Goal: Task Accomplishment & Management: Complete application form

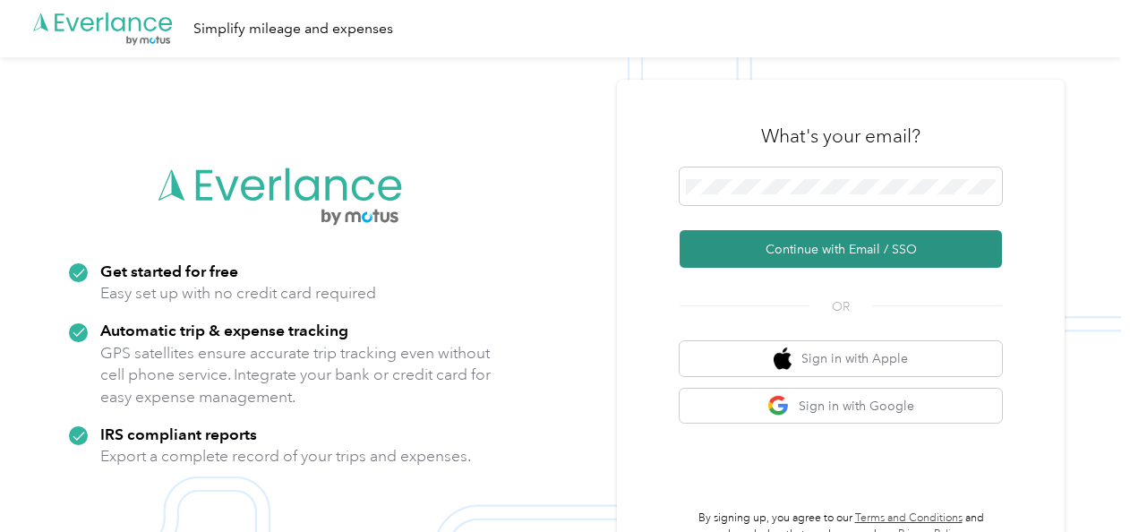
click at [772, 246] on button "Continue with Email / SSO" at bounding box center [840, 249] width 322 height 38
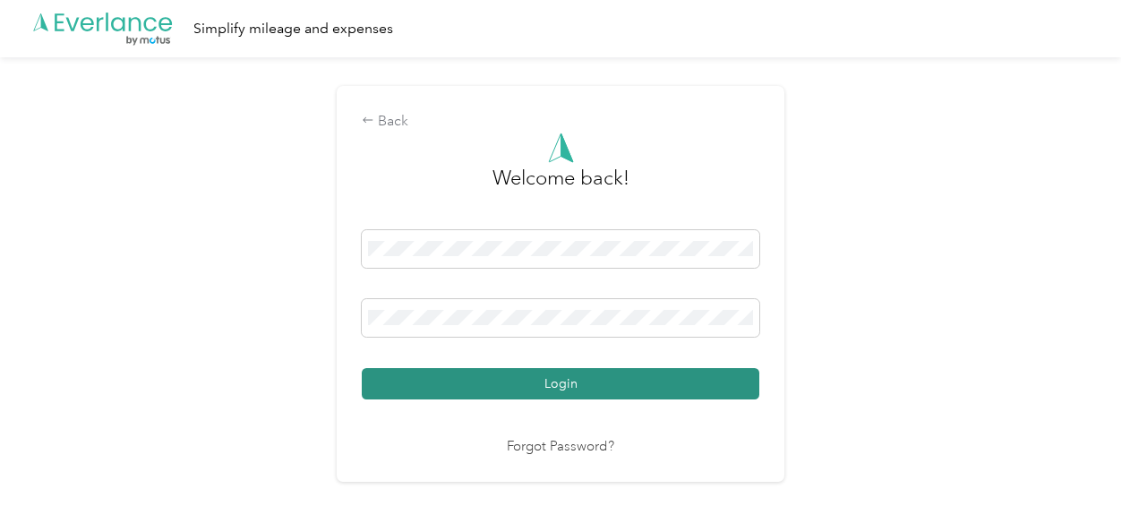
click at [542, 372] on button "Login" at bounding box center [560, 383] width 397 height 31
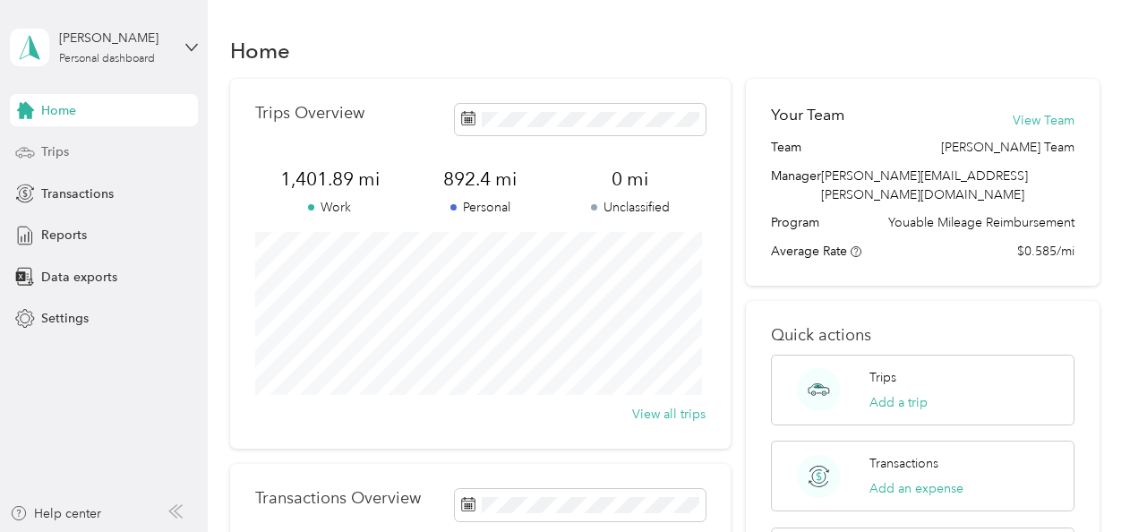
click at [70, 139] on div "Trips" at bounding box center [104, 152] width 188 height 32
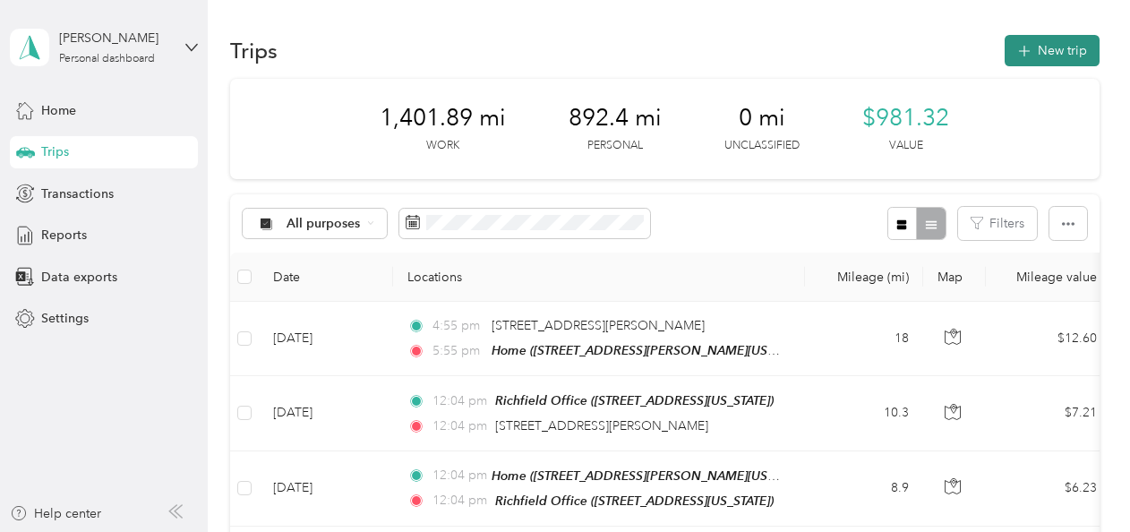
click at [1031, 53] on button "New trip" at bounding box center [1051, 50] width 95 height 31
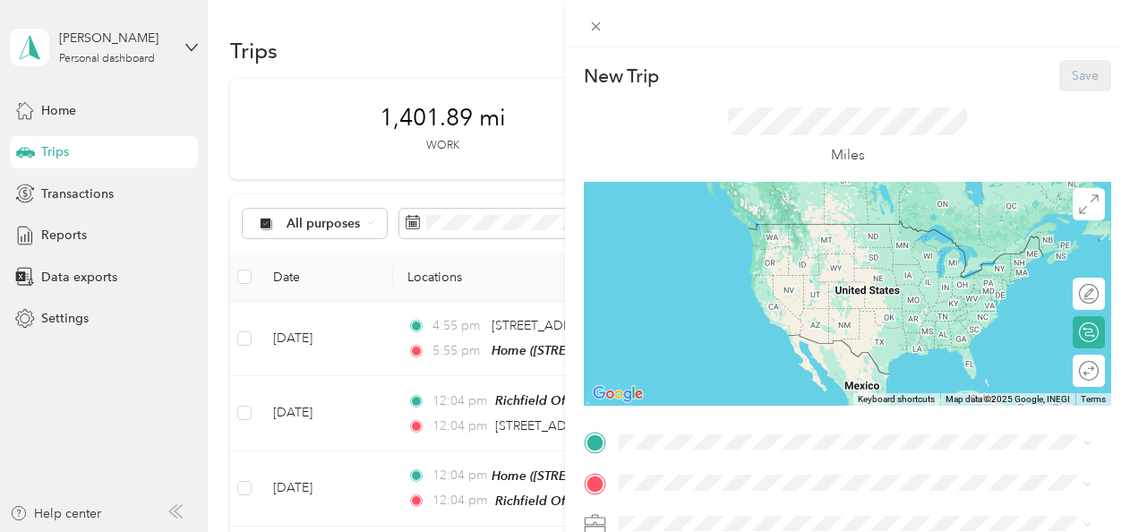
click at [753, 311] on div "Home [STREET_ADDRESS][PERSON_NAME][US_STATE]" at bounding box center [792, 295] width 278 height 38
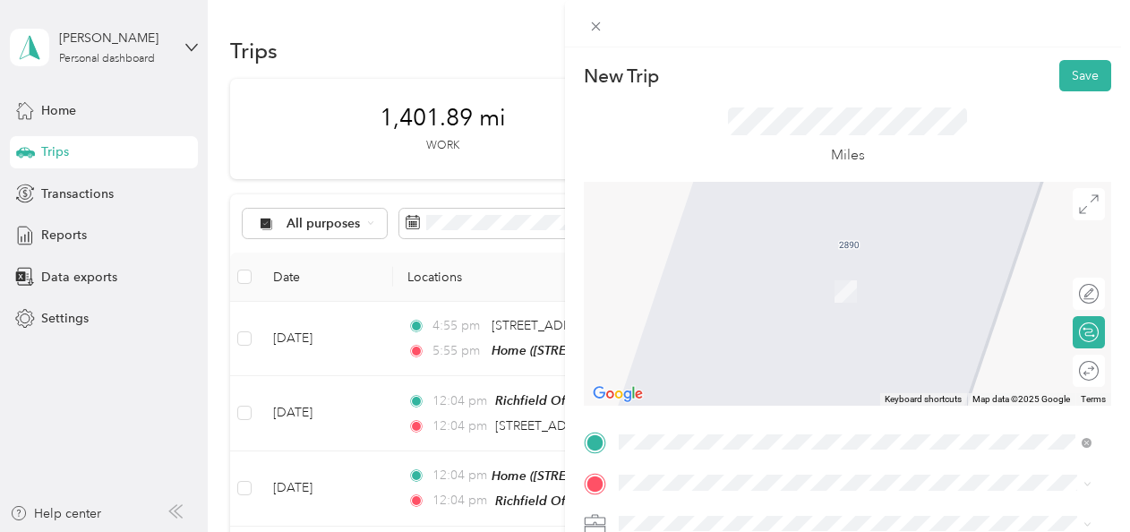
click at [832, 281] on div "TEAM Richfield Office [STREET_ADDRESS][US_STATE]" at bounding box center [742, 284] width 179 height 44
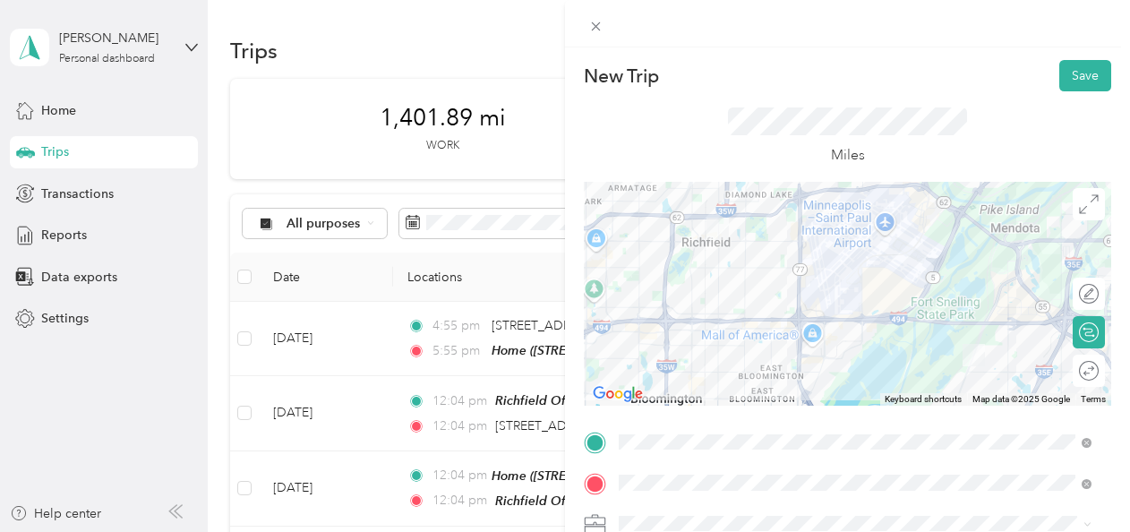
scroll to position [136, 0]
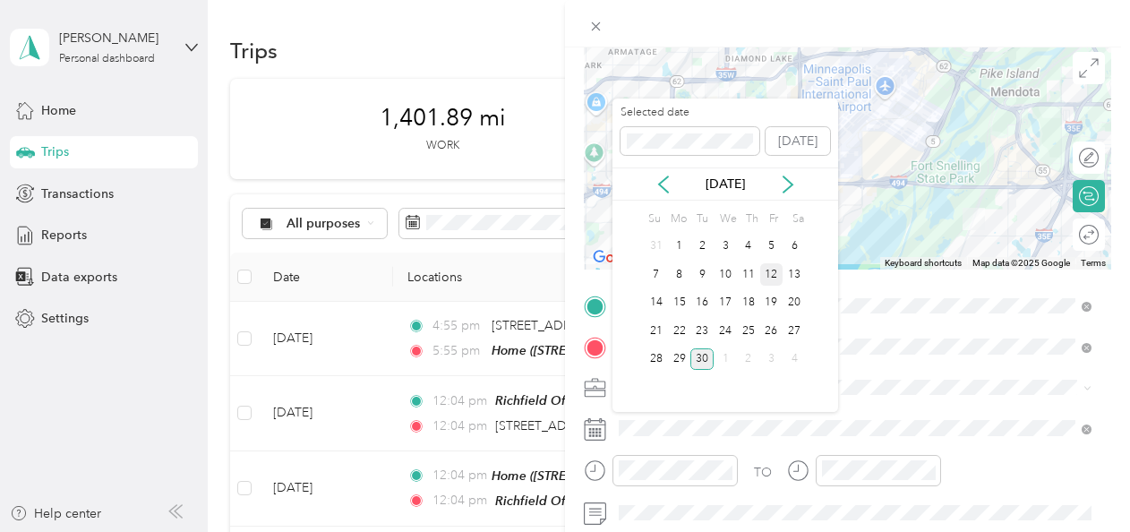
click at [775, 280] on div "12" at bounding box center [771, 274] width 23 height 22
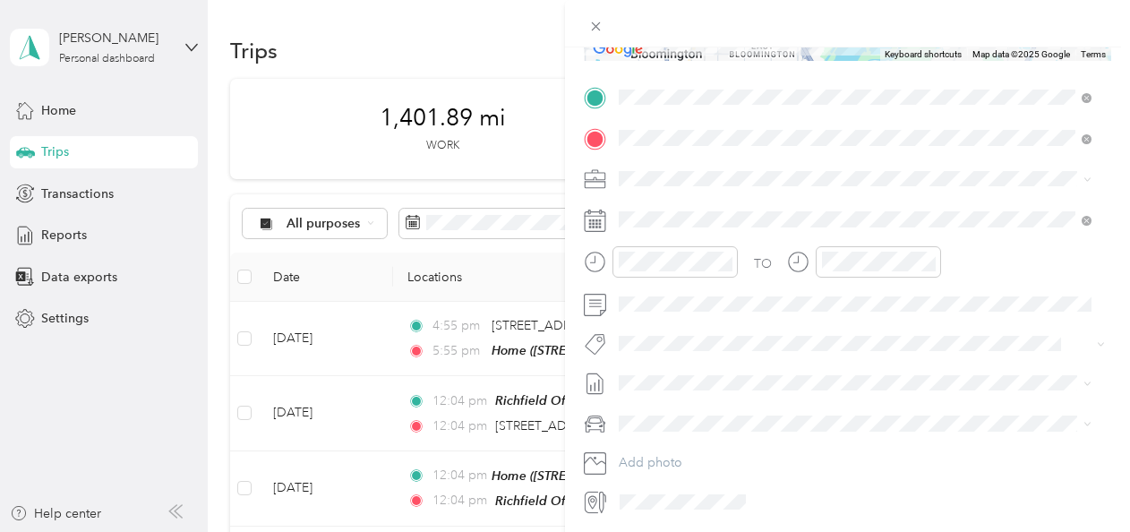
scroll to position [0, 0]
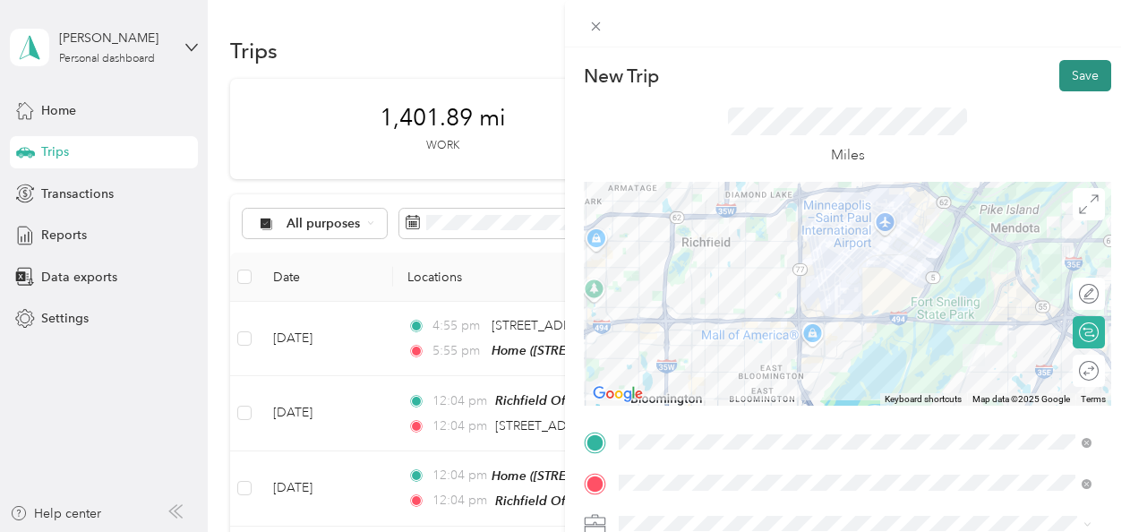
click at [1078, 81] on button "Save" at bounding box center [1085, 75] width 52 height 31
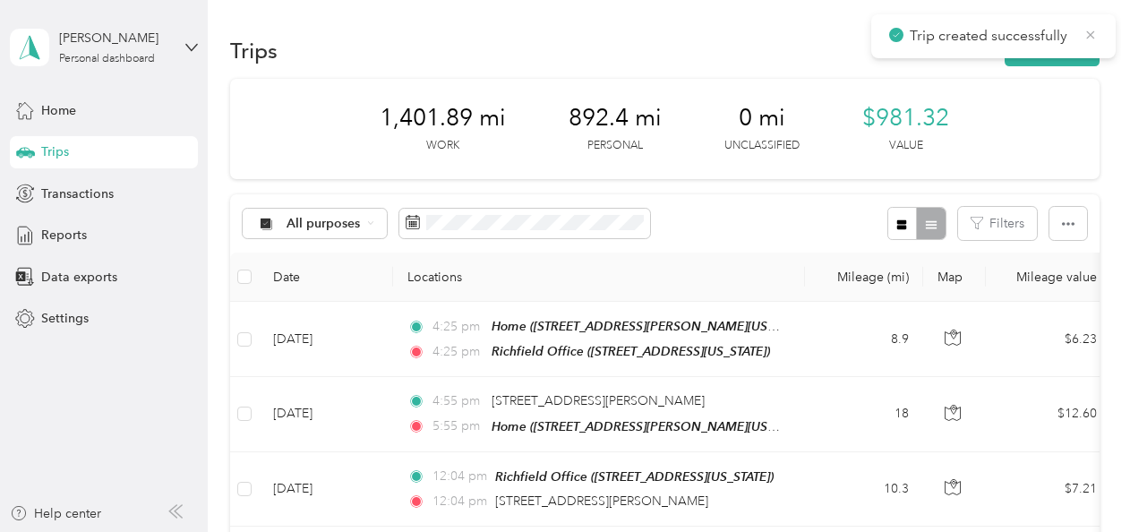
click at [1089, 30] on icon at bounding box center [1090, 35] width 14 height 16
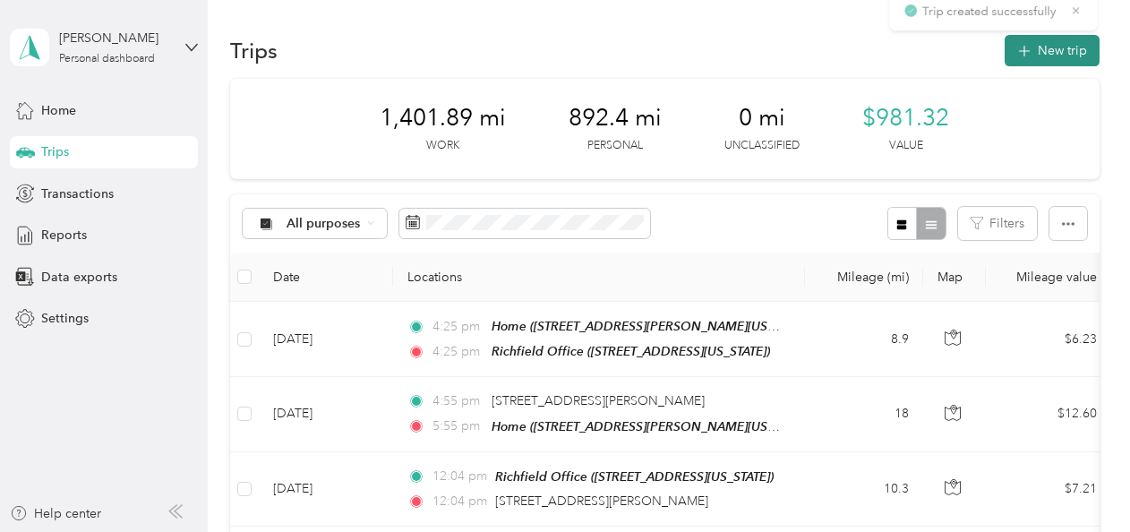
click at [1054, 47] on button "New trip" at bounding box center [1051, 50] width 95 height 31
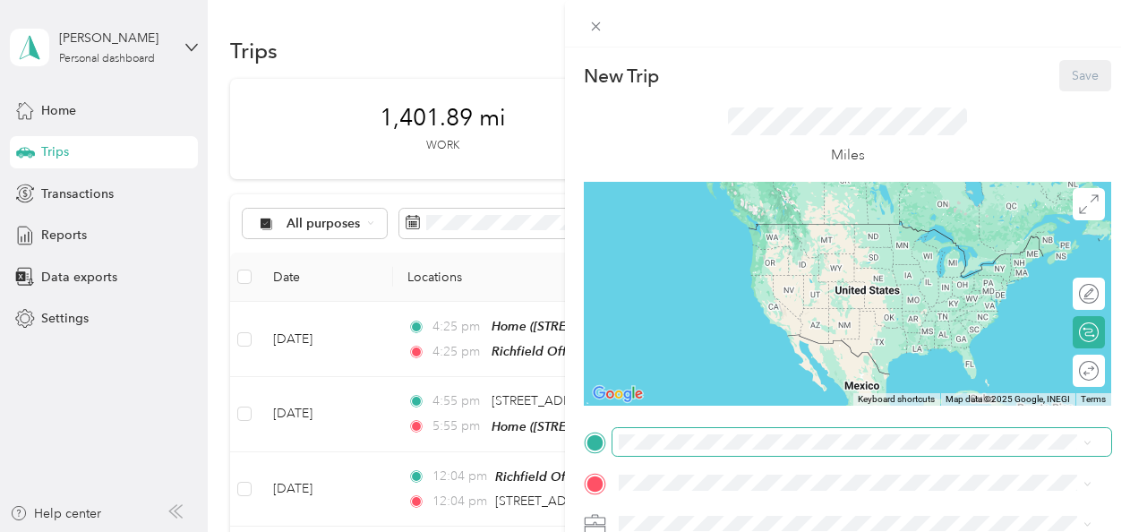
click at [671, 449] on span at bounding box center [861, 442] width 499 height 29
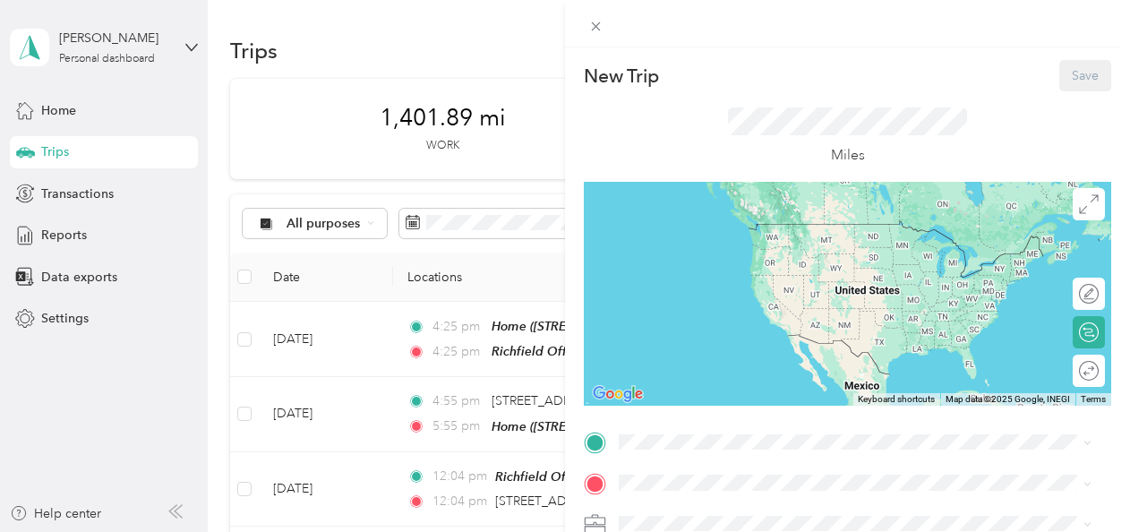
click at [750, 249] on span "[STREET_ADDRESS][US_STATE]" at bounding box center [742, 256] width 179 height 15
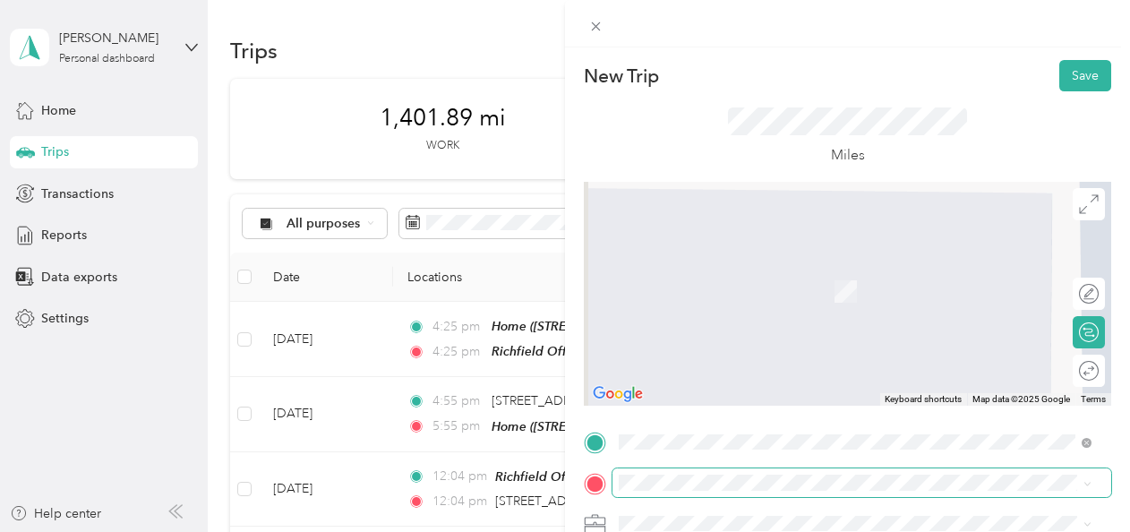
click at [712, 474] on span at bounding box center [861, 482] width 499 height 29
click at [694, 351] on li "[STREET_ADDRESS][US_STATE]" at bounding box center [854, 334] width 485 height 37
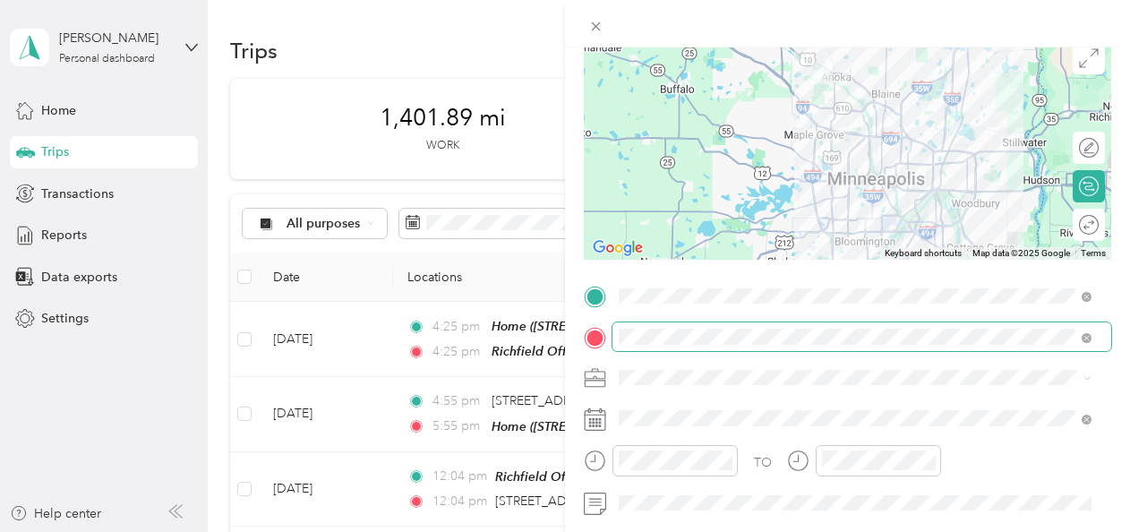
scroll to position [244, 0]
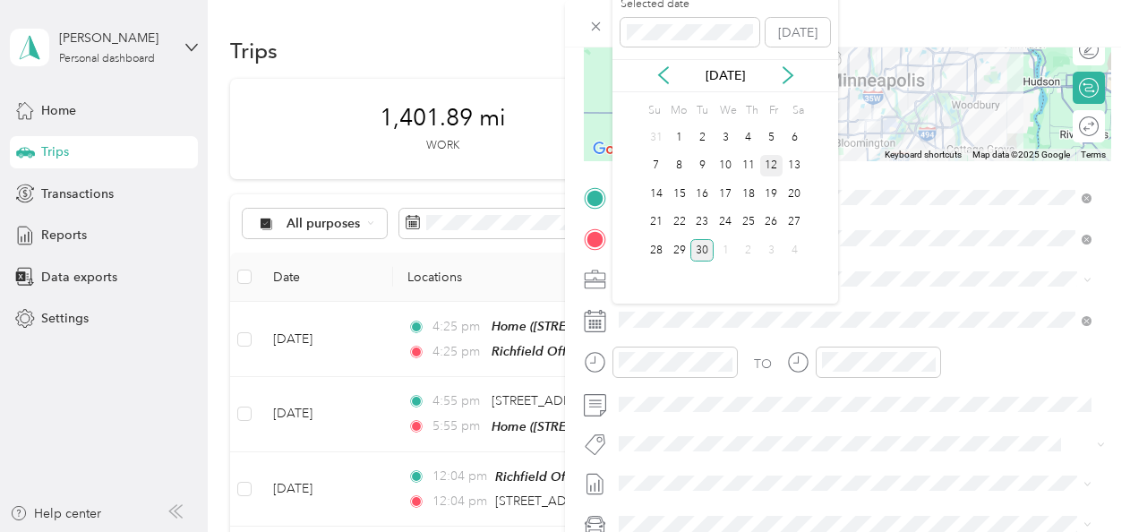
click at [772, 168] on div "12" at bounding box center [771, 166] width 23 height 22
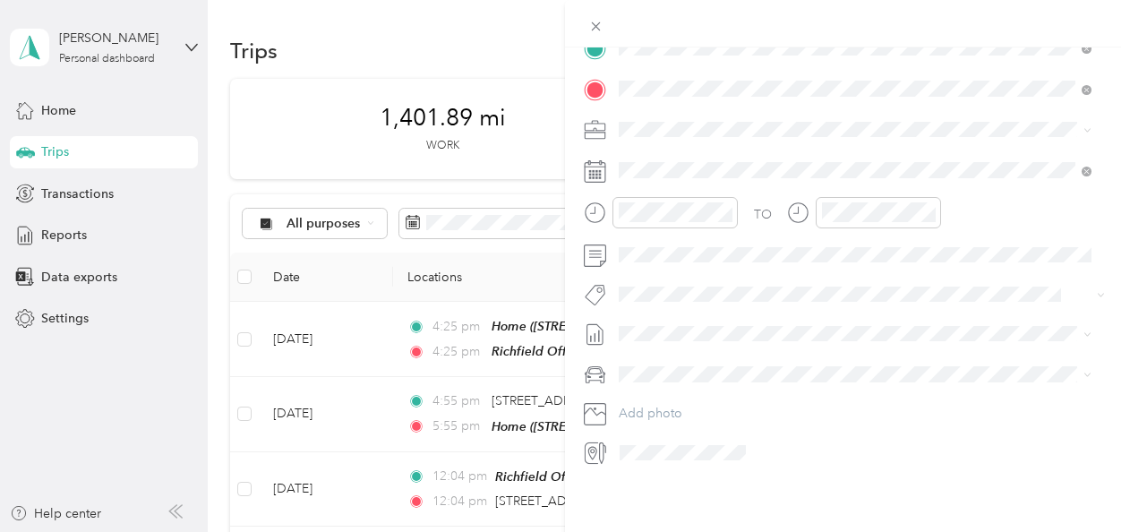
scroll to position [0, 0]
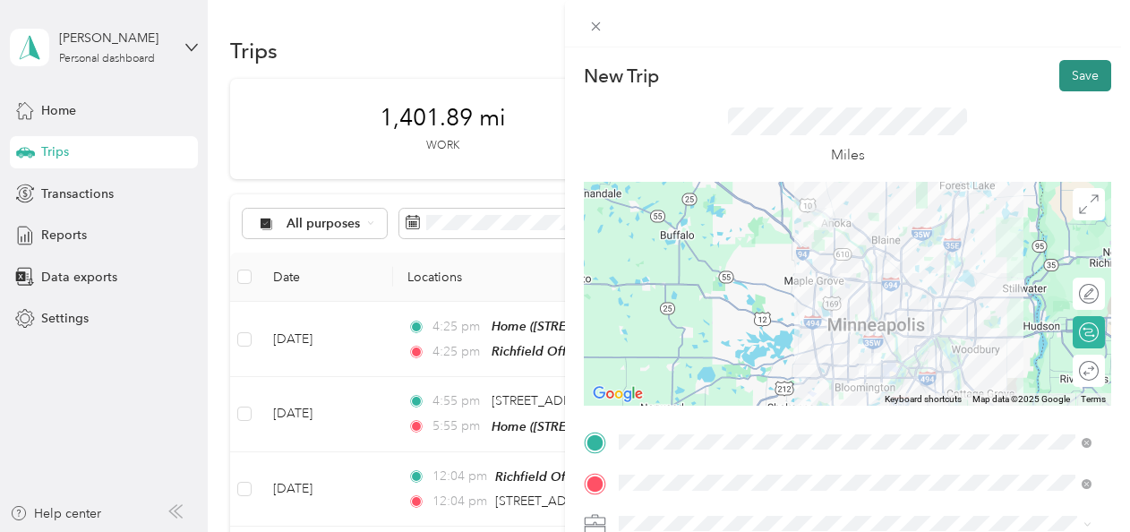
click at [1071, 72] on button "Save" at bounding box center [1085, 75] width 52 height 31
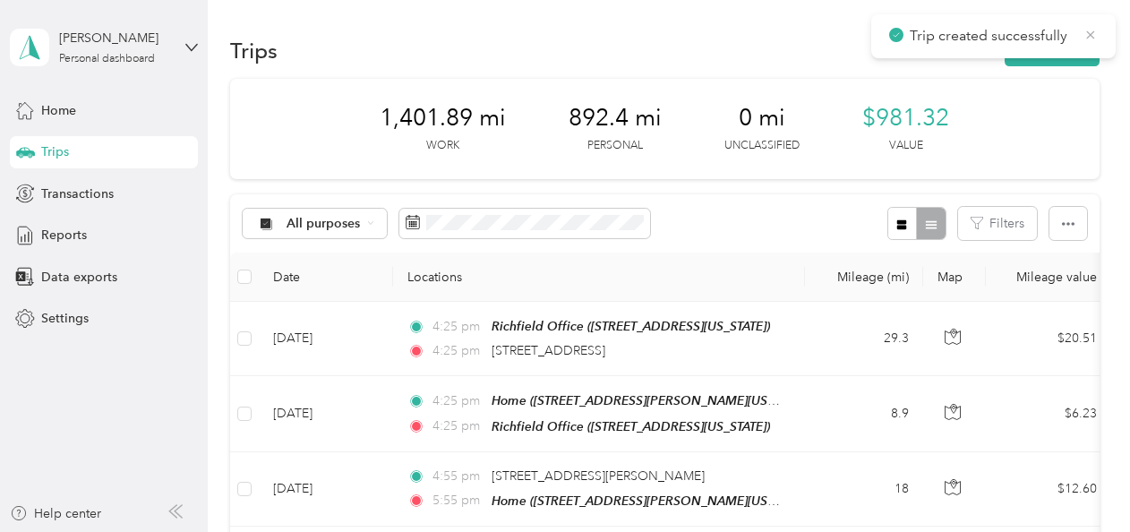
click at [1087, 31] on icon at bounding box center [1090, 35] width 14 height 16
click at [1060, 41] on button "New trip" at bounding box center [1051, 50] width 95 height 31
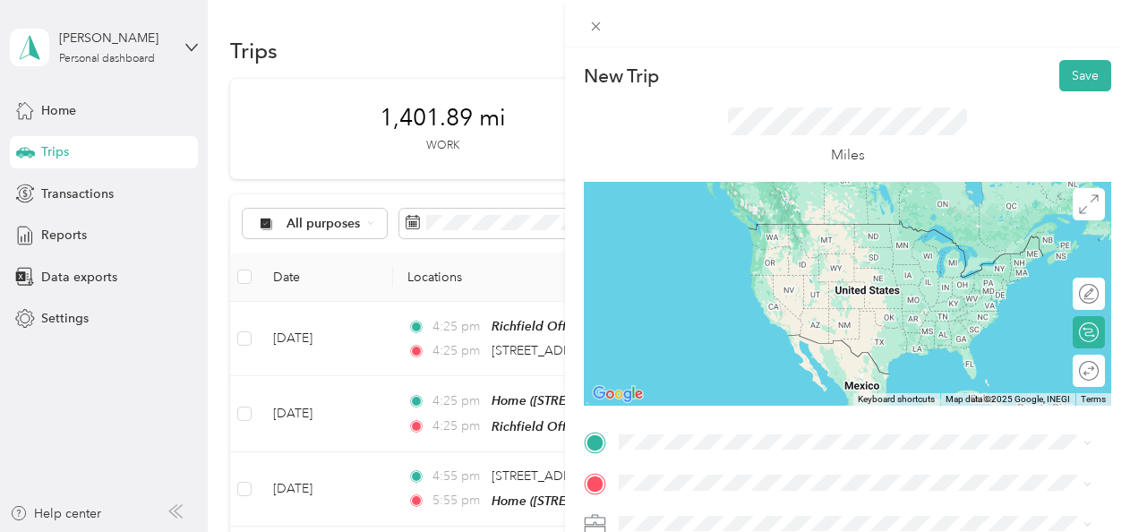
click at [727, 307] on li "[STREET_ADDRESS][US_STATE]" at bounding box center [854, 288] width 485 height 37
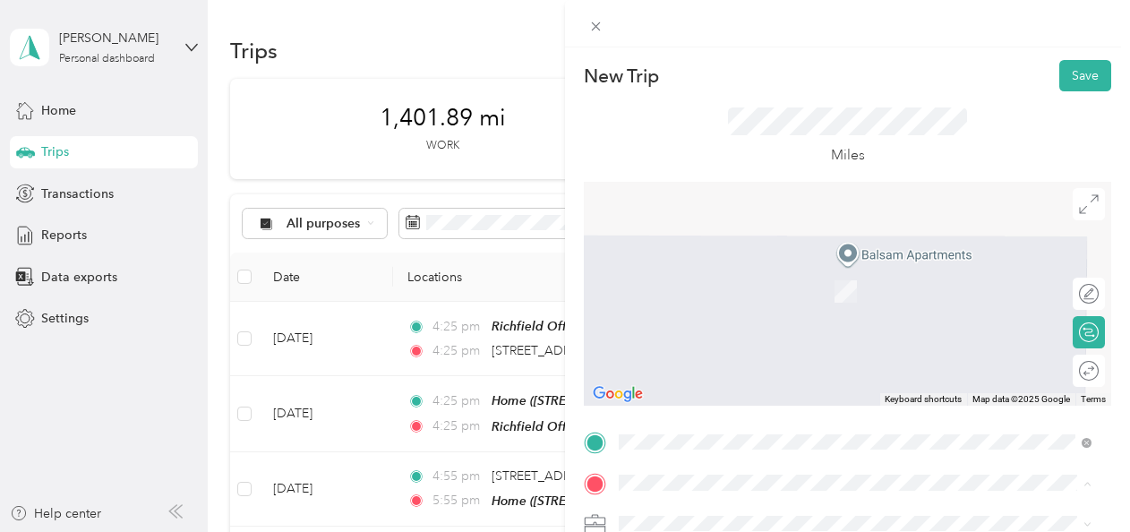
click at [750, 339] on div "Home [STREET_ADDRESS][PERSON_NAME][US_STATE]" at bounding box center [792, 345] width 278 height 38
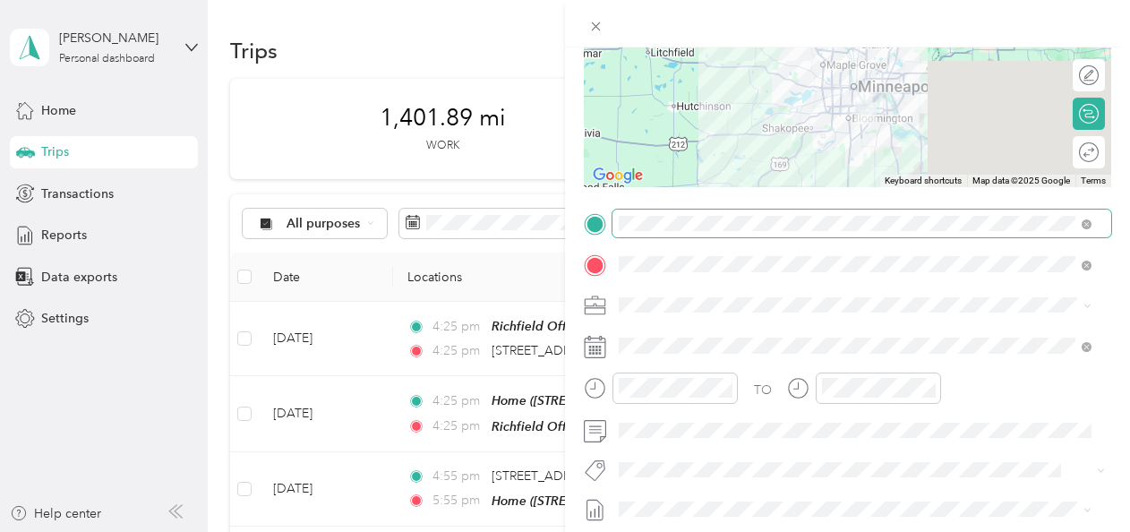
scroll to position [219, 0]
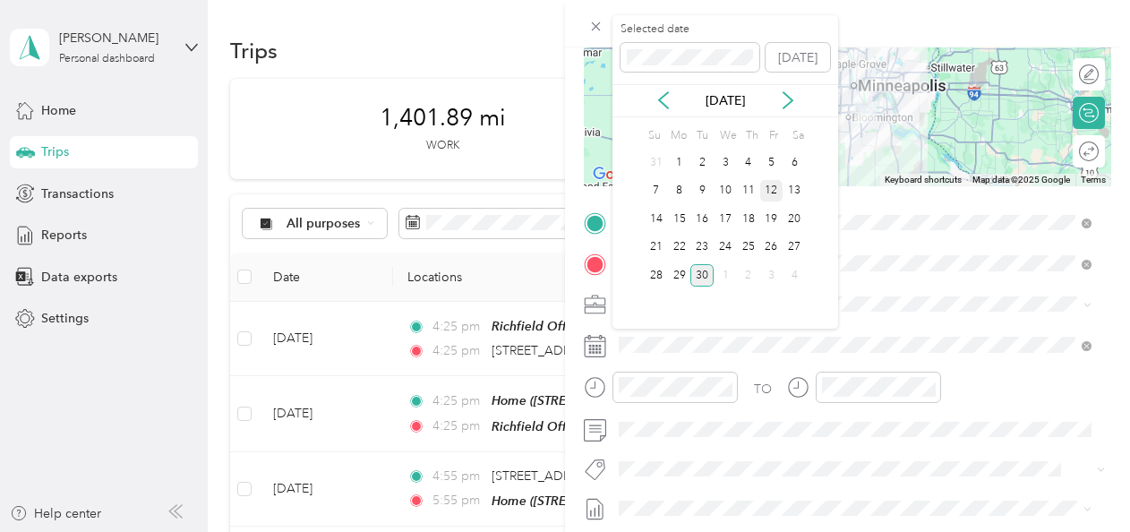
click at [773, 191] on div "12" at bounding box center [771, 191] width 23 height 22
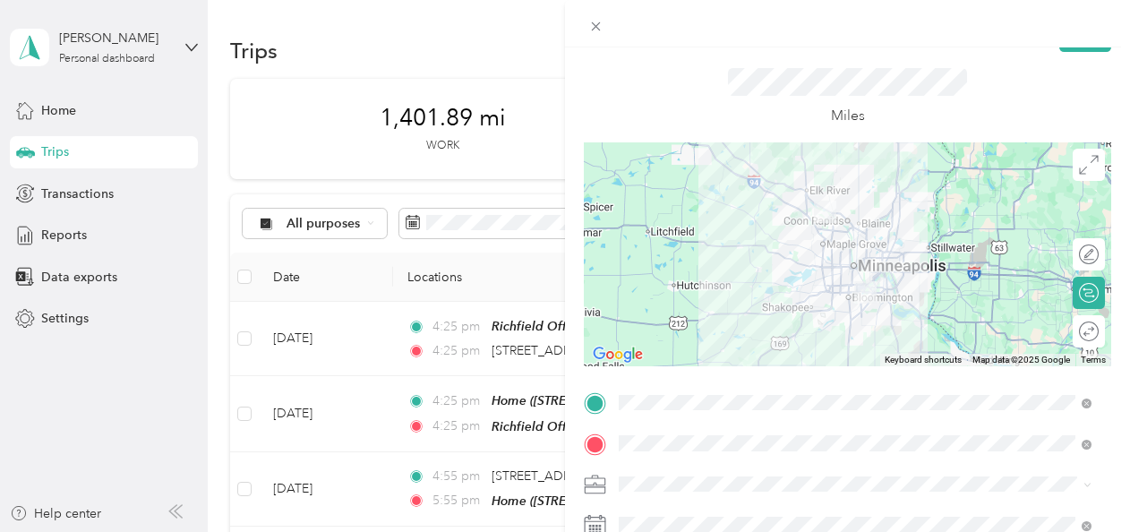
scroll to position [0, 0]
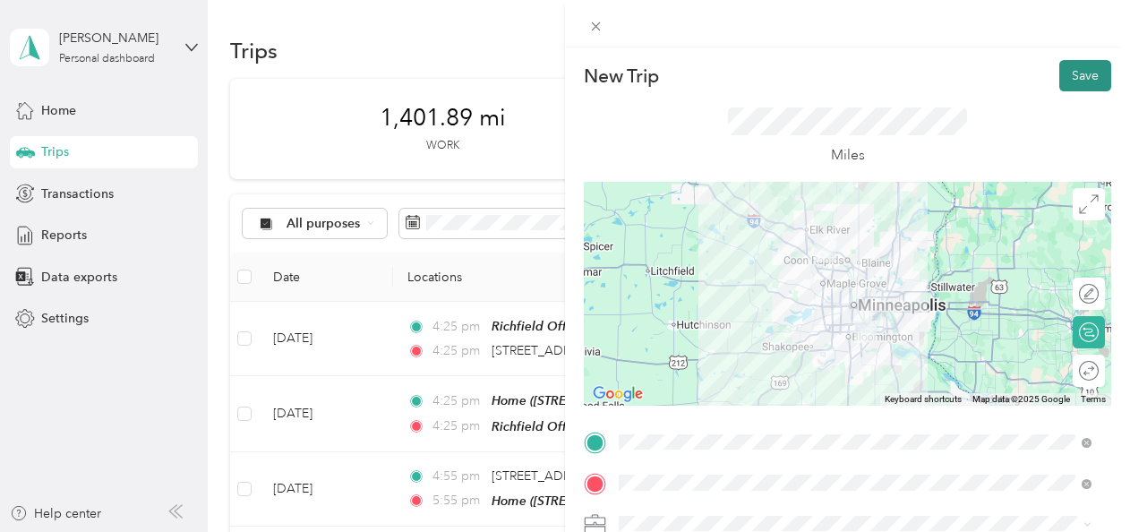
click at [1063, 72] on button "Save" at bounding box center [1085, 75] width 52 height 31
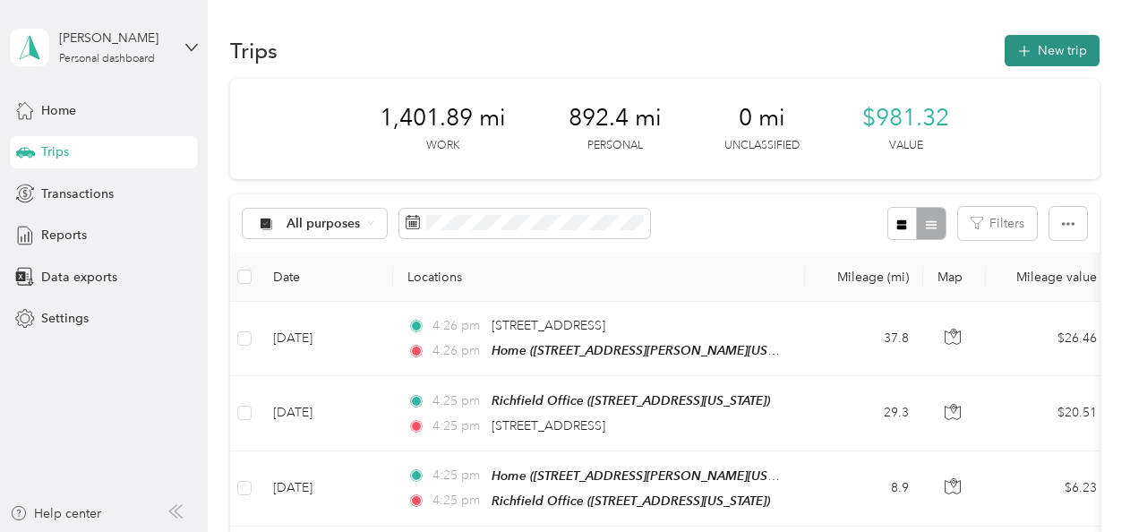
click at [1026, 39] on button "New trip" at bounding box center [1051, 50] width 95 height 31
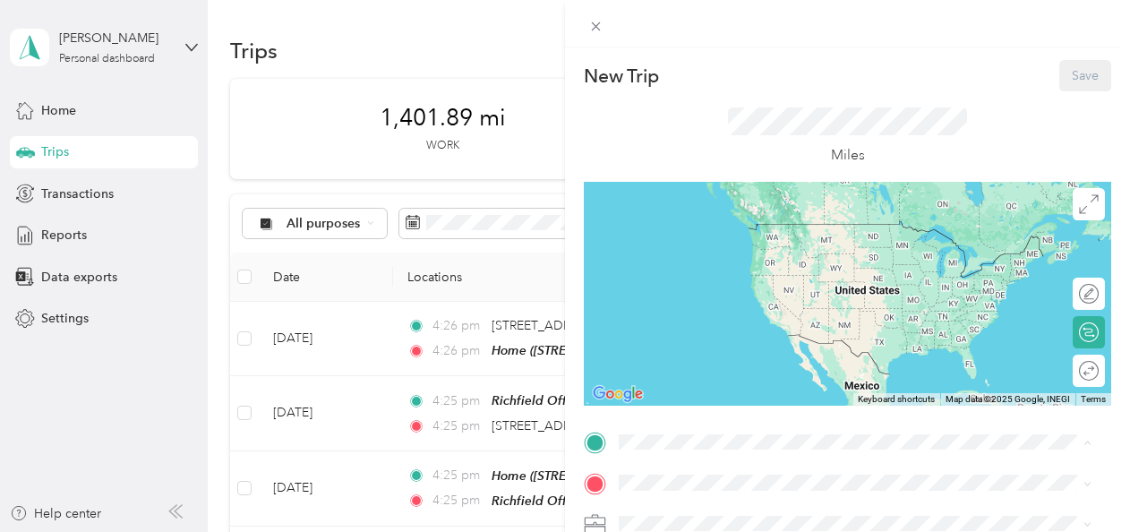
click at [709, 317] on li "Home [STREET_ADDRESS][PERSON_NAME][US_STATE]" at bounding box center [854, 304] width 485 height 56
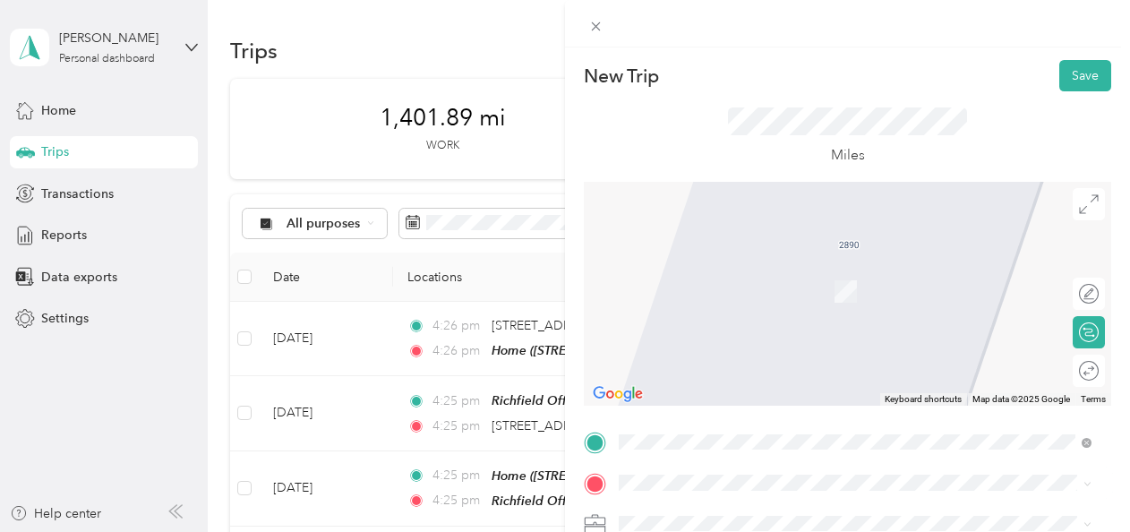
click at [703, 263] on span "[STREET_ADDRESS][PERSON_NAME][US_STATE]" at bounding box center [792, 260] width 278 height 16
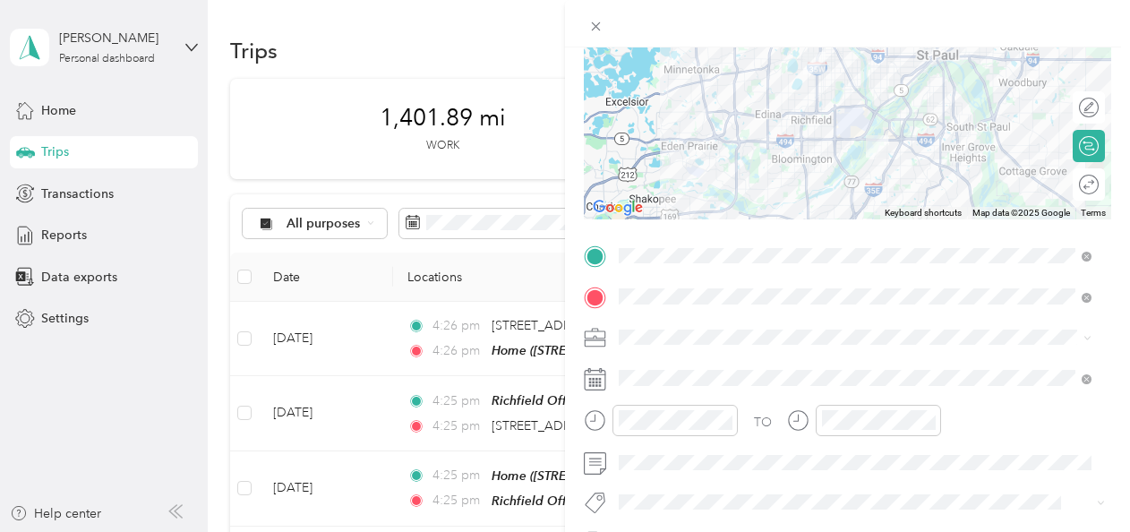
scroll to position [190, 0]
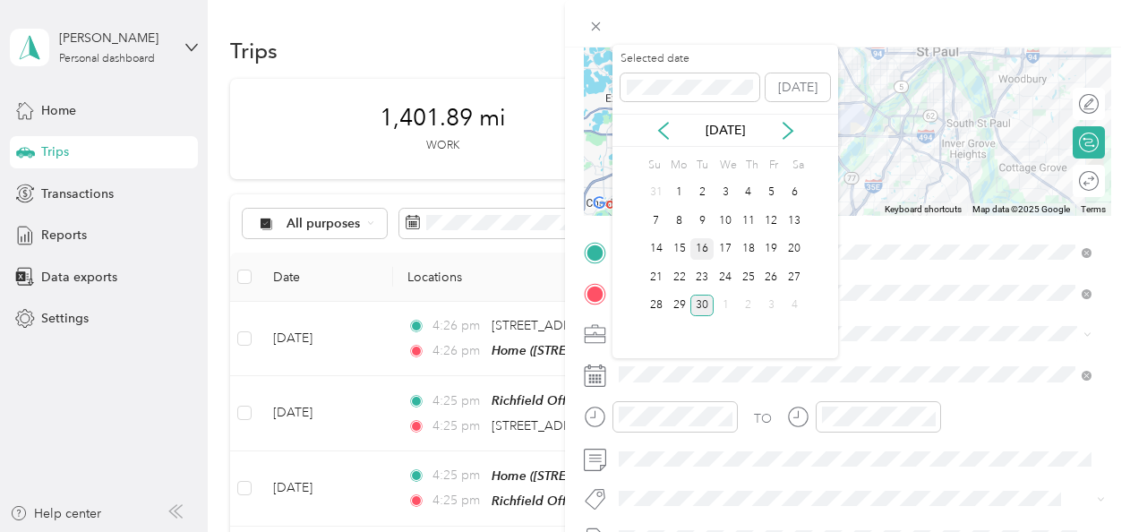
click at [700, 256] on div "16" at bounding box center [701, 249] width 23 height 22
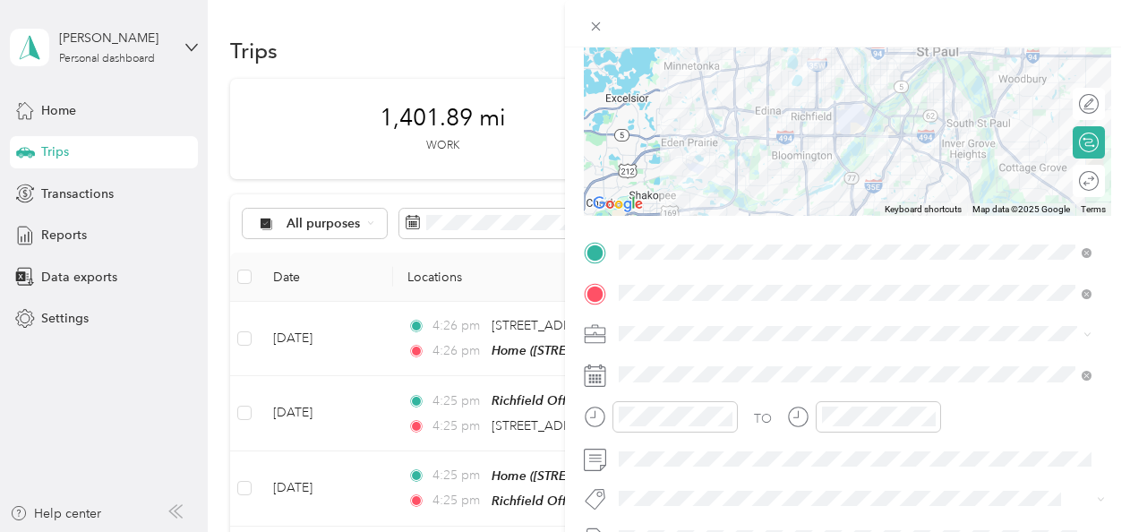
scroll to position [0, 0]
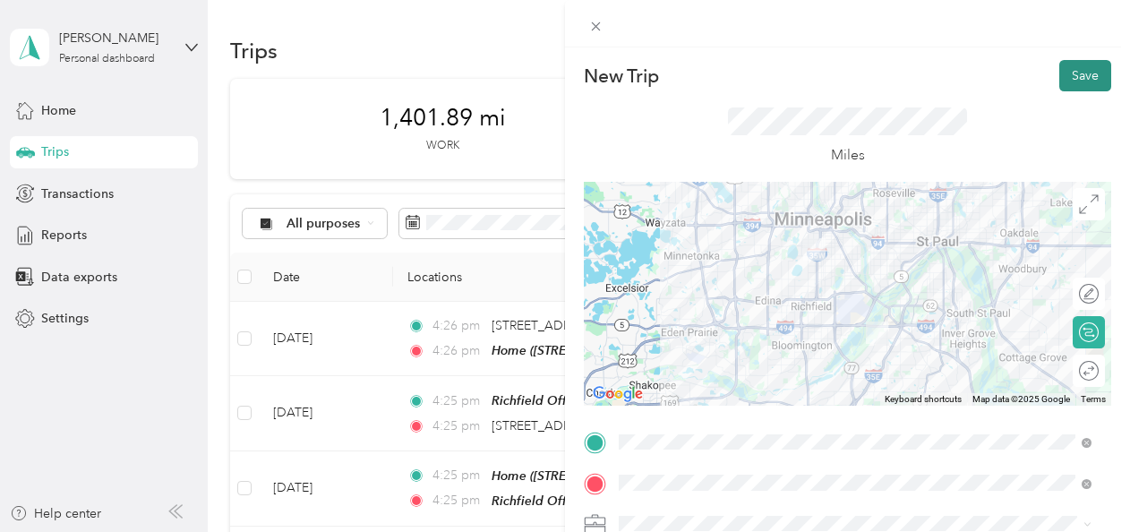
click at [1065, 75] on button "Save" at bounding box center [1085, 75] width 52 height 31
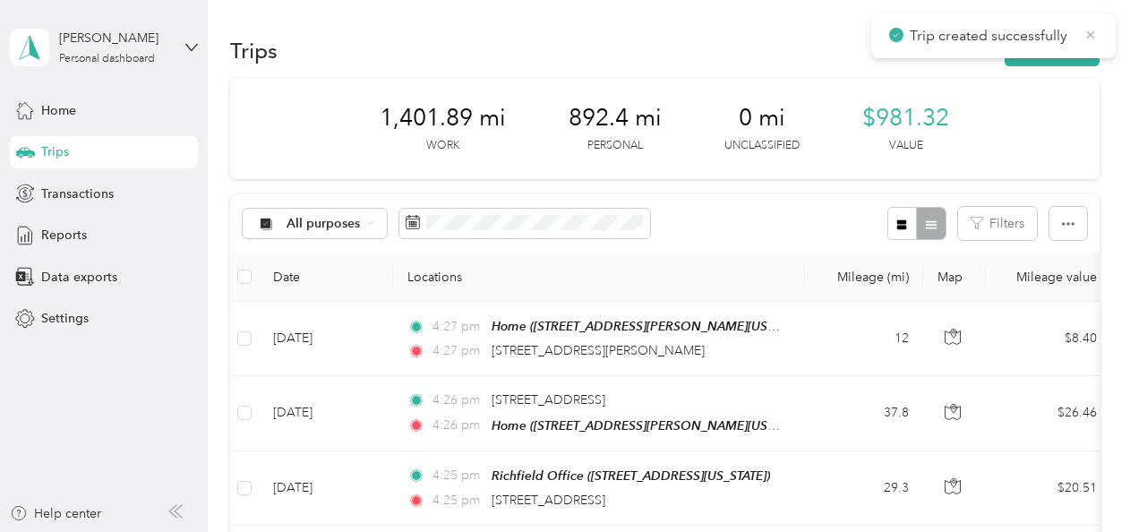
click at [1089, 32] on icon at bounding box center [1090, 35] width 14 height 16
click at [1053, 48] on button "New trip" at bounding box center [1051, 50] width 95 height 31
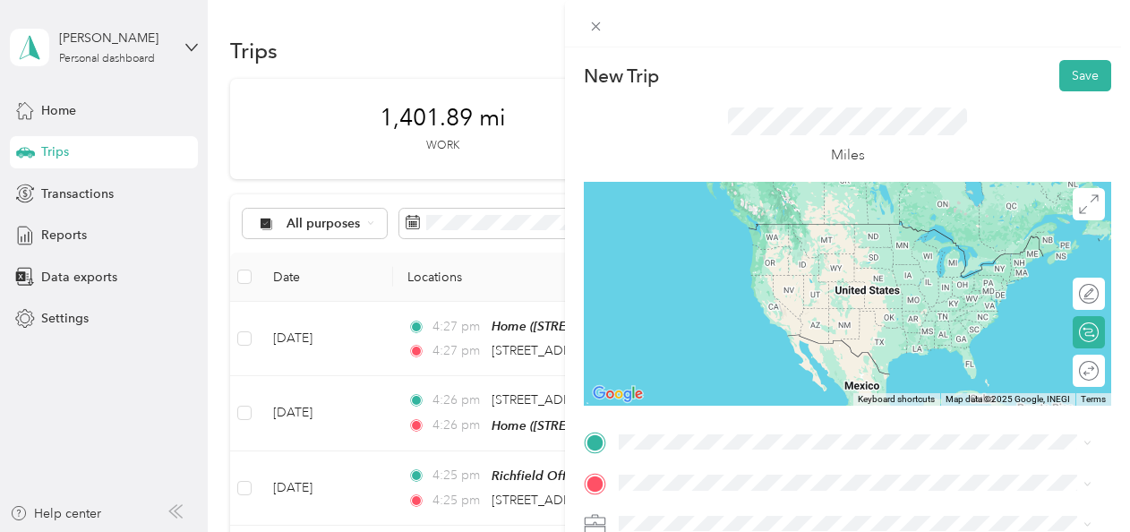
click at [712, 240] on li "[STREET_ADDRESS][PERSON_NAME][US_STATE]" at bounding box center [854, 221] width 485 height 37
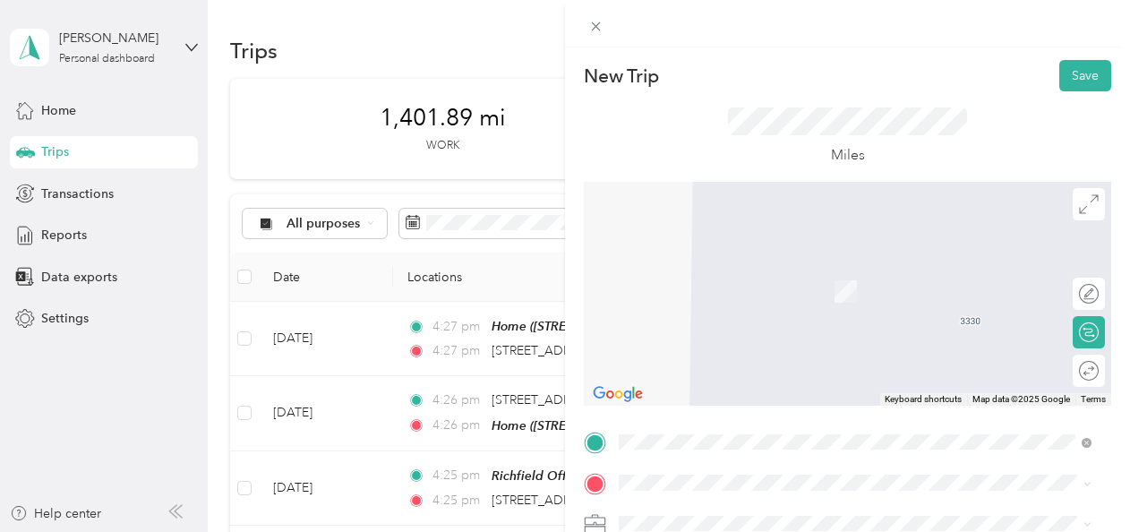
click at [764, 270] on strong "Richfield Office" at bounding box center [760, 264] width 92 height 16
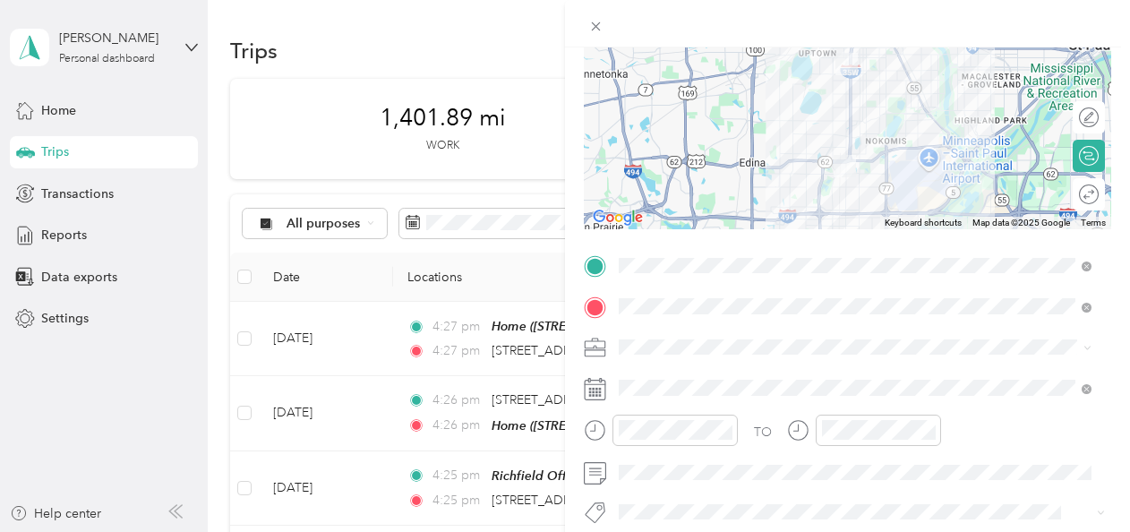
scroll to position [177, 0]
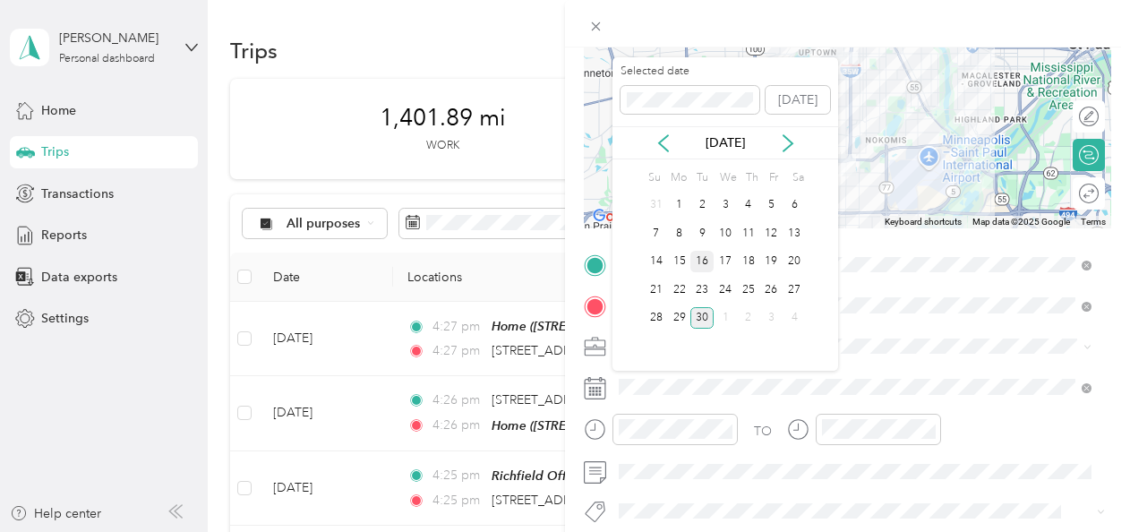
click at [704, 253] on div "16" at bounding box center [701, 262] width 23 height 22
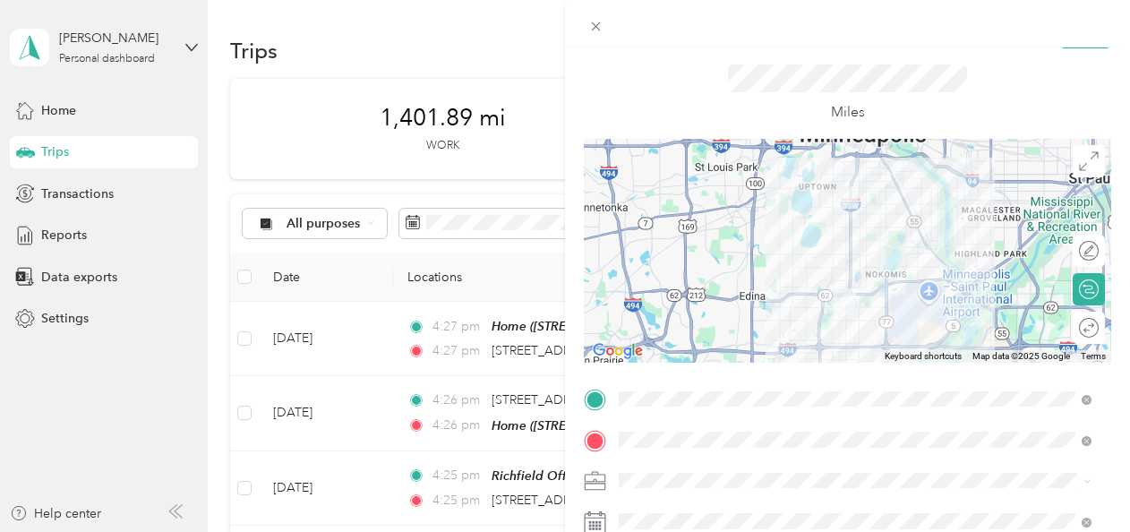
scroll to position [27, 0]
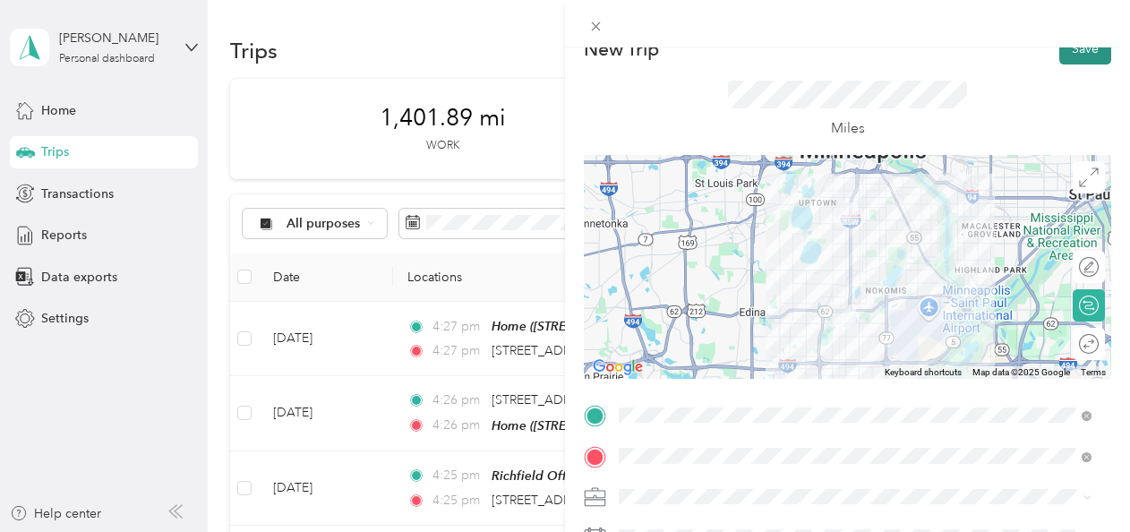
click at [1066, 48] on button "Save" at bounding box center [1085, 48] width 52 height 31
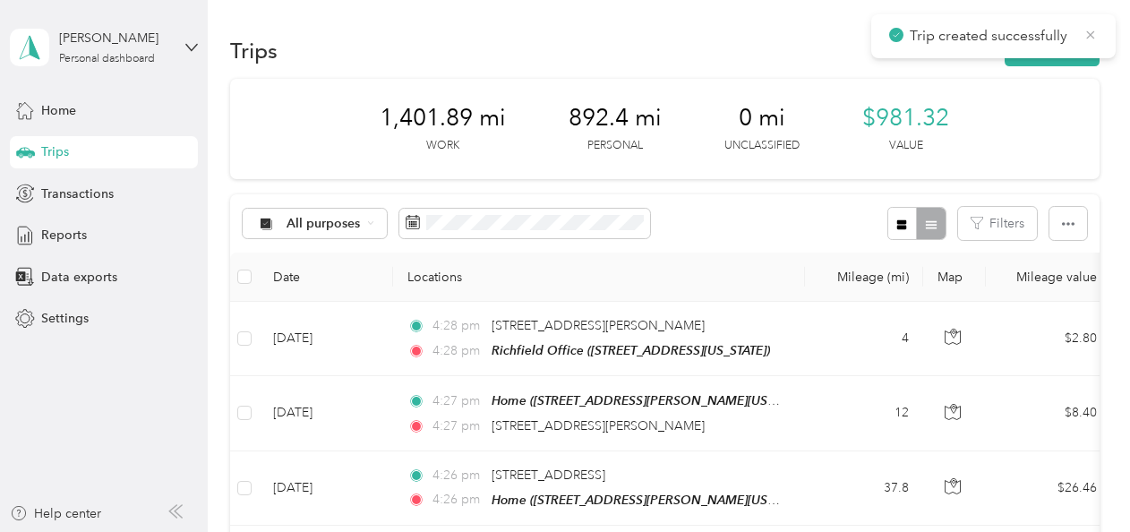
click at [1092, 38] on icon at bounding box center [1090, 35] width 14 height 16
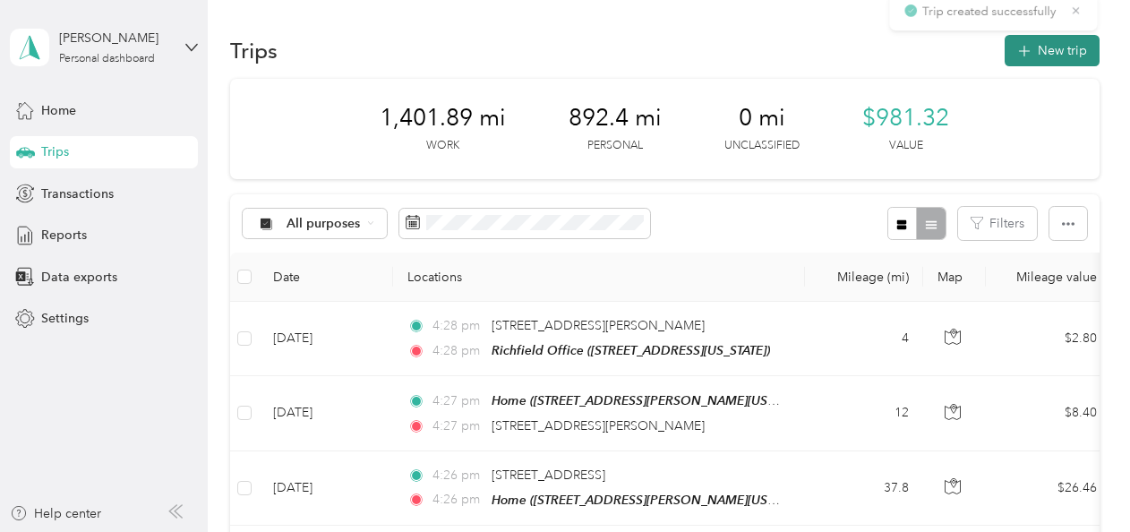
click at [1052, 42] on button "New trip" at bounding box center [1051, 50] width 95 height 31
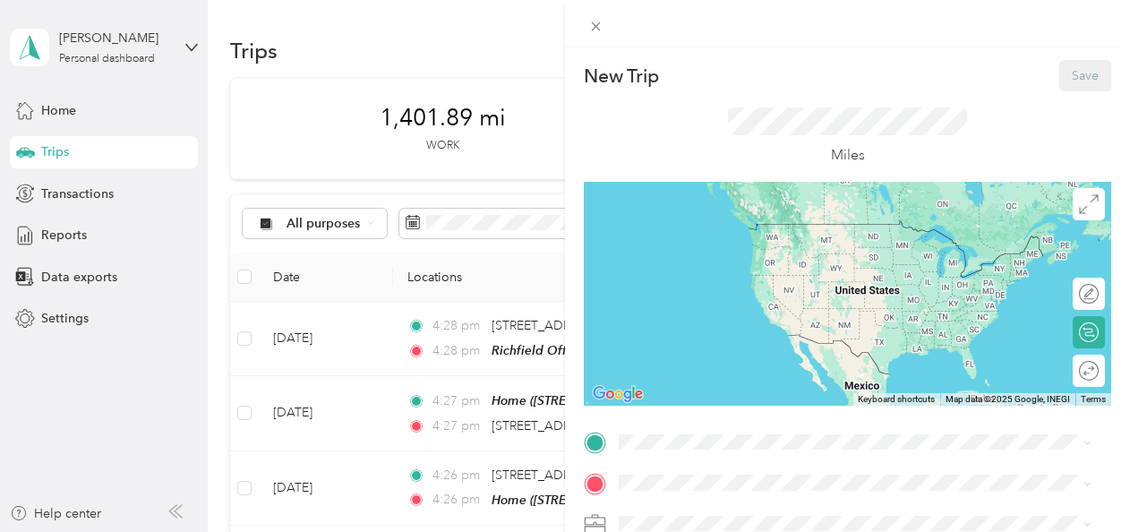
click at [723, 260] on div "TEAM Richfield Office [STREET_ADDRESS][US_STATE]" at bounding box center [855, 243] width 460 height 50
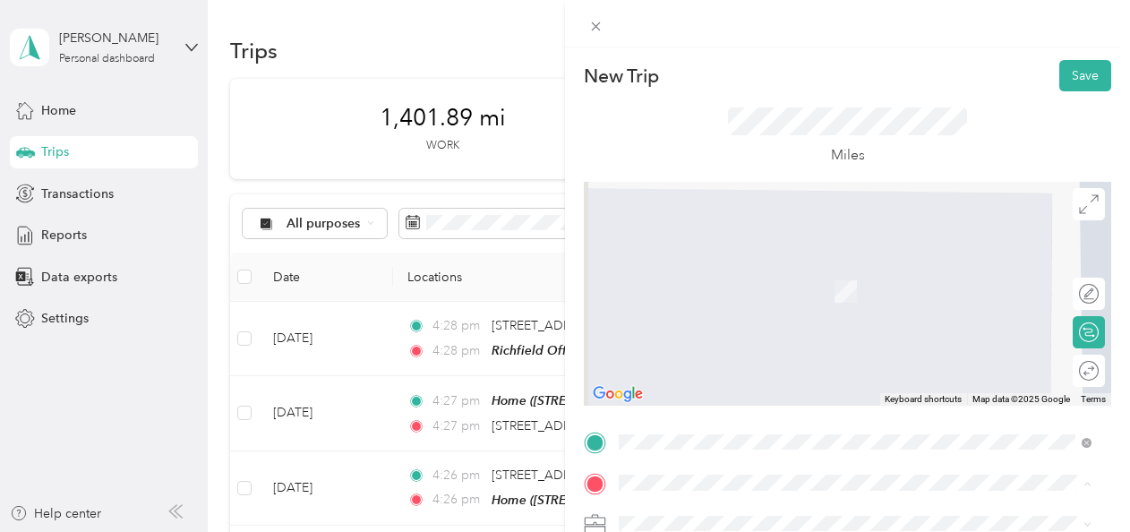
click at [675, 348] on span "[STREET_ADDRESS][PERSON_NAME][US_STATE]" at bounding box center [792, 353] width 278 height 15
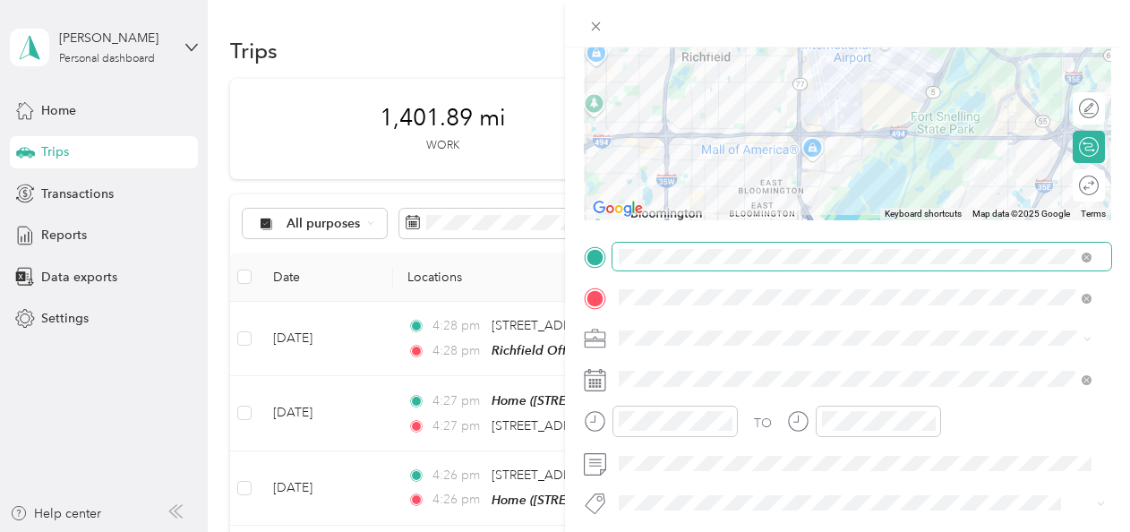
scroll to position [186, 0]
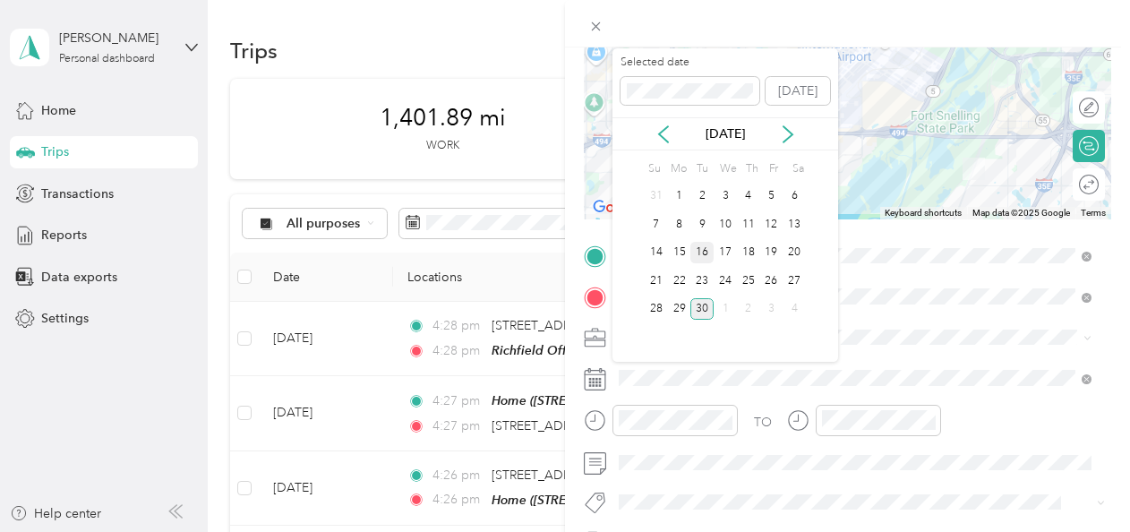
click at [702, 256] on div "16" at bounding box center [701, 253] width 23 height 22
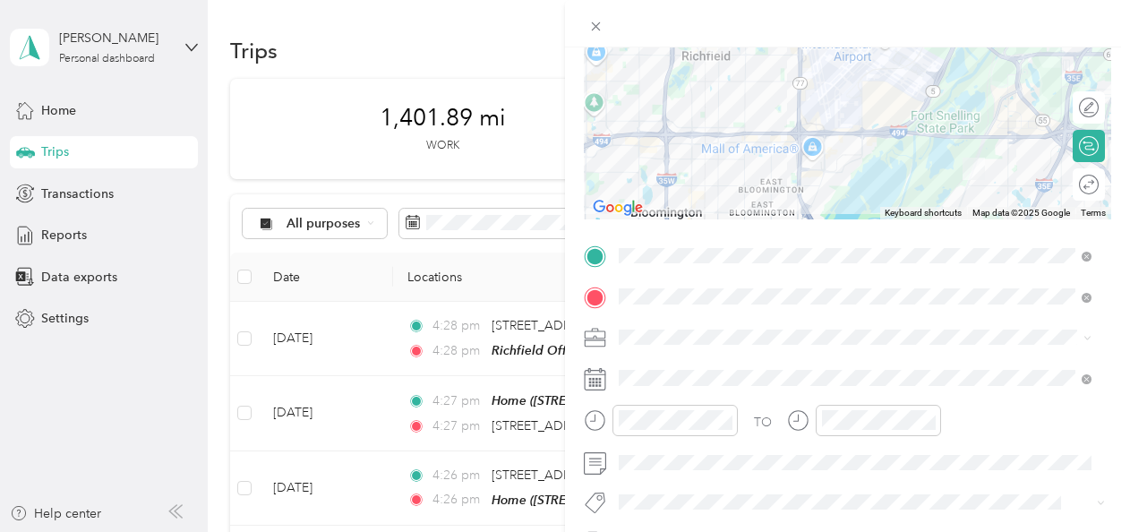
scroll to position [0, 0]
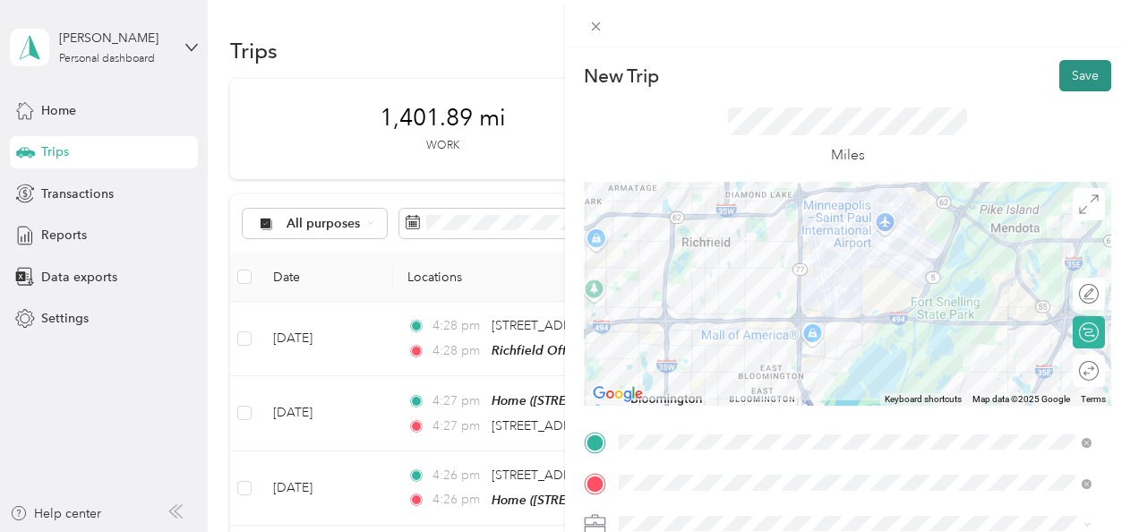
click at [1065, 68] on button "Save" at bounding box center [1085, 75] width 52 height 31
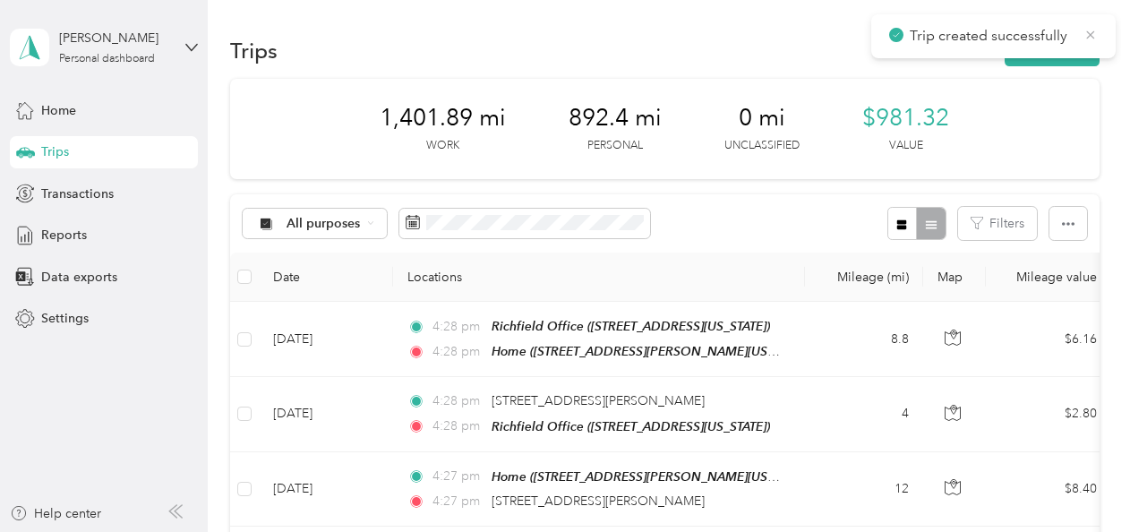
click at [1088, 37] on icon at bounding box center [1091, 34] width 8 height 8
click at [1059, 47] on button "New trip" at bounding box center [1051, 50] width 95 height 31
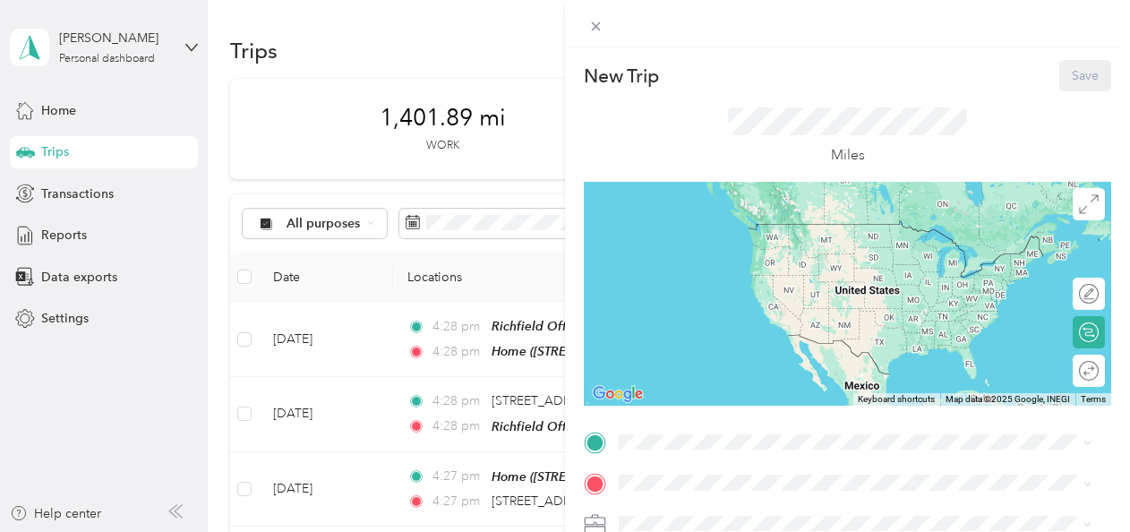
click at [721, 300] on div "Home [STREET_ADDRESS][PERSON_NAME][US_STATE]" at bounding box center [792, 298] width 278 height 38
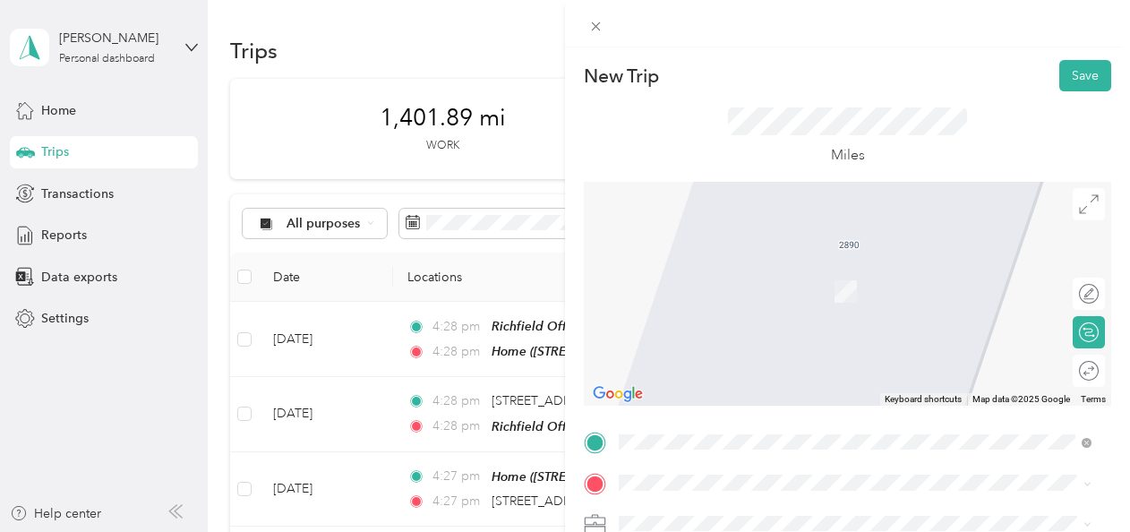
click at [730, 286] on div "TEAM Richfield Office [STREET_ADDRESS][US_STATE]" at bounding box center [742, 275] width 179 height 44
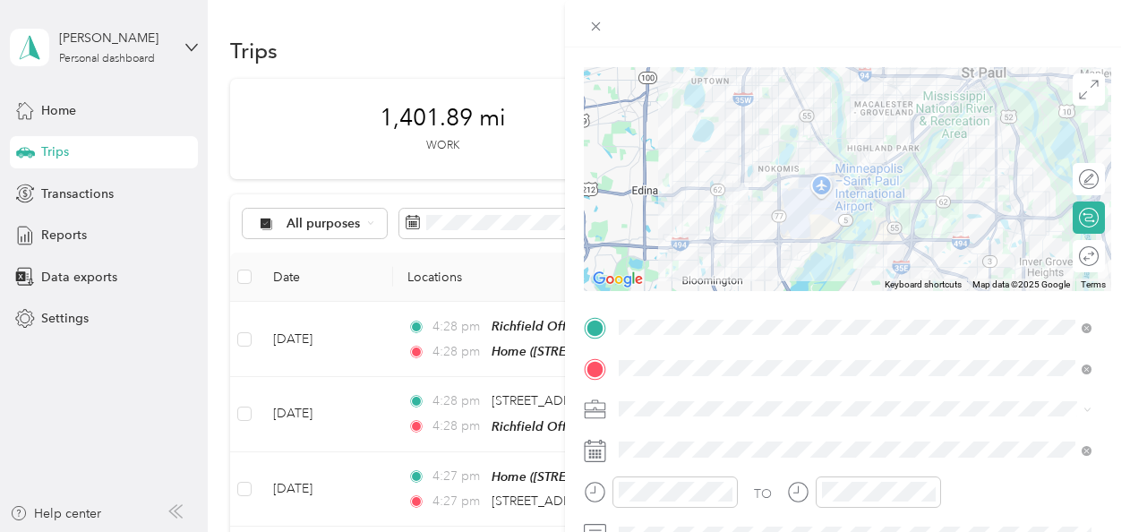
scroll to position [117, 0]
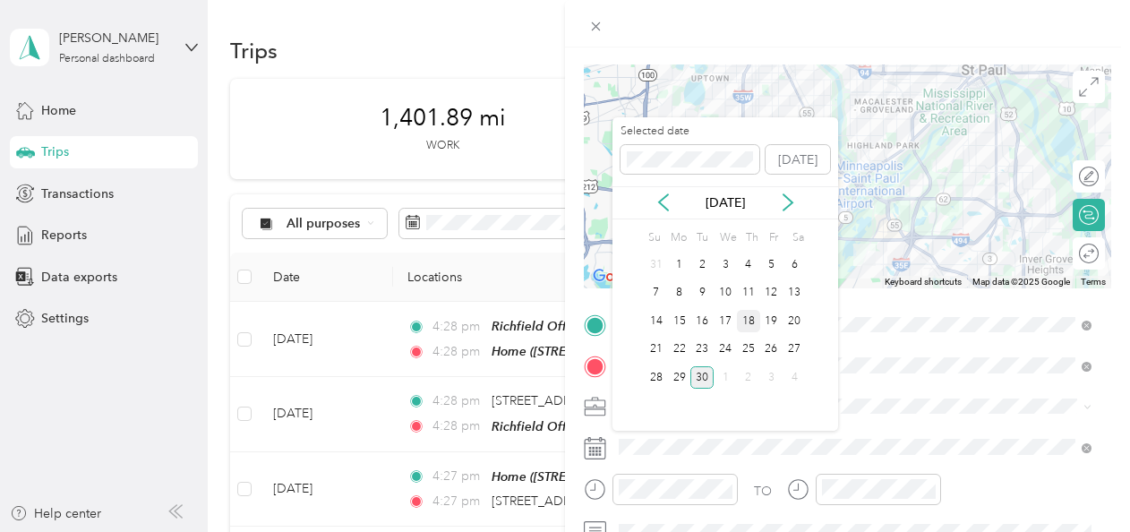
click at [748, 320] on div "18" at bounding box center [748, 321] width 23 height 22
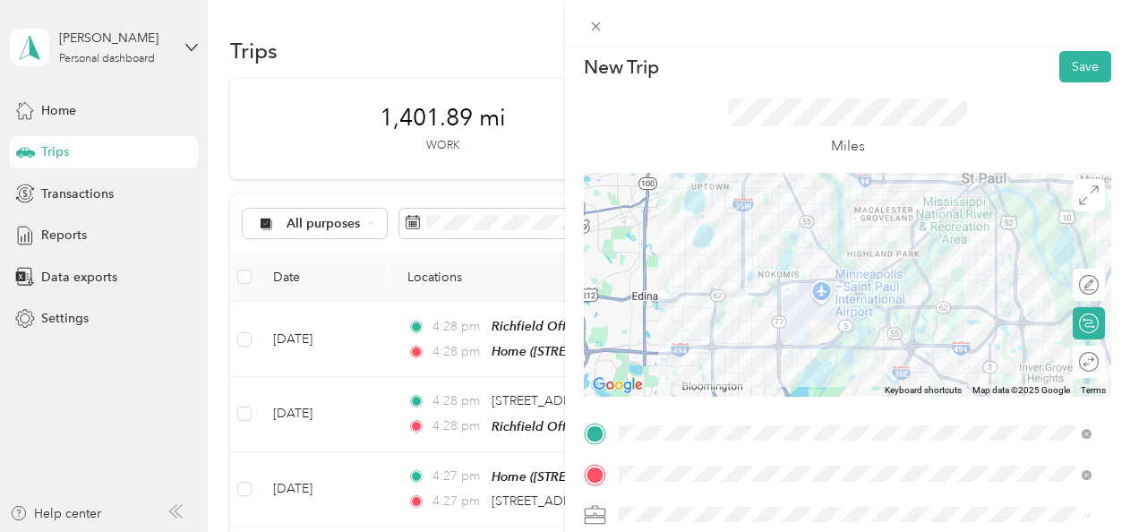
scroll to position [0, 0]
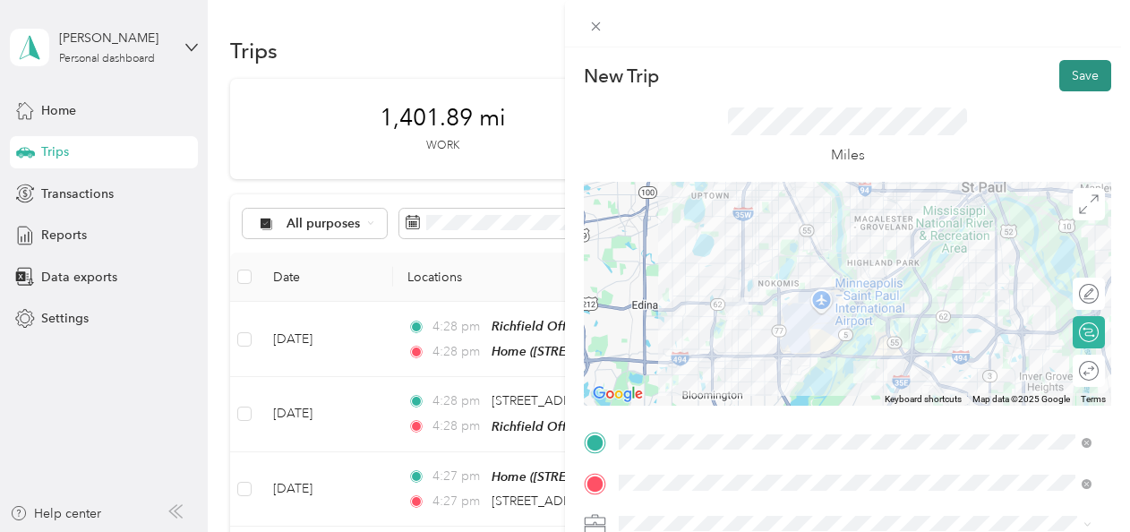
click at [1063, 79] on button "Save" at bounding box center [1085, 75] width 52 height 31
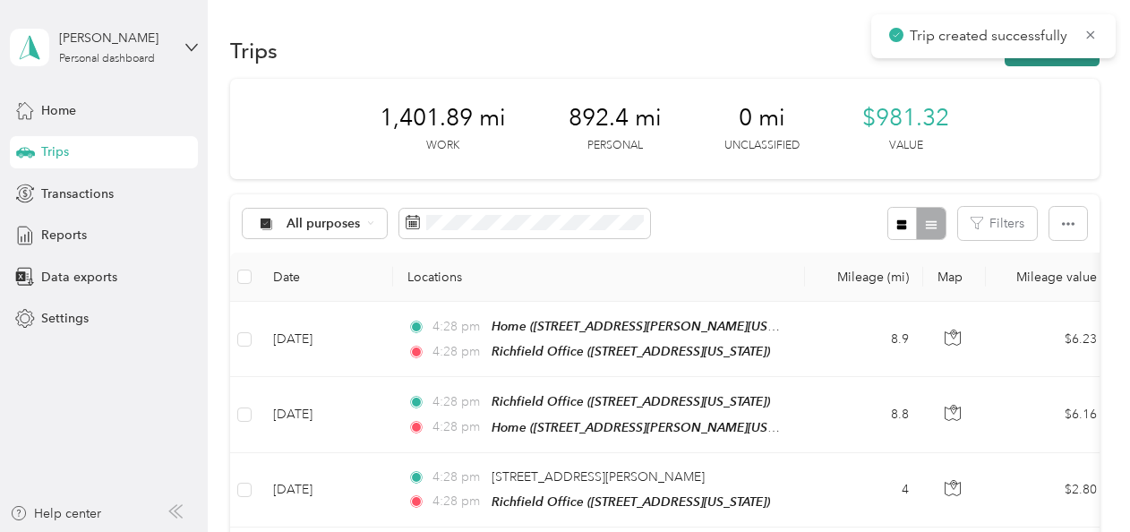
click at [1046, 60] on button "New trip" at bounding box center [1051, 50] width 95 height 31
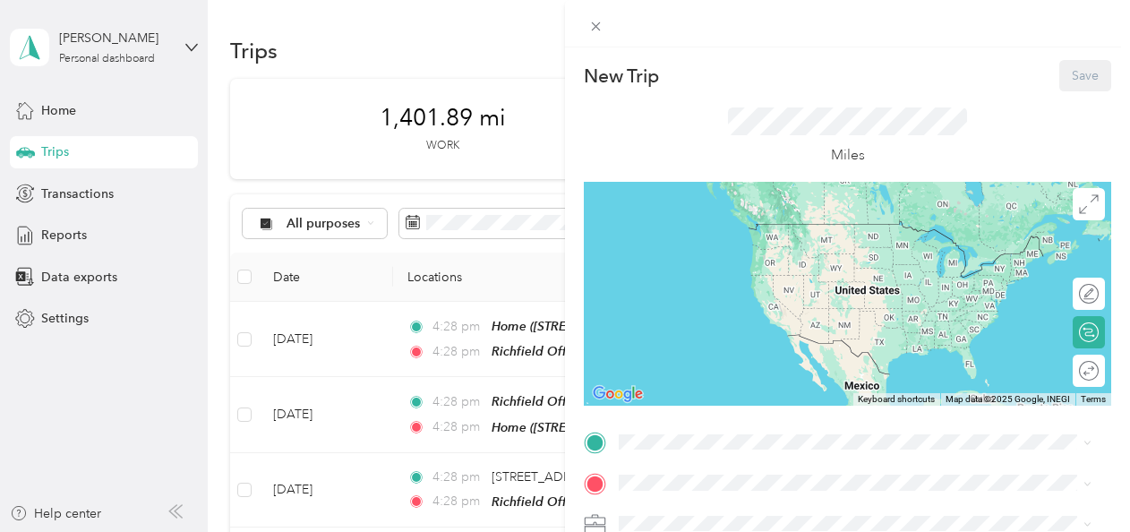
click at [789, 247] on div "TEAM Richfield Office [STREET_ADDRESS][US_STATE]" at bounding box center [742, 234] width 179 height 44
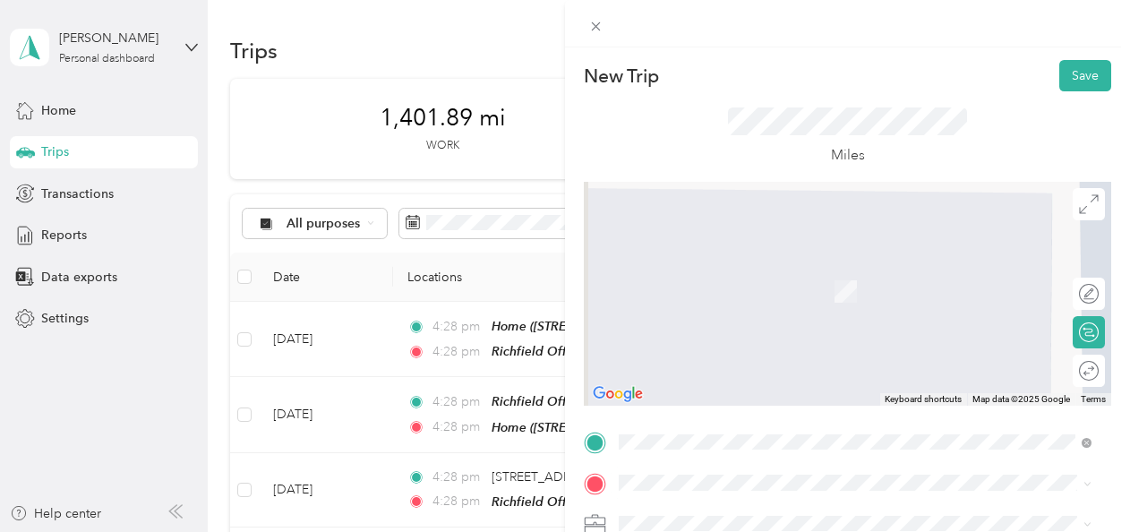
click at [677, 344] on div "Home [STREET_ADDRESS][PERSON_NAME][US_STATE]" at bounding box center [792, 339] width 278 height 38
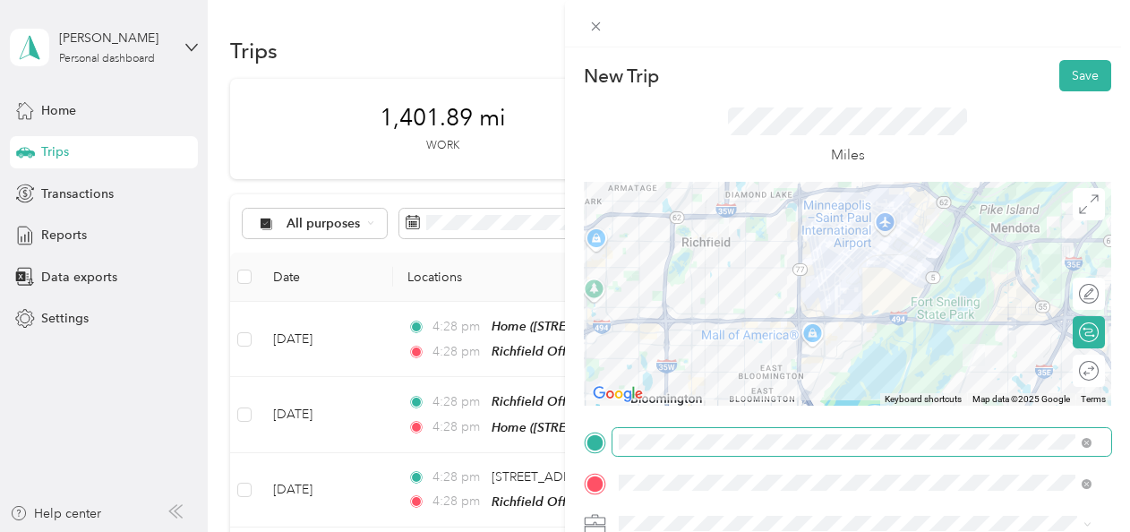
scroll to position [192, 0]
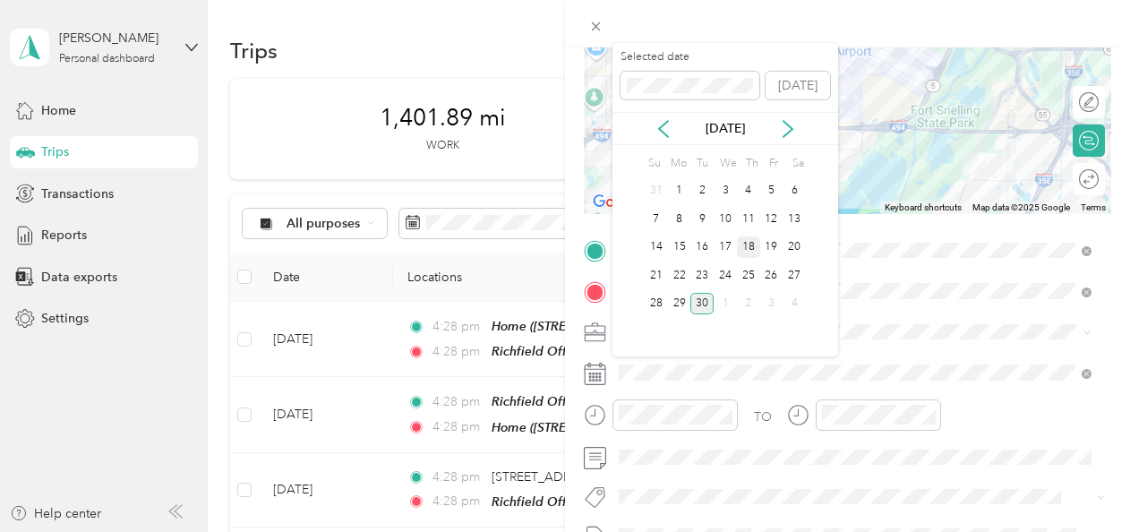
click at [747, 248] on div "18" at bounding box center [748, 247] width 23 height 22
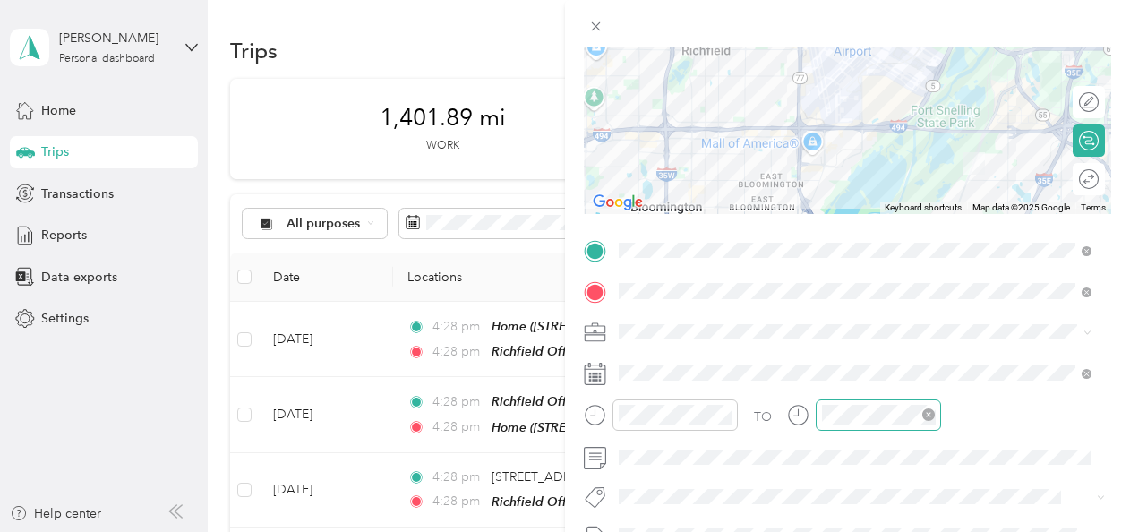
scroll to position [0, 0]
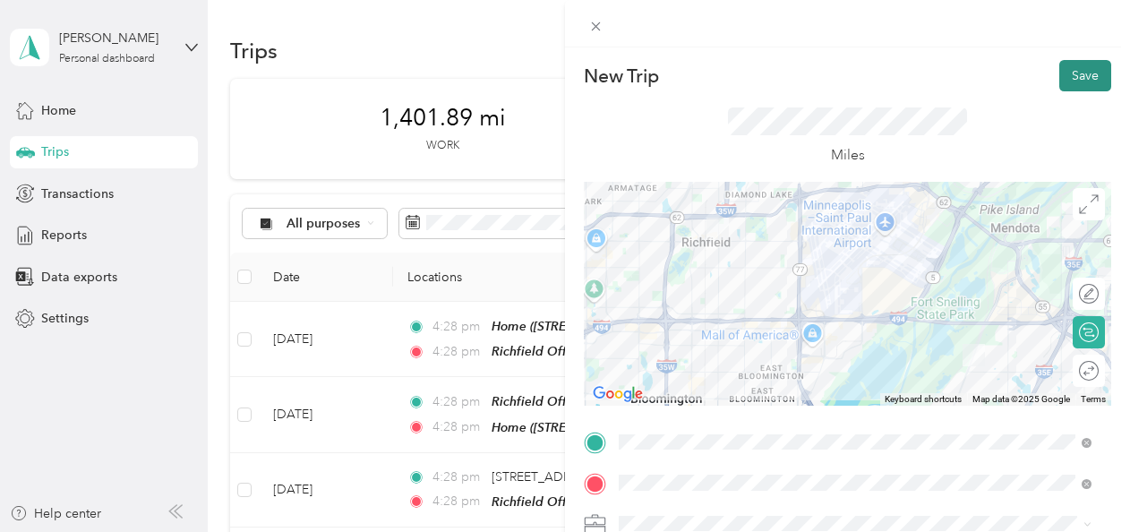
click at [1062, 79] on button "Save" at bounding box center [1085, 75] width 52 height 31
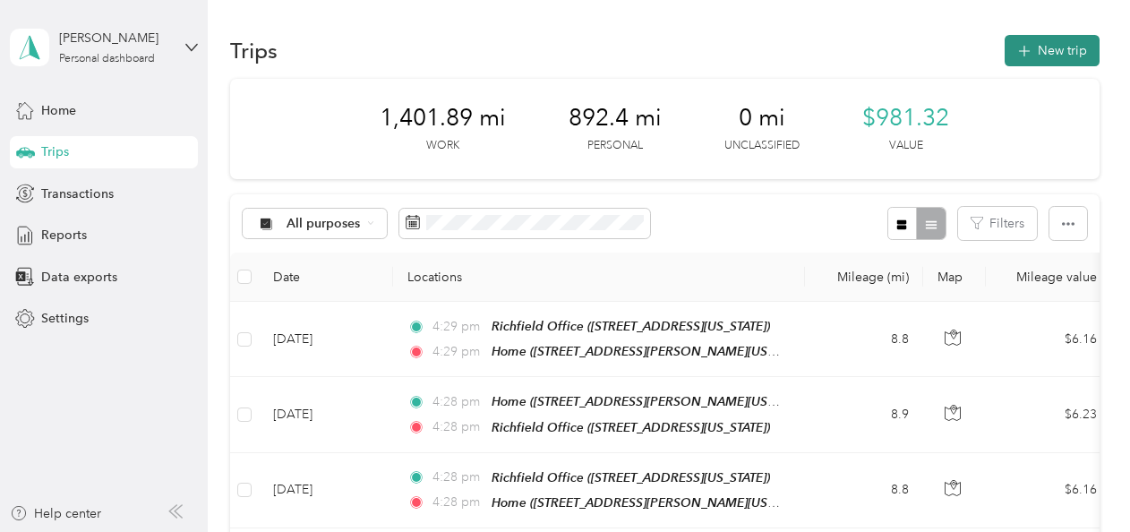
click at [1032, 47] on button "New trip" at bounding box center [1051, 50] width 95 height 31
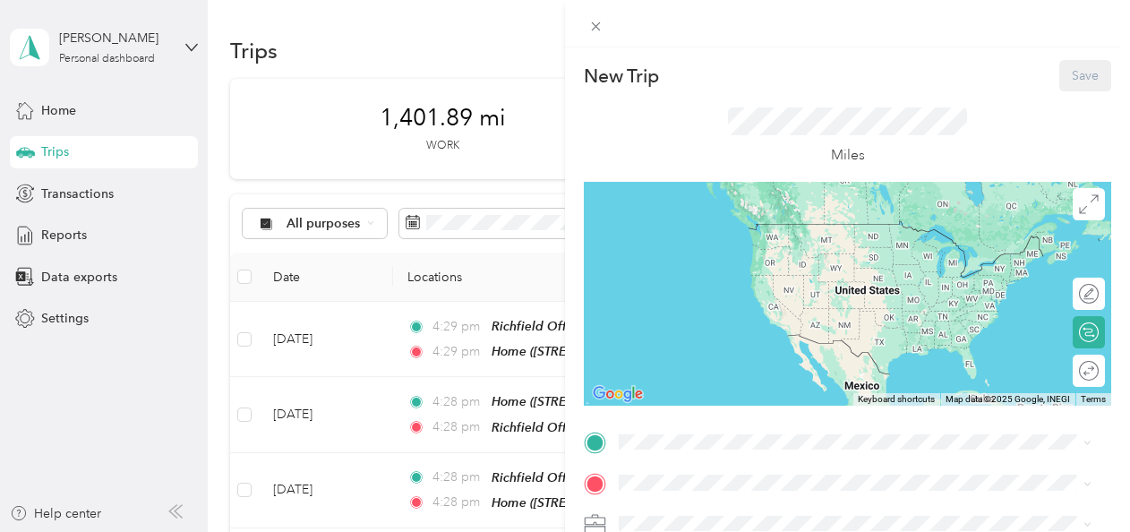
click at [725, 301] on div "Home [STREET_ADDRESS][PERSON_NAME][US_STATE]" at bounding box center [792, 297] width 278 height 38
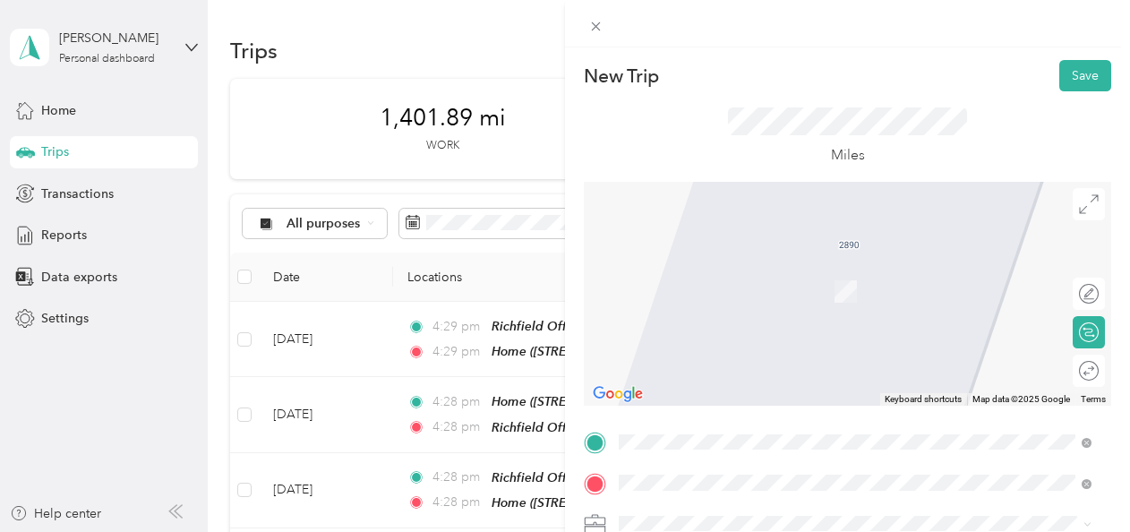
click at [832, 273] on span "[STREET_ADDRESS][US_STATE]" at bounding box center [742, 265] width 179 height 16
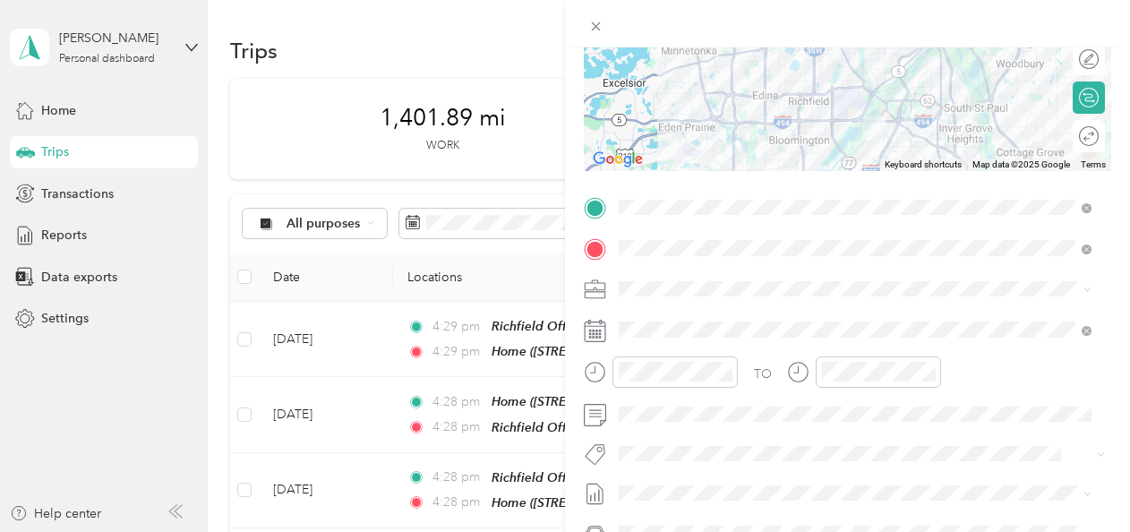
scroll to position [251, 0]
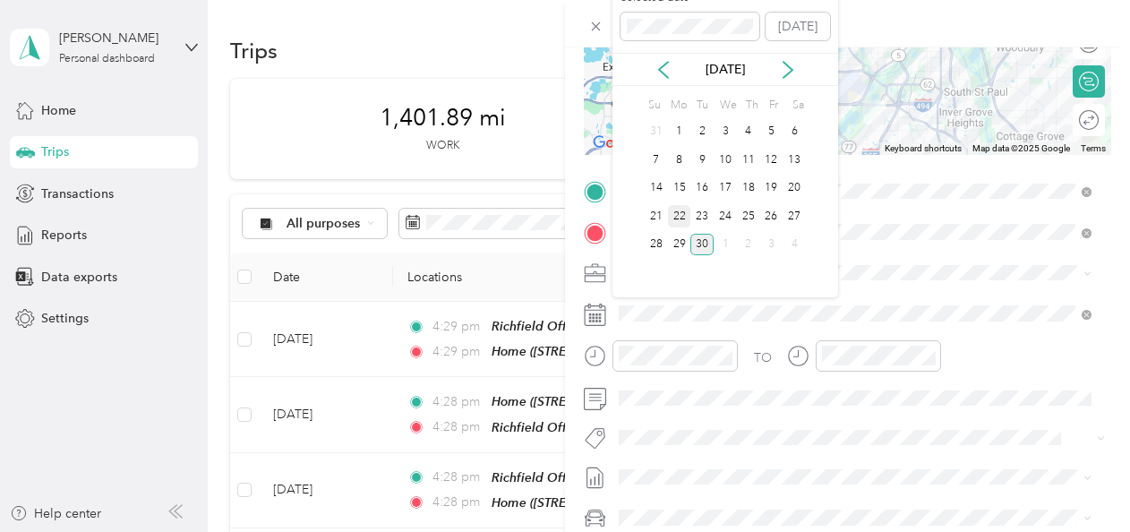
click at [670, 217] on div "22" at bounding box center [679, 216] width 23 height 22
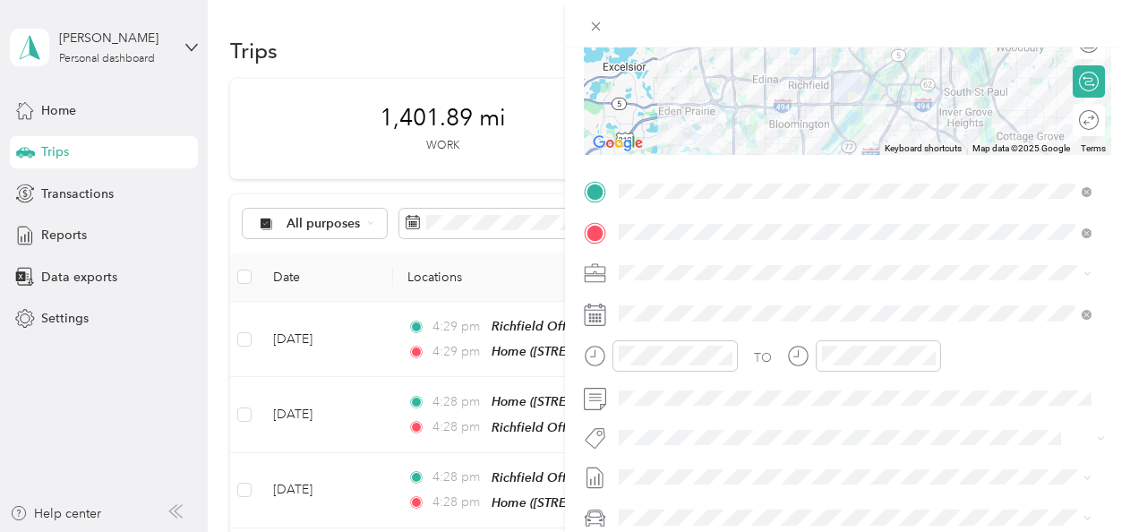
scroll to position [0, 0]
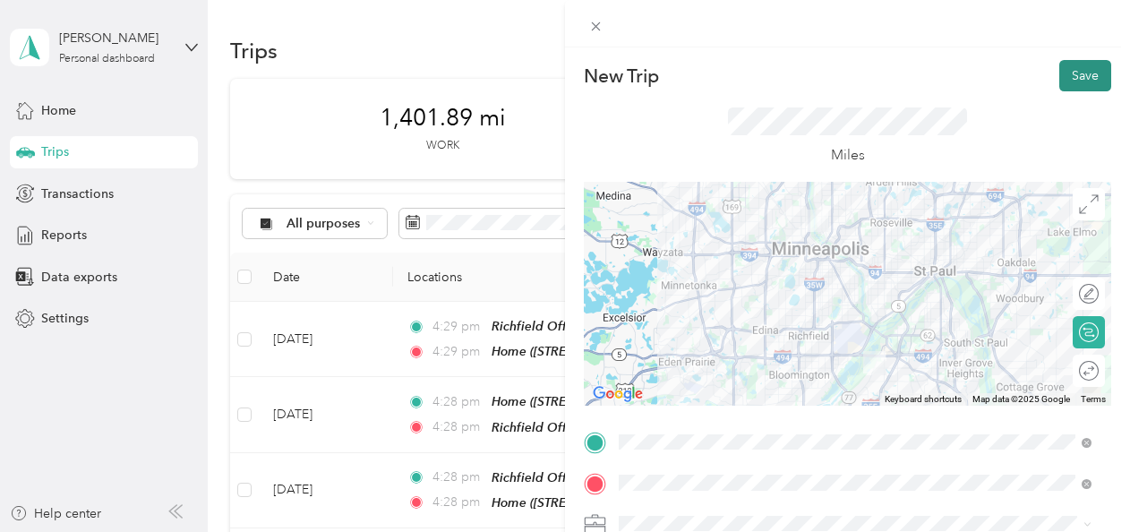
click at [1059, 73] on button "Save" at bounding box center [1085, 75] width 52 height 31
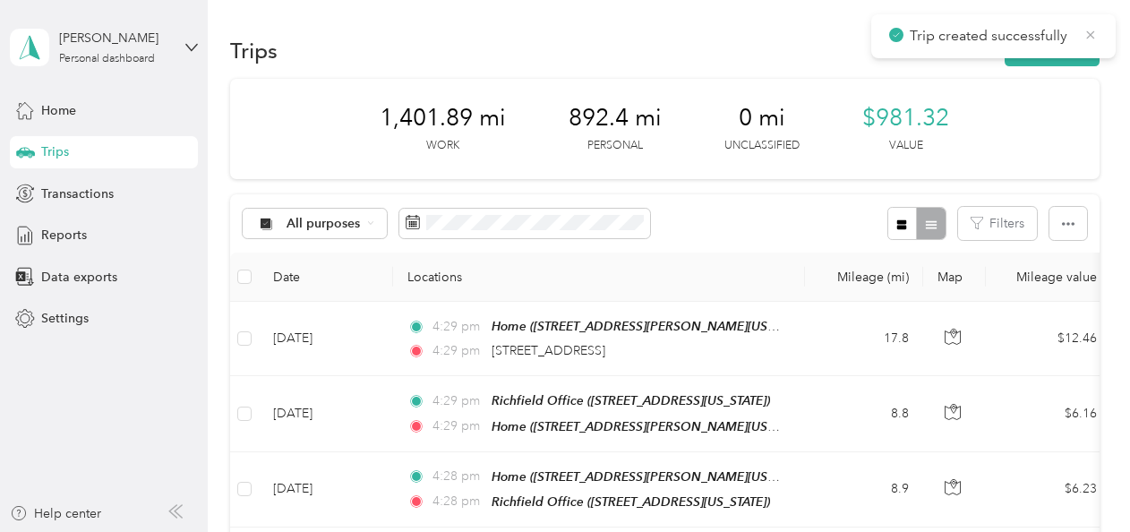
click at [1093, 38] on icon at bounding box center [1090, 35] width 14 height 16
click at [1042, 46] on button "New trip" at bounding box center [1051, 50] width 95 height 31
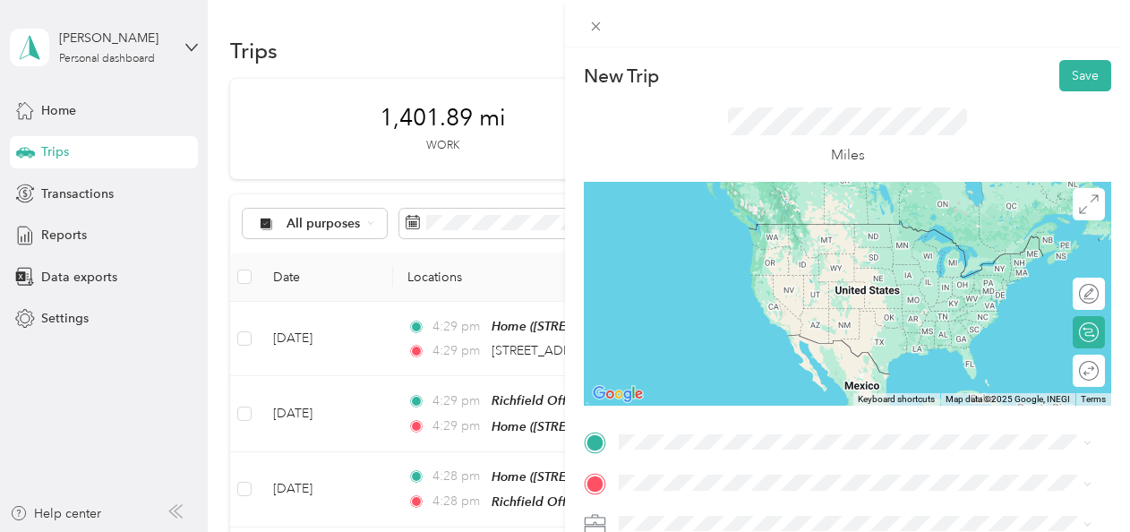
click at [742, 234] on li "[STREET_ADDRESS][US_STATE]" at bounding box center [854, 215] width 485 height 37
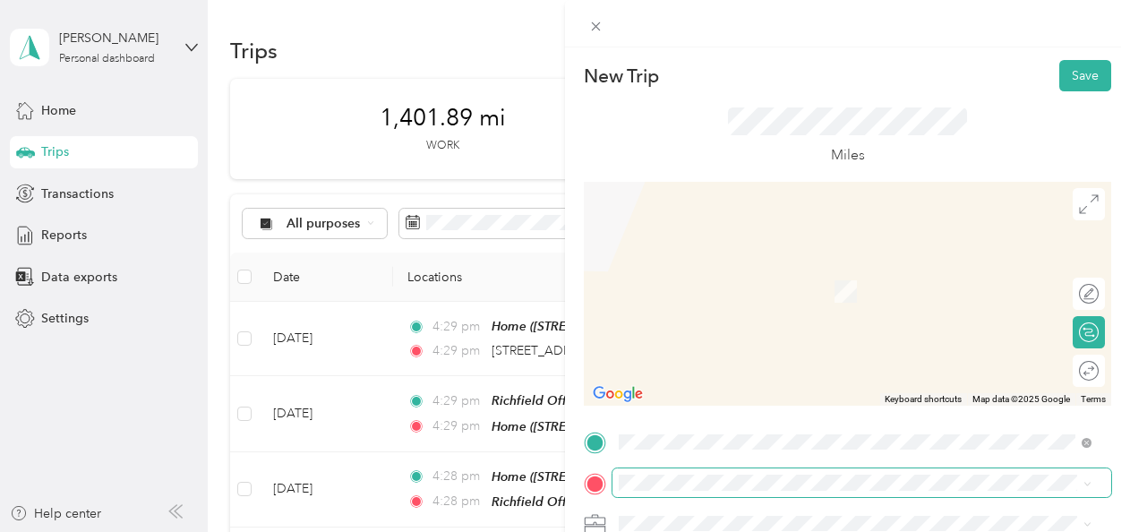
click at [688, 471] on span at bounding box center [861, 482] width 499 height 29
click at [721, 342] on div "Home [STREET_ADDRESS][PERSON_NAME][US_STATE]" at bounding box center [792, 335] width 278 height 38
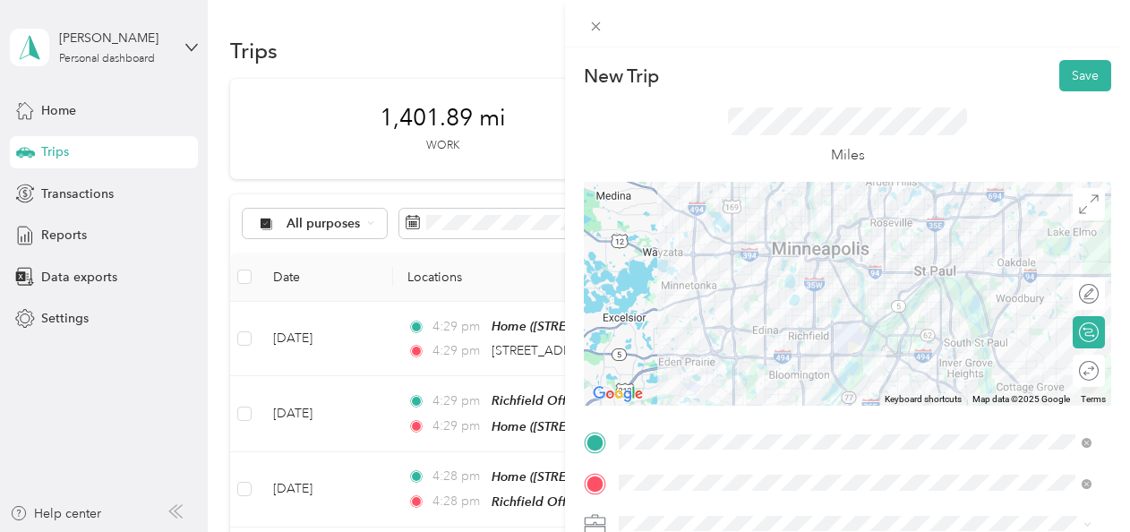
scroll to position [208, 0]
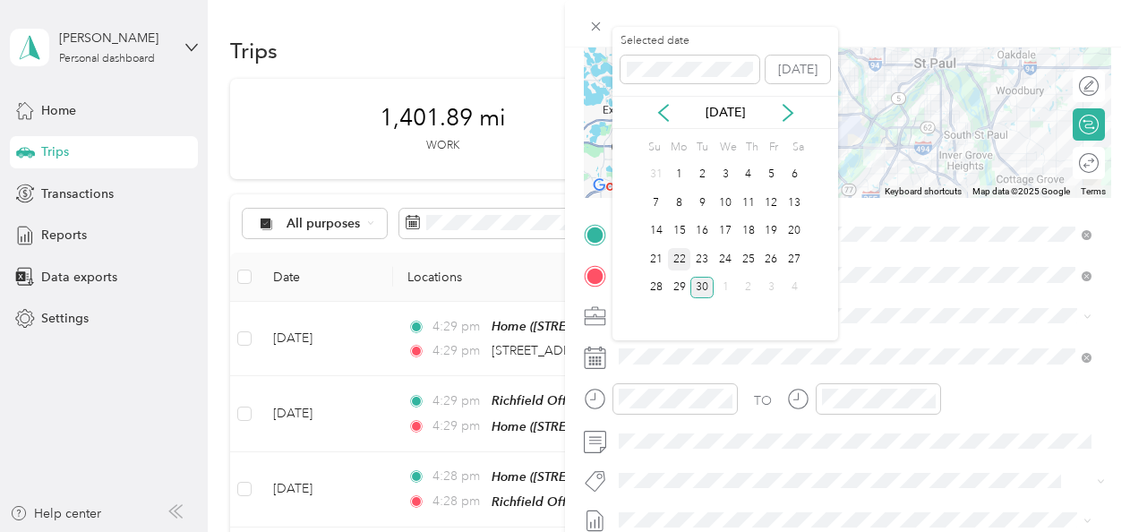
click at [678, 261] on div "22" at bounding box center [679, 259] width 23 height 22
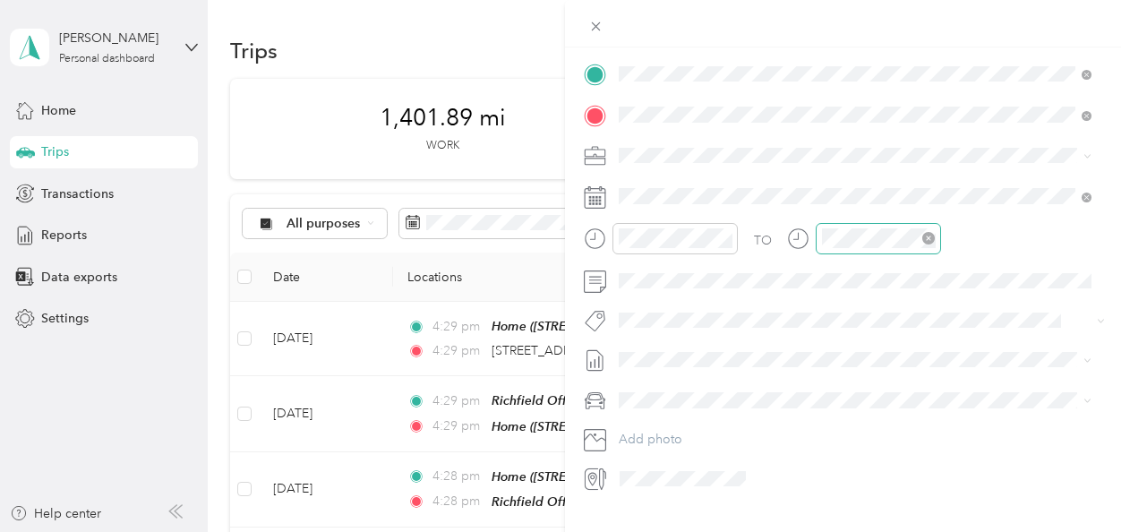
scroll to position [0, 0]
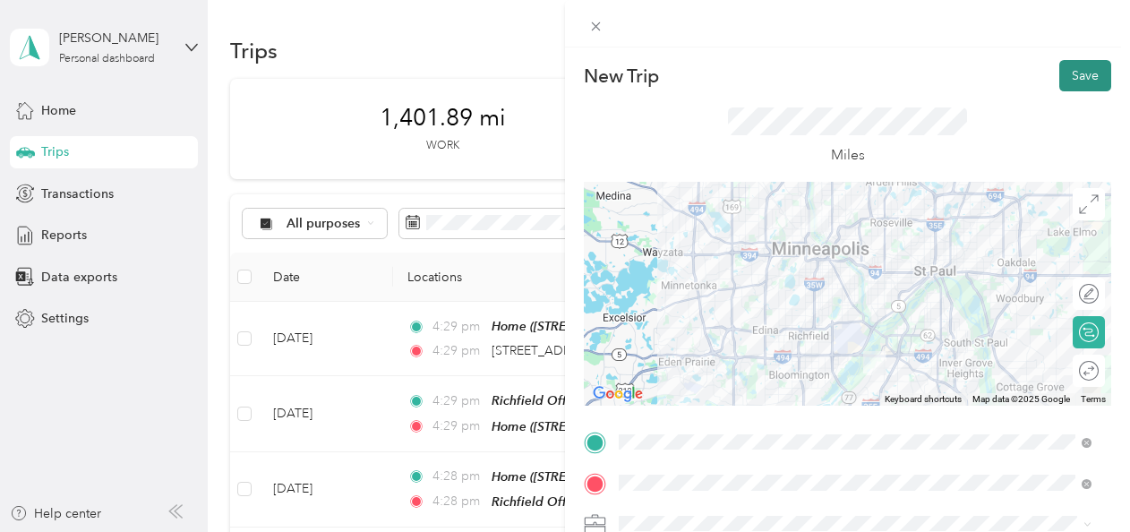
click at [1074, 67] on button "Save" at bounding box center [1085, 75] width 52 height 31
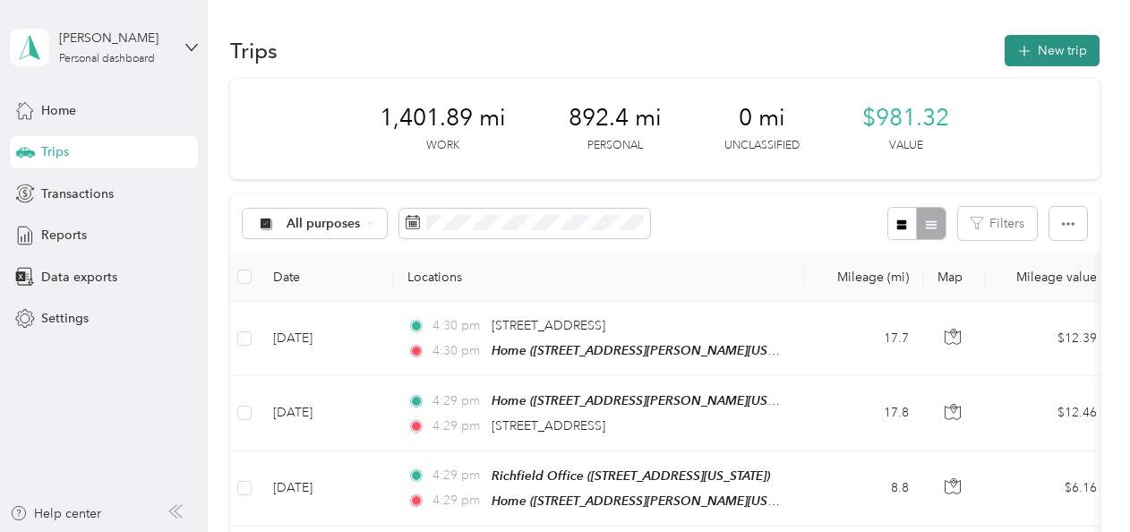
click at [1026, 60] on button "New trip" at bounding box center [1051, 50] width 95 height 31
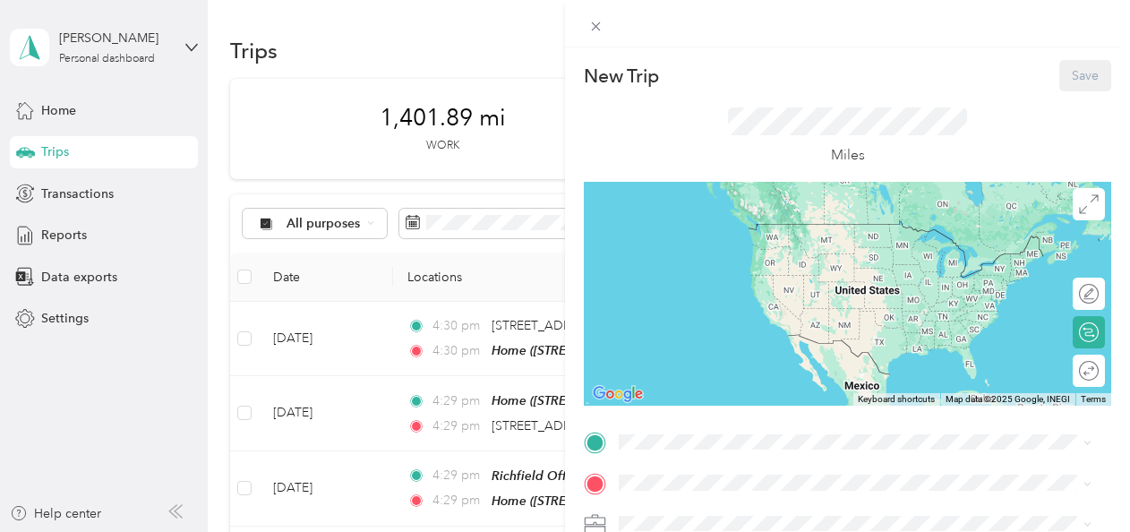
click at [704, 312] on div "Home [STREET_ADDRESS][PERSON_NAME][US_STATE]" at bounding box center [792, 295] width 278 height 38
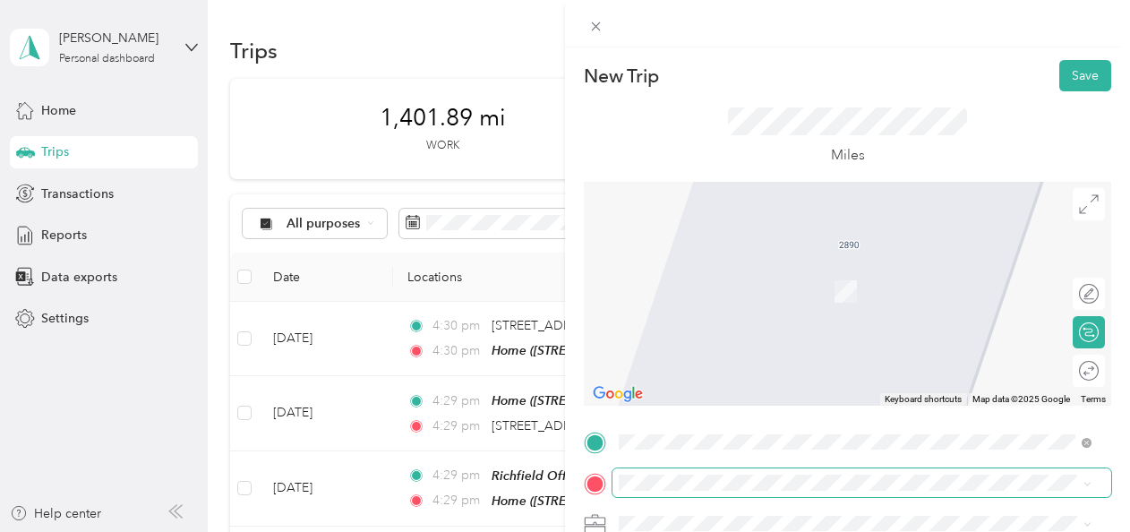
click at [657, 491] on span at bounding box center [861, 482] width 499 height 29
click at [740, 277] on span "[STREET_ADDRESS][PERSON_NAME][US_STATE]" at bounding box center [792, 284] width 278 height 16
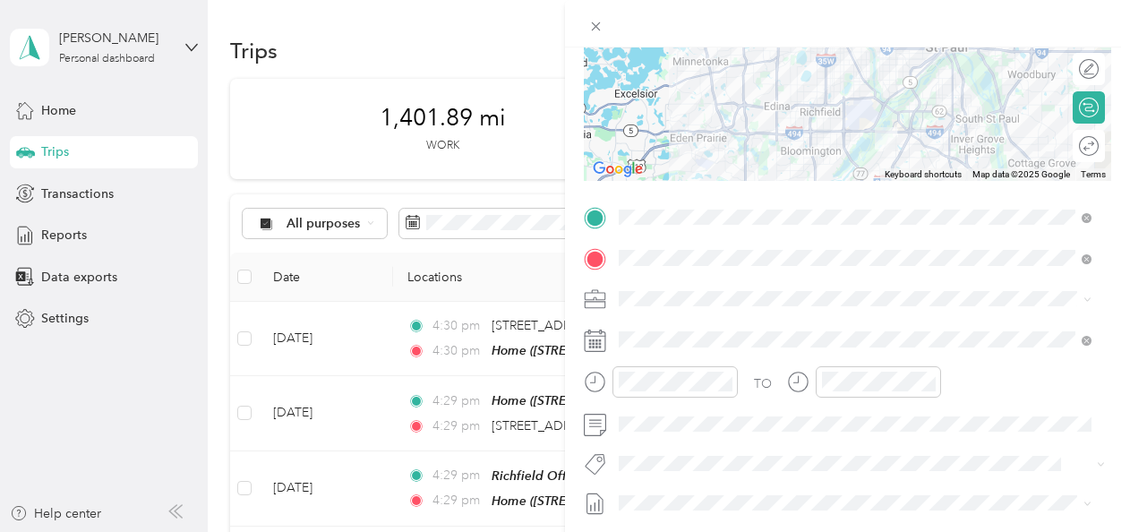
scroll to position [226, 0]
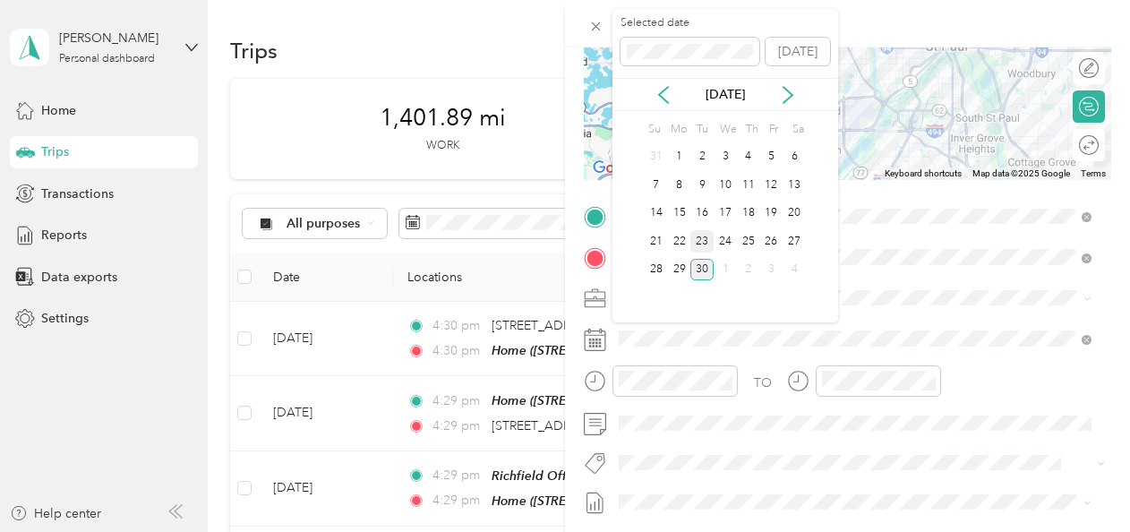
click at [696, 236] on div "23" at bounding box center [701, 241] width 23 height 22
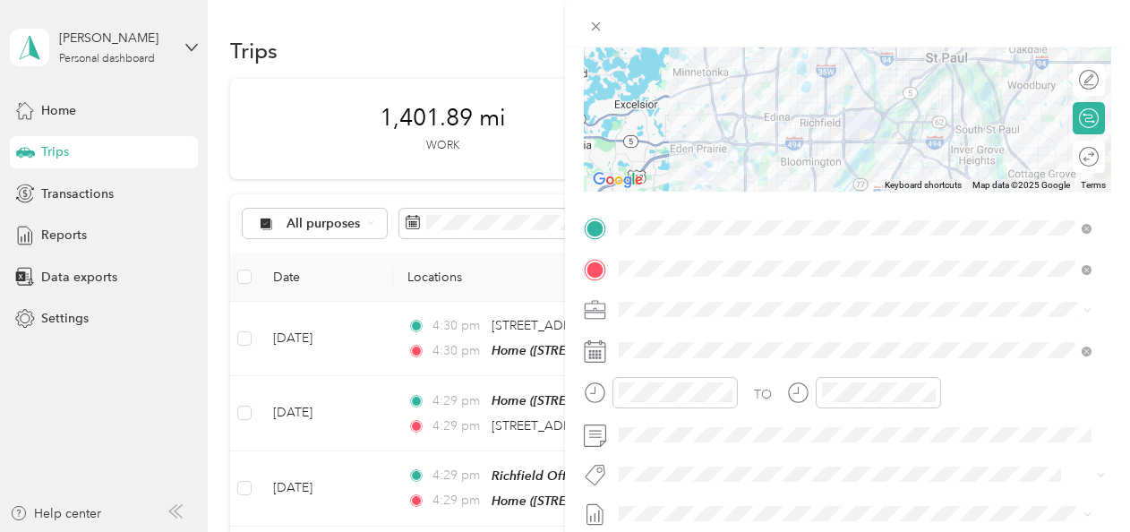
scroll to position [0, 0]
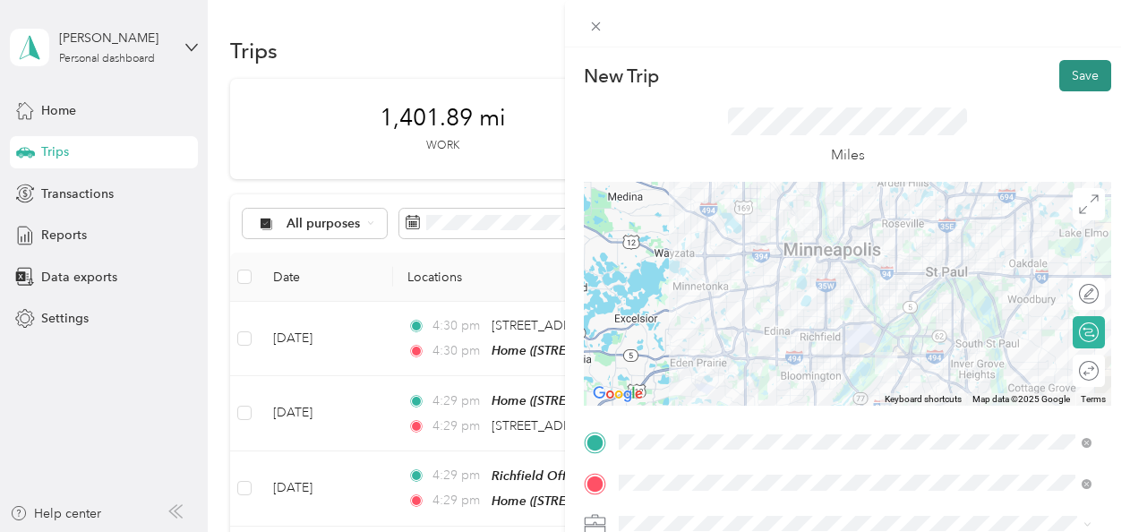
click at [1065, 64] on button "Save" at bounding box center [1085, 75] width 52 height 31
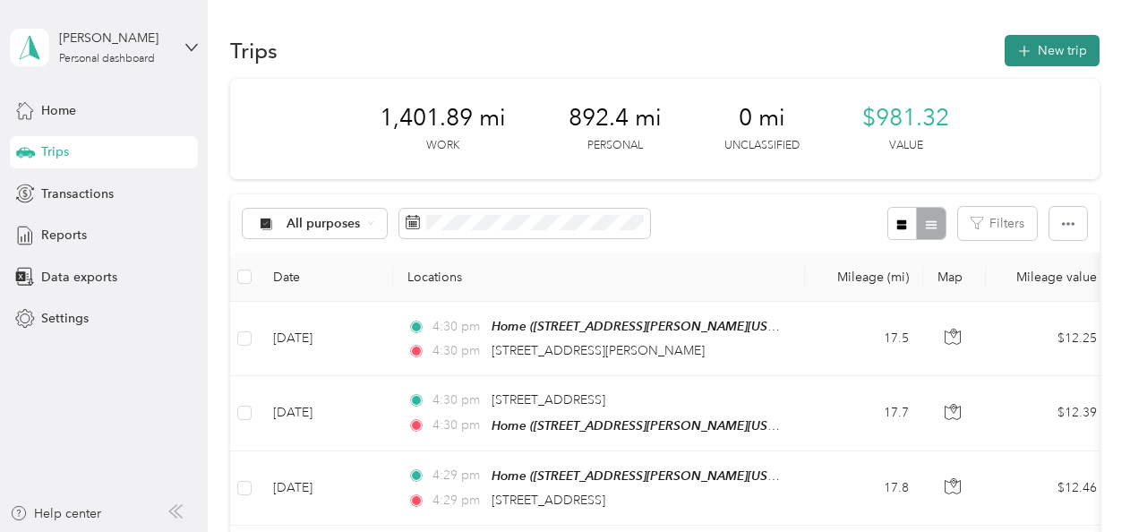
click at [1053, 58] on button "New trip" at bounding box center [1051, 50] width 95 height 31
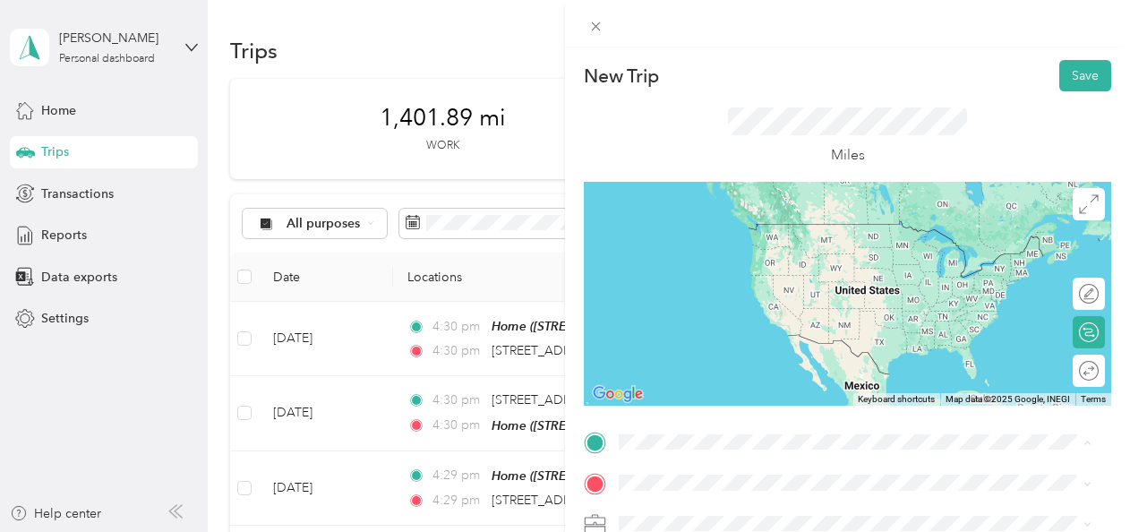
click at [706, 243] on li "[STREET_ADDRESS][PERSON_NAME][US_STATE]" at bounding box center [854, 225] width 485 height 37
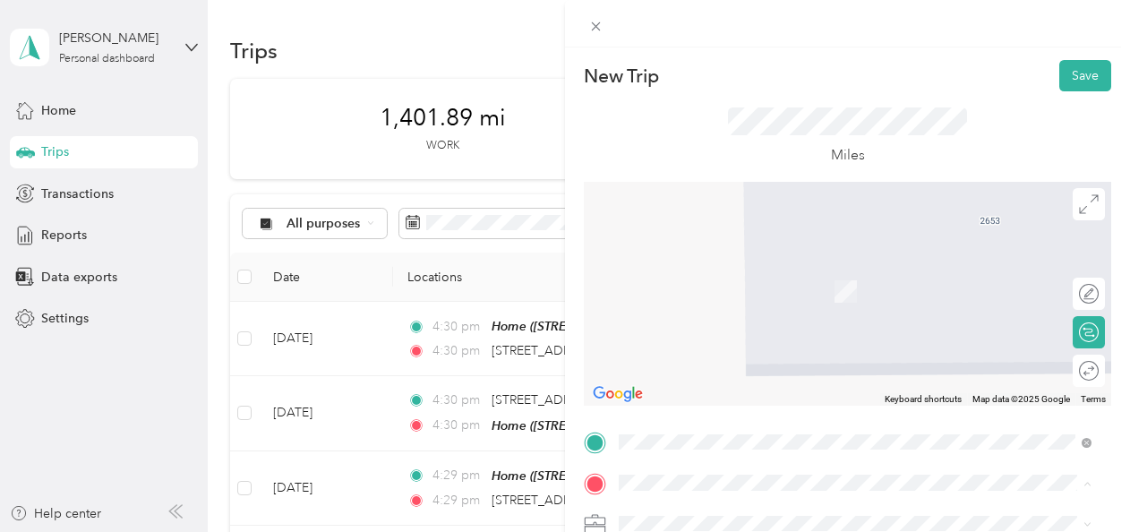
click at [714, 340] on div "Home [STREET_ADDRESS][PERSON_NAME][US_STATE]" at bounding box center [792, 345] width 278 height 38
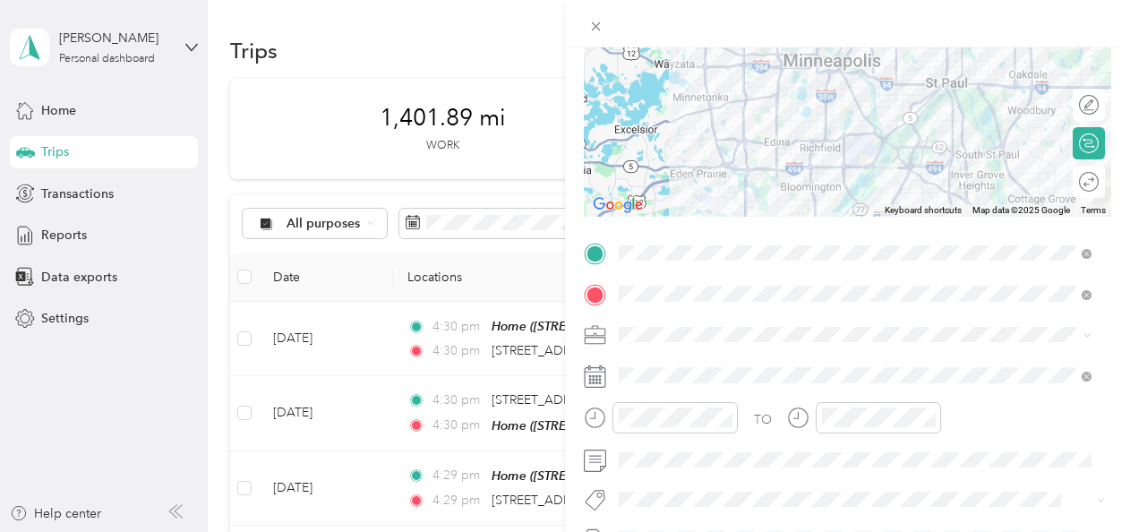
scroll to position [191, 0]
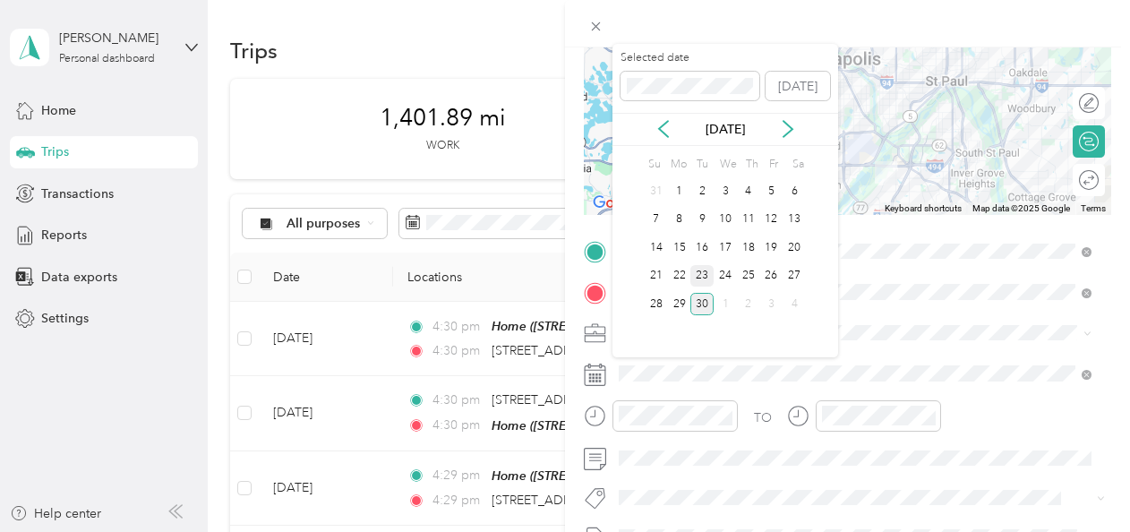
click at [704, 274] on div "23" at bounding box center [701, 276] width 23 height 22
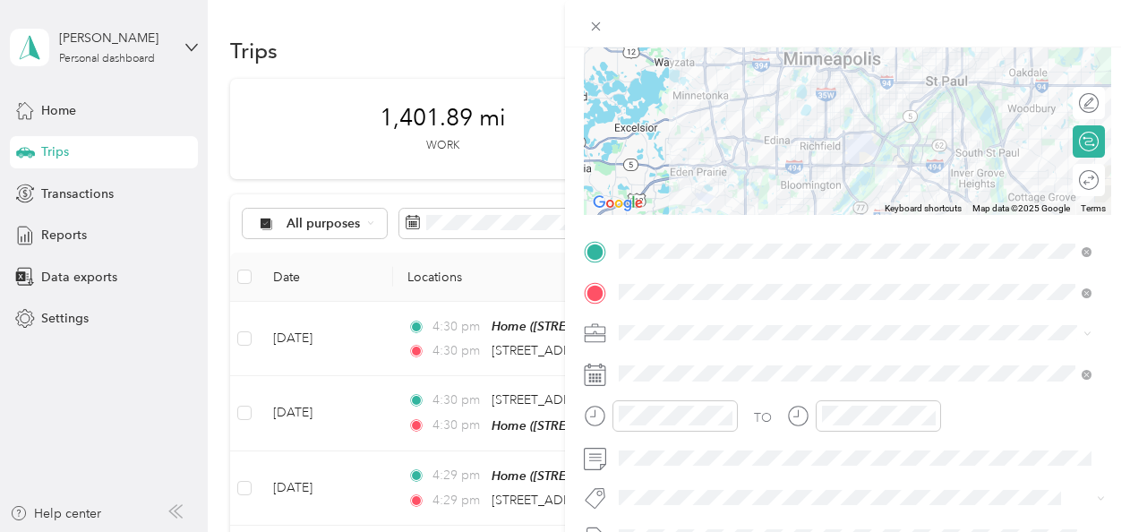
scroll to position [0, 0]
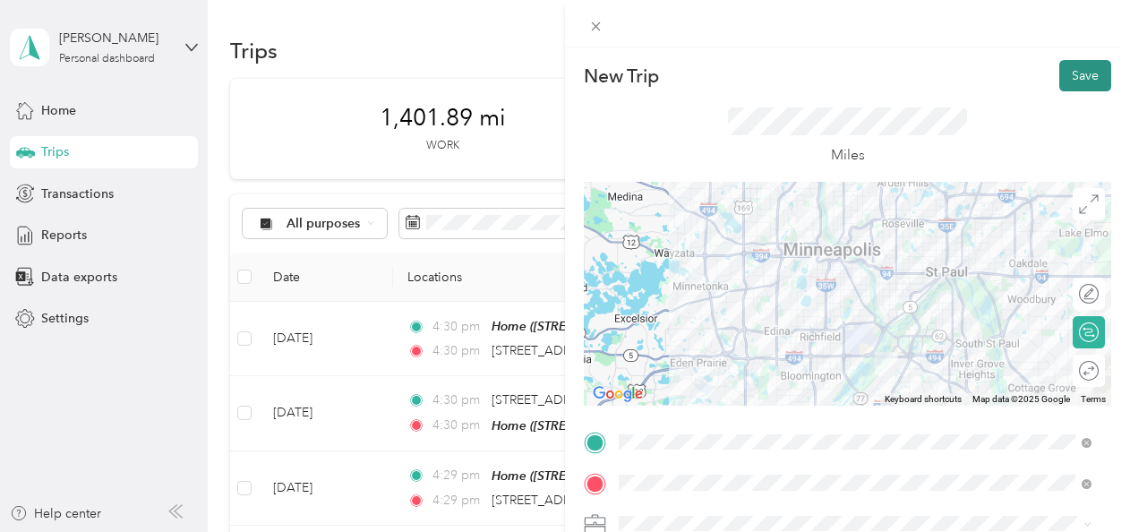
click at [1072, 73] on button "Save" at bounding box center [1085, 75] width 52 height 31
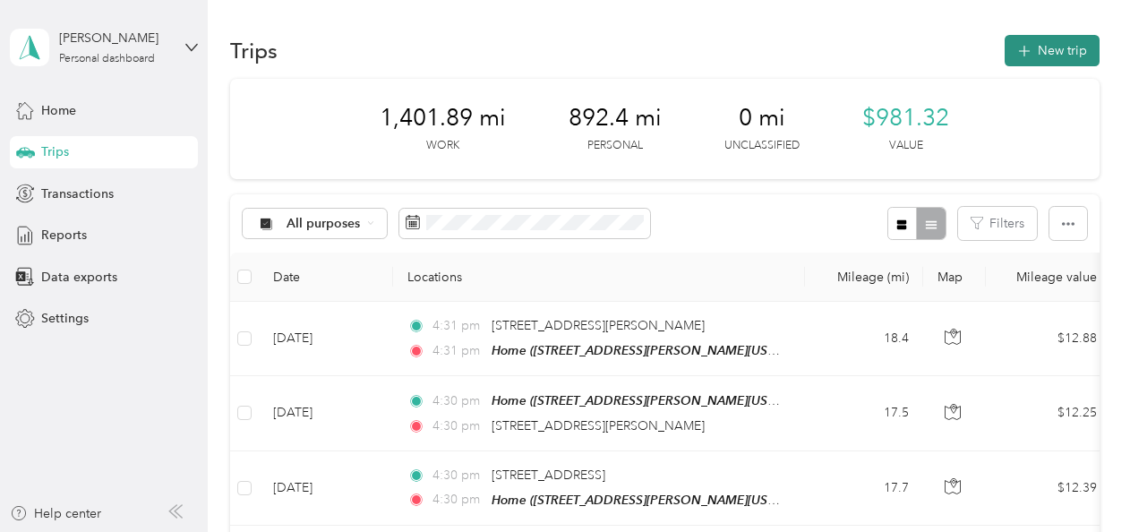
click at [1040, 47] on button "New trip" at bounding box center [1051, 50] width 95 height 31
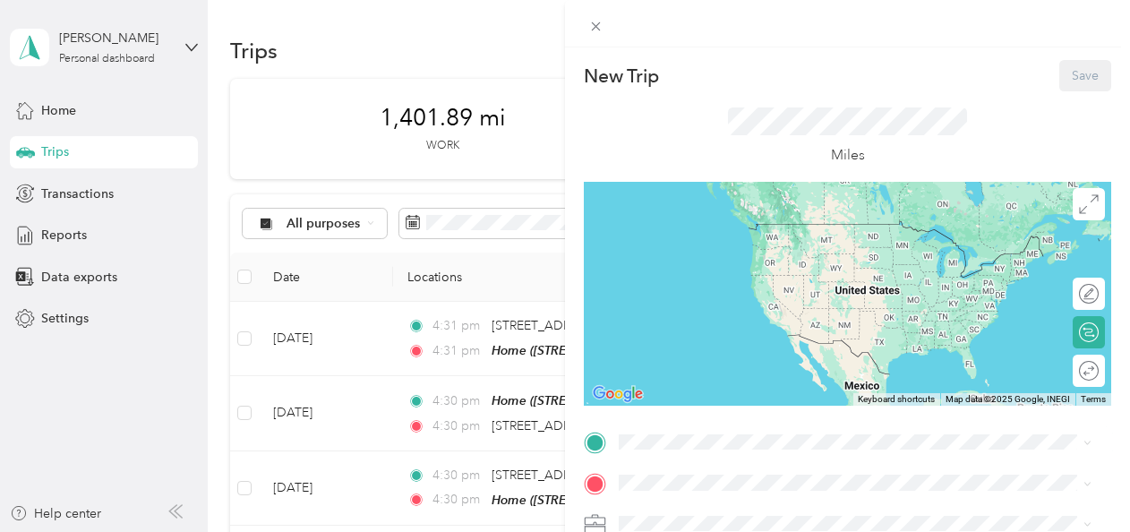
click at [718, 294] on div "Home [STREET_ADDRESS][PERSON_NAME][US_STATE]" at bounding box center [792, 296] width 278 height 38
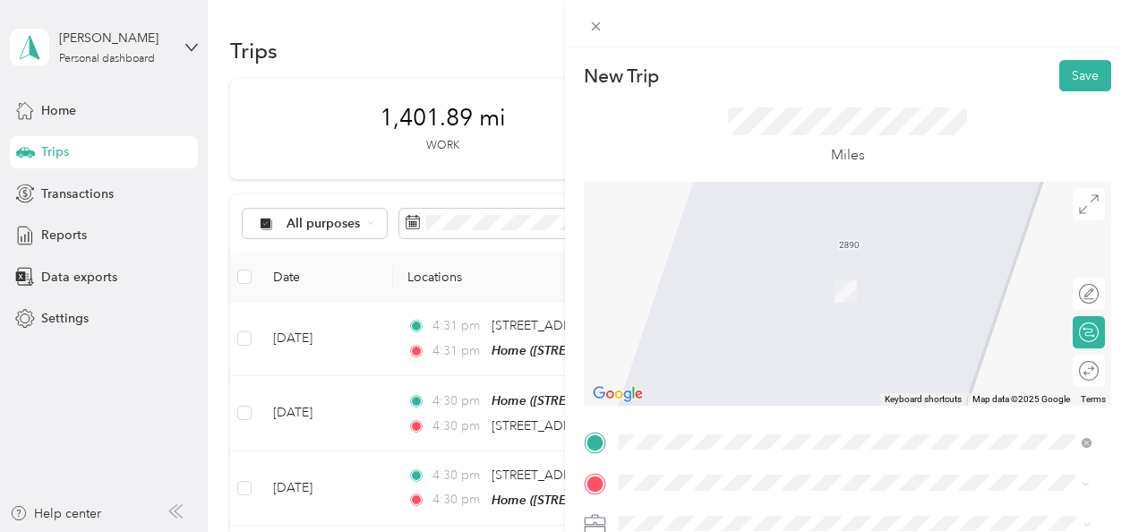
click at [735, 269] on span "[STREET_ADDRESS][PERSON_NAME][US_STATE]" at bounding box center [792, 265] width 278 height 16
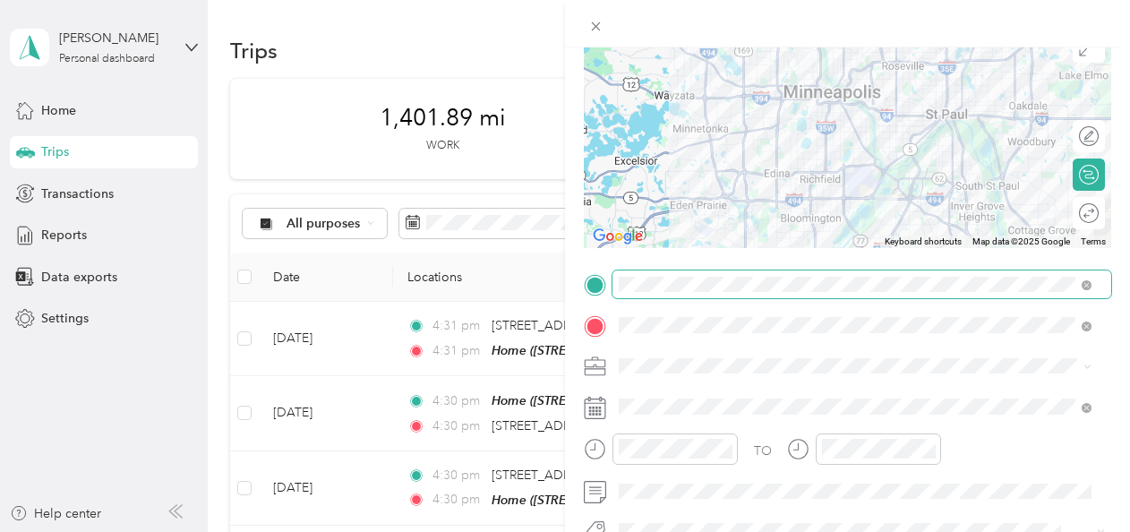
scroll to position [191, 0]
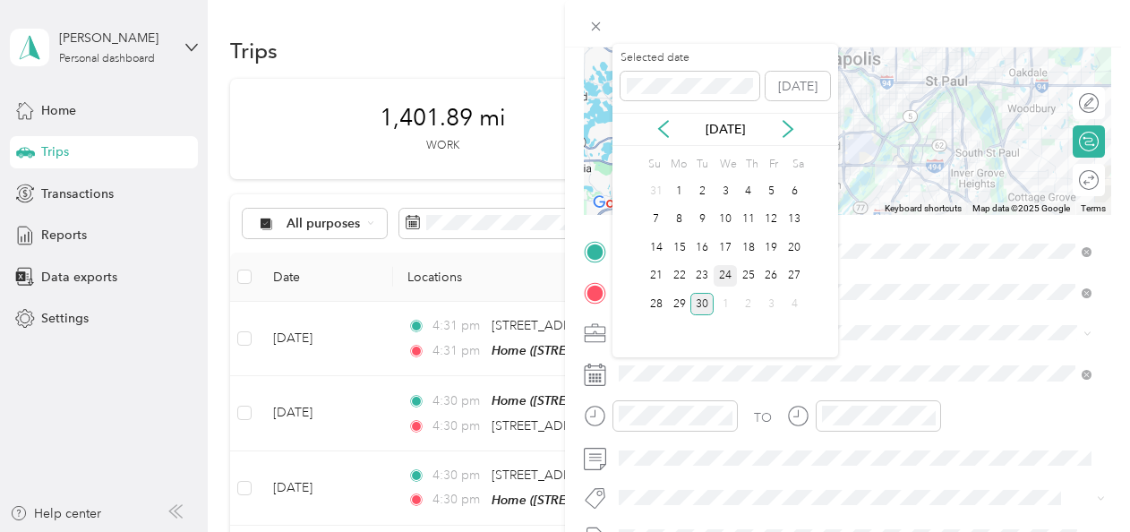
click at [720, 277] on div "24" at bounding box center [724, 276] width 23 height 22
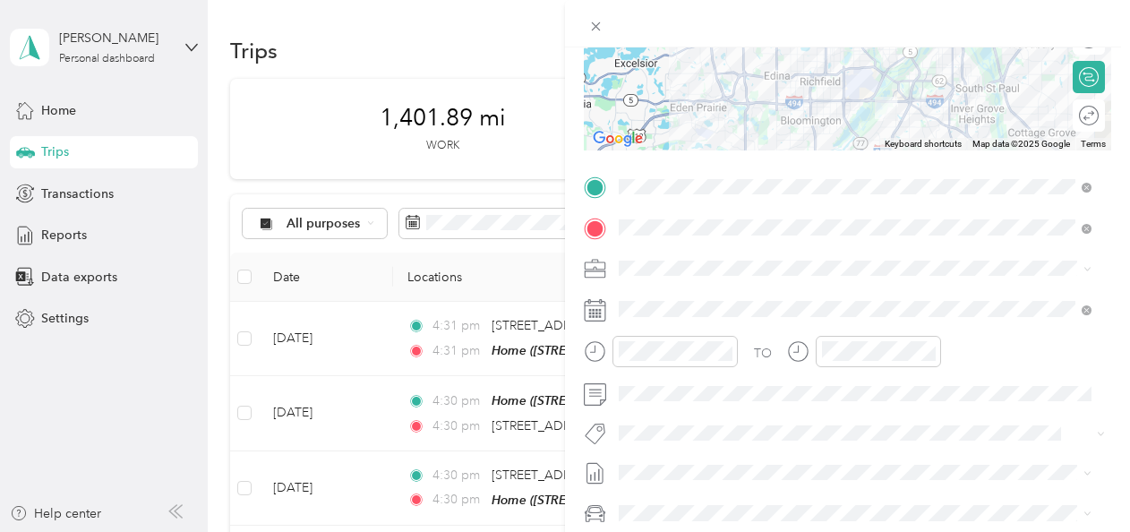
scroll to position [0, 0]
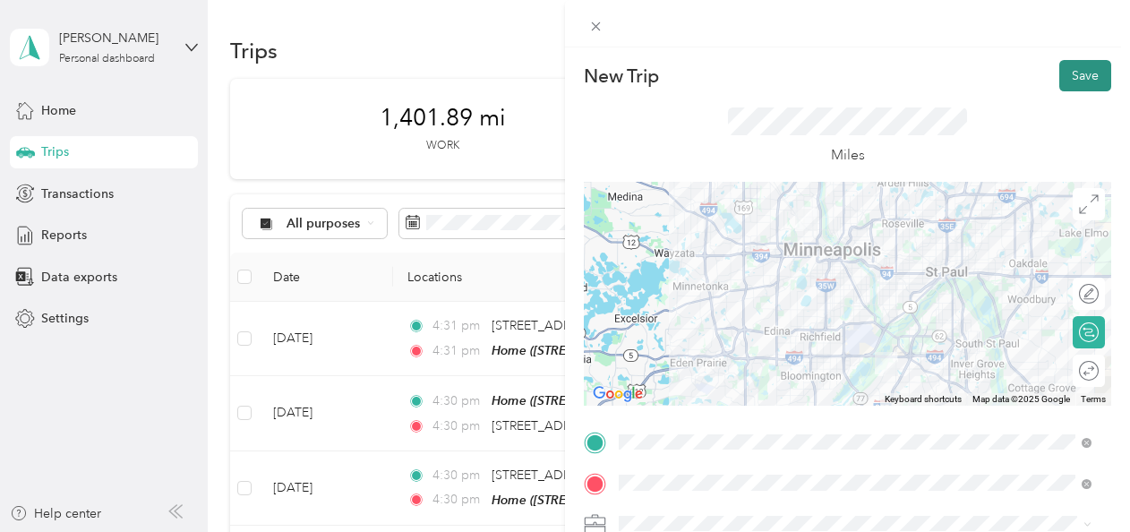
click at [1067, 79] on button "Save" at bounding box center [1085, 75] width 52 height 31
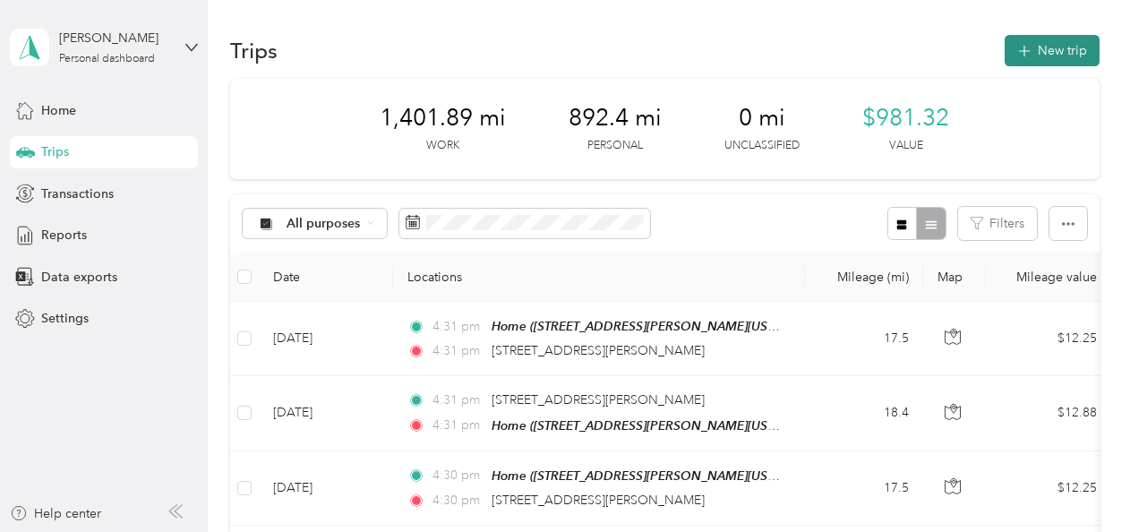
click at [1038, 55] on button "New trip" at bounding box center [1051, 50] width 95 height 31
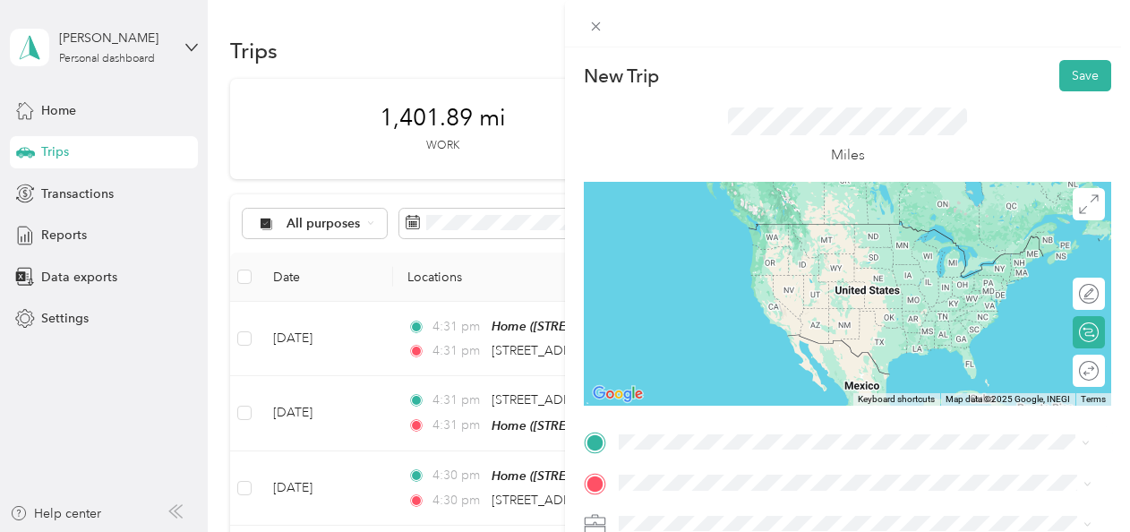
click at [723, 237] on div "[STREET_ADDRESS][PERSON_NAME][US_STATE]" at bounding box center [855, 225] width 460 height 24
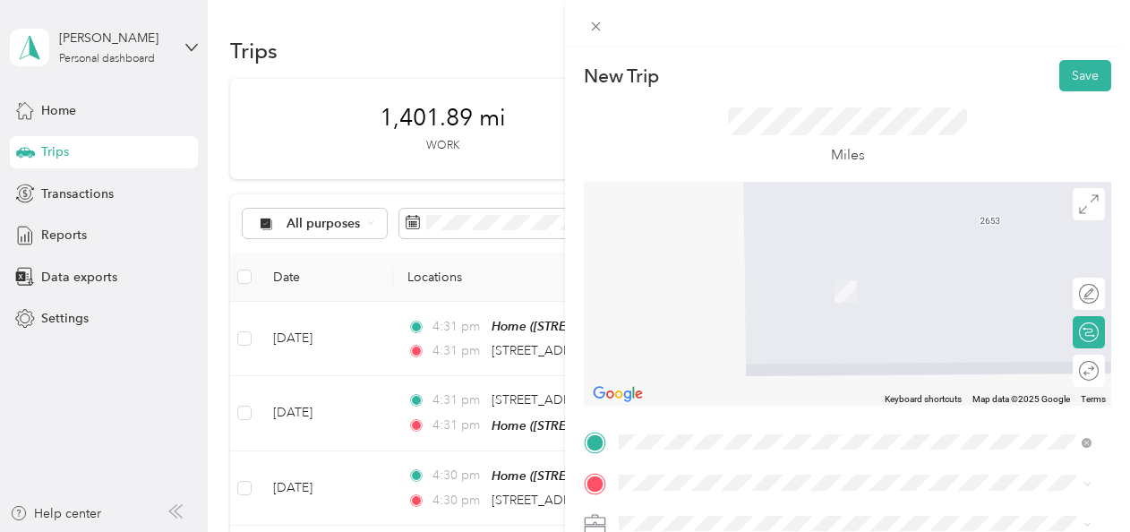
click at [749, 279] on div "TEAM Richfield Office [STREET_ADDRESS][US_STATE]" at bounding box center [742, 283] width 179 height 44
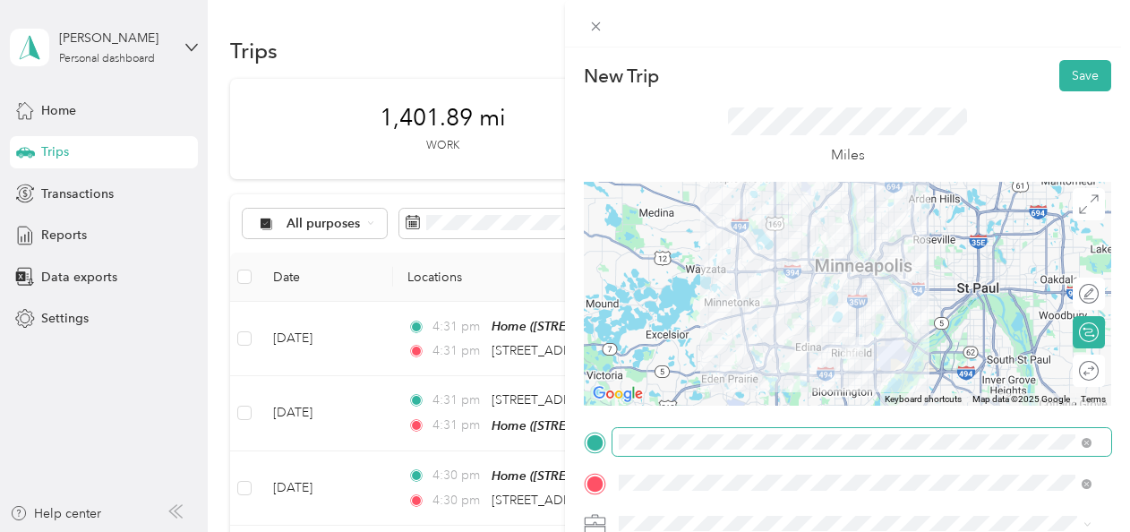
scroll to position [211, 0]
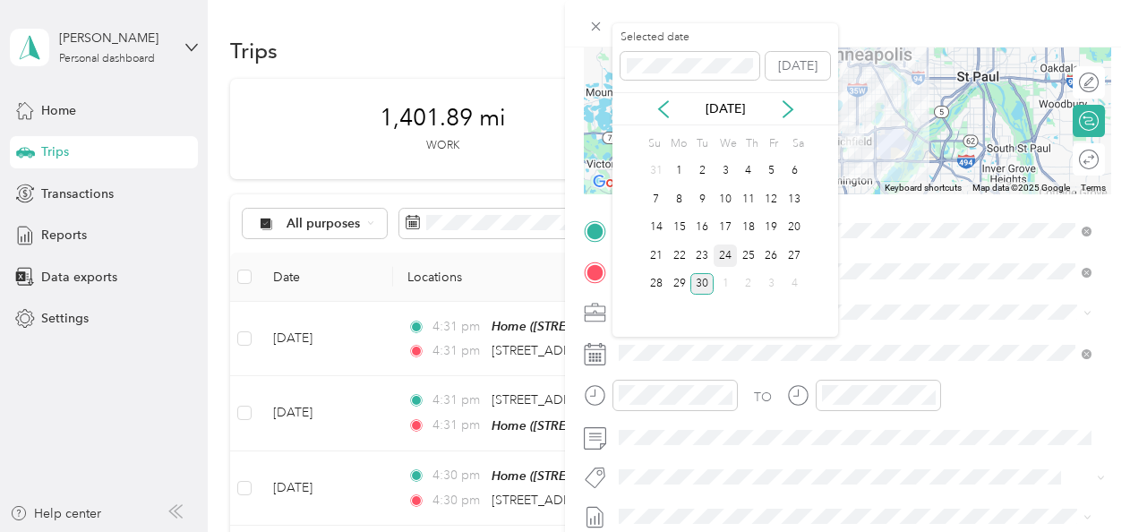
click at [726, 254] on div "24" at bounding box center [724, 255] width 23 height 22
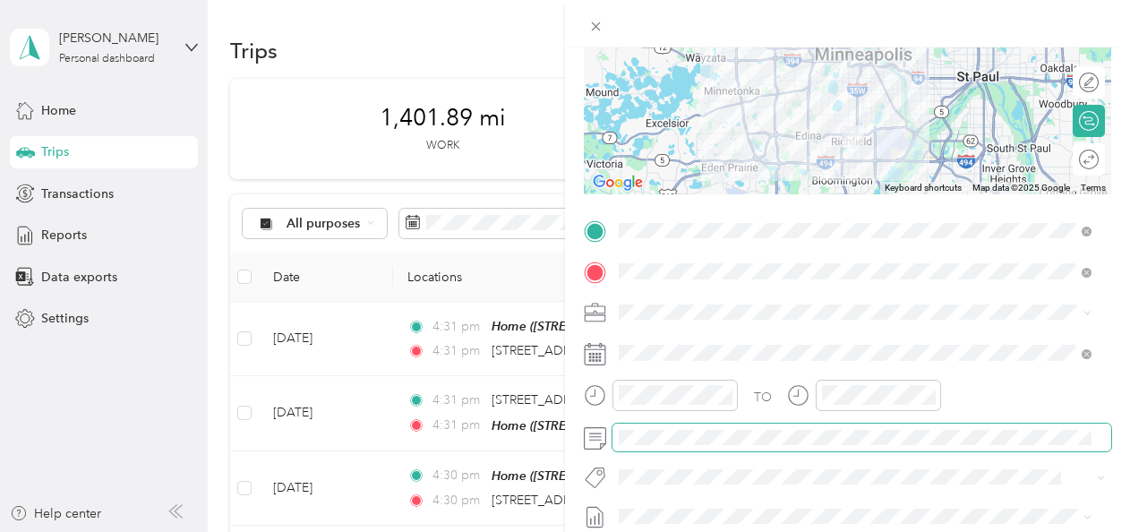
scroll to position [0, 0]
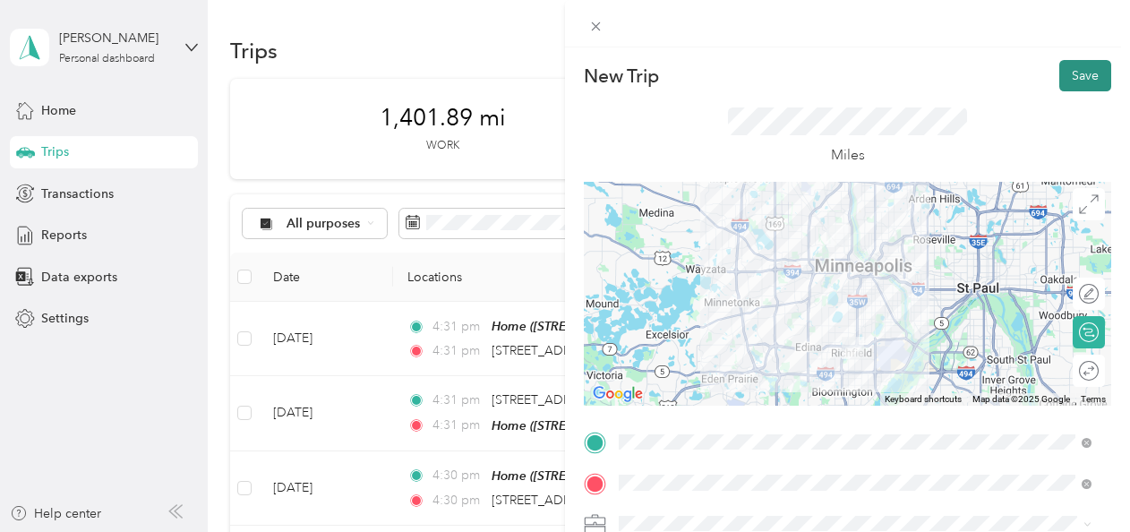
click at [1074, 65] on button "Save" at bounding box center [1085, 75] width 52 height 31
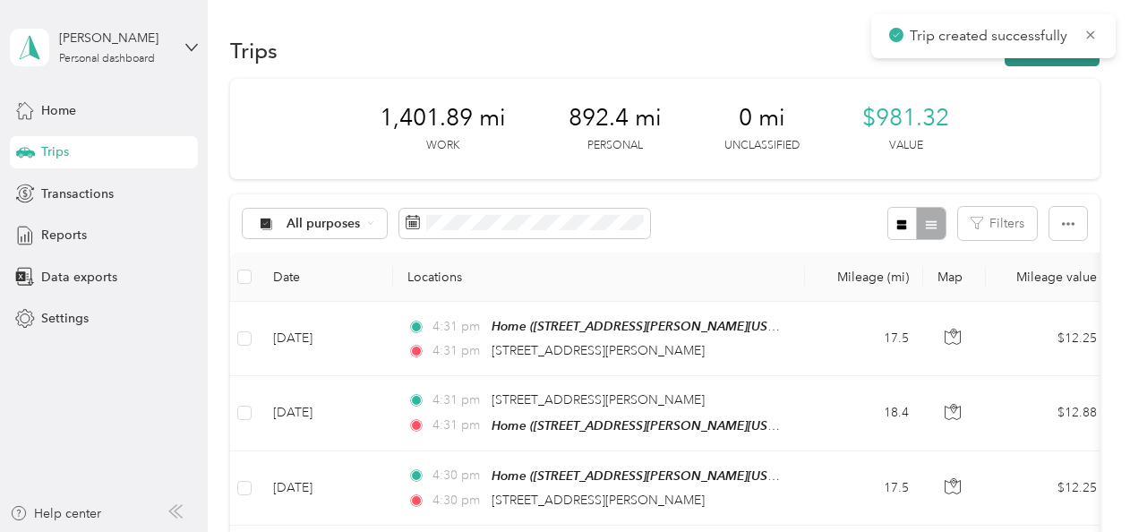
click at [1064, 63] on button "New trip" at bounding box center [1051, 50] width 95 height 31
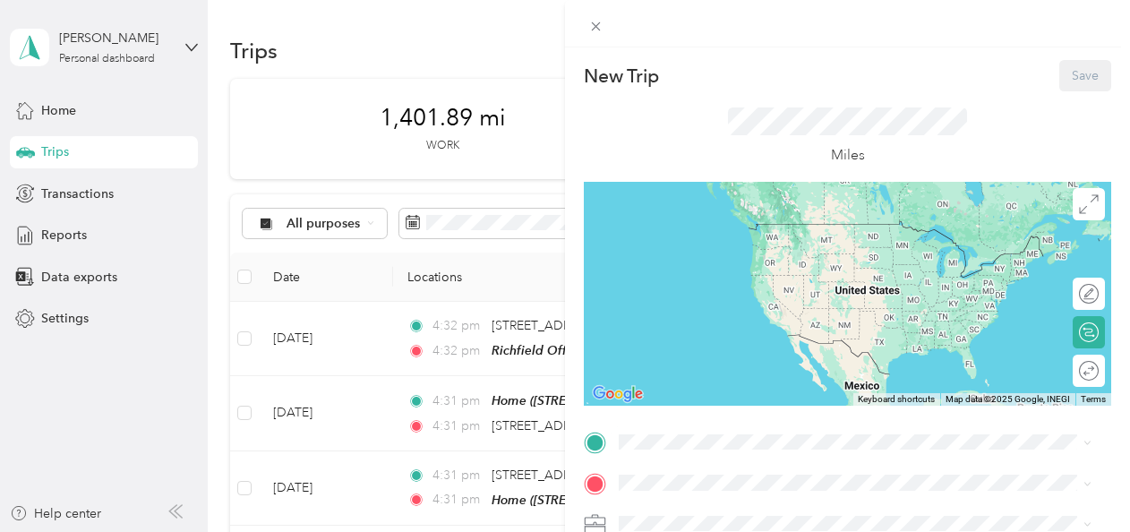
click at [745, 259] on div "TEAM Richfield Office [STREET_ADDRESS][US_STATE]" at bounding box center [855, 234] width 460 height 50
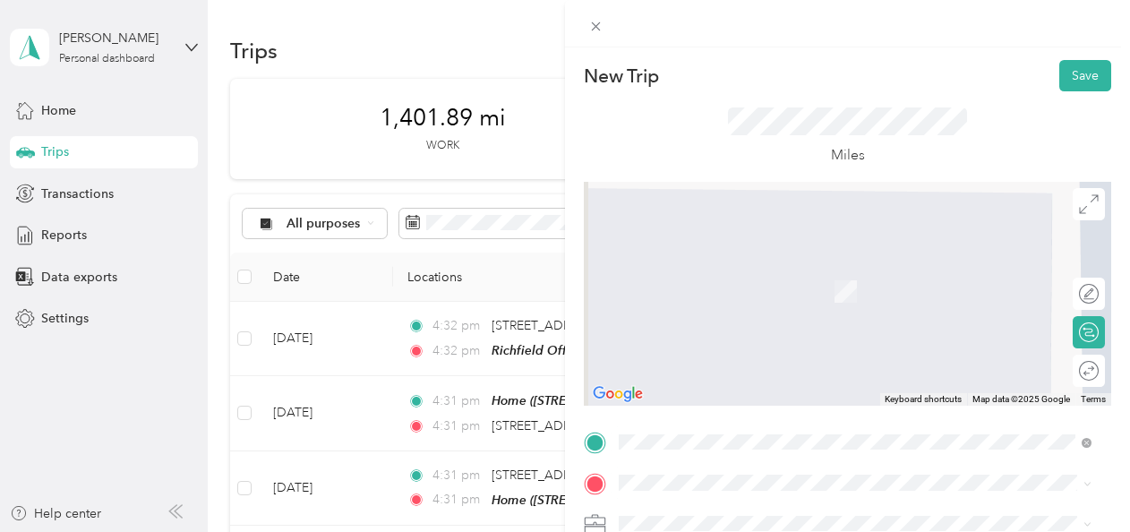
click at [699, 365] on ol "From your Favorite places TEAM Richfield Office [STREET_ADDRESS][US_STATE] Home…" at bounding box center [854, 334] width 485 height 251
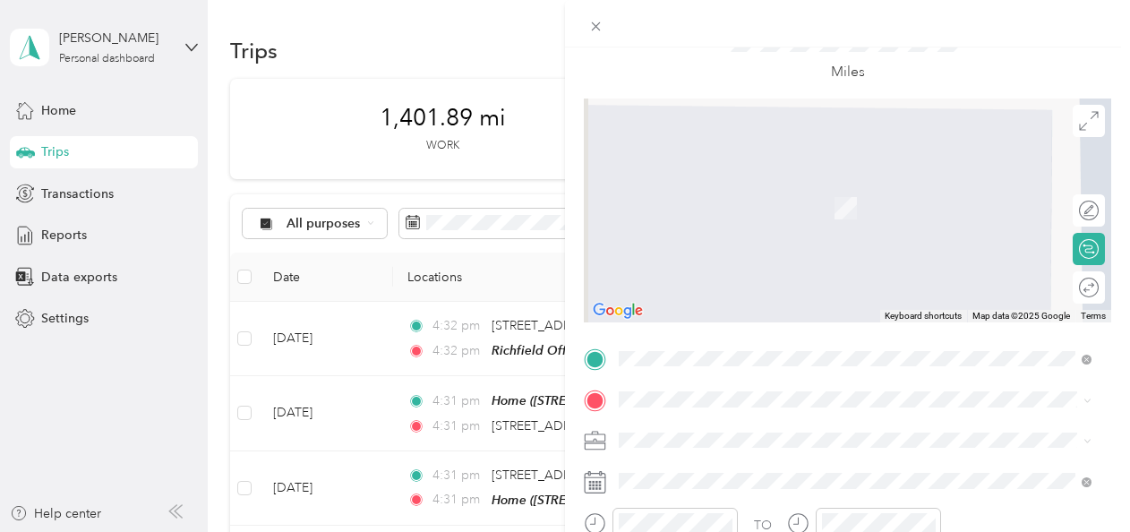
scroll to position [88, 0]
click at [695, 240] on div "Home" at bounding box center [792, 243] width 278 height 16
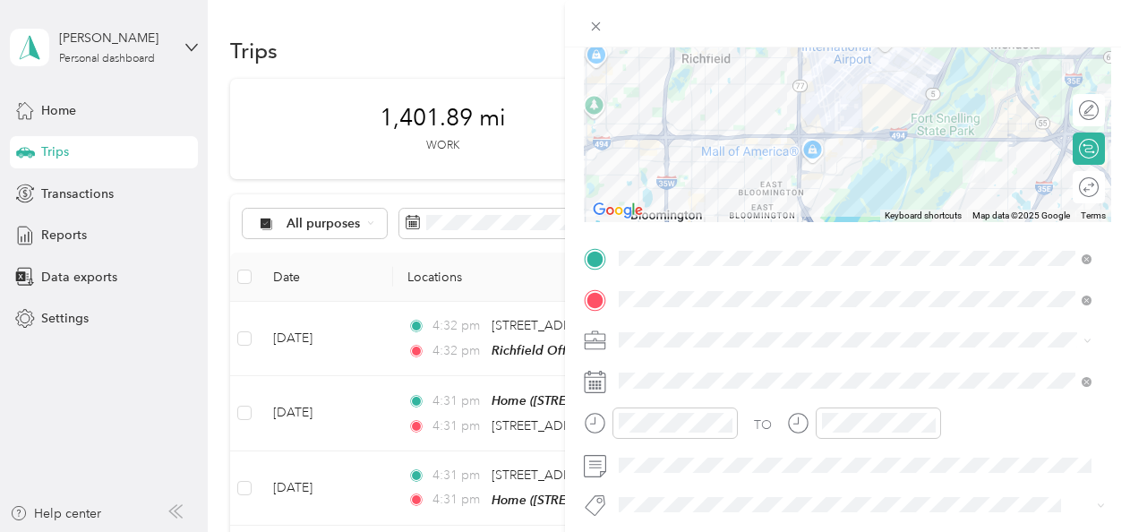
scroll to position [193, 0]
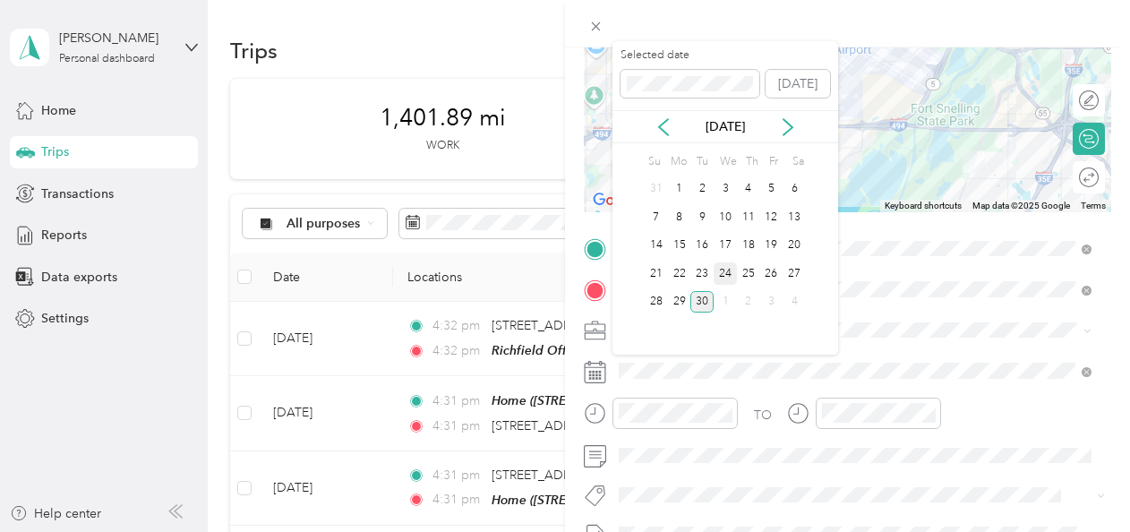
click at [728, 273] on div "24" at bounding box center [724, 273] width 23 height 22
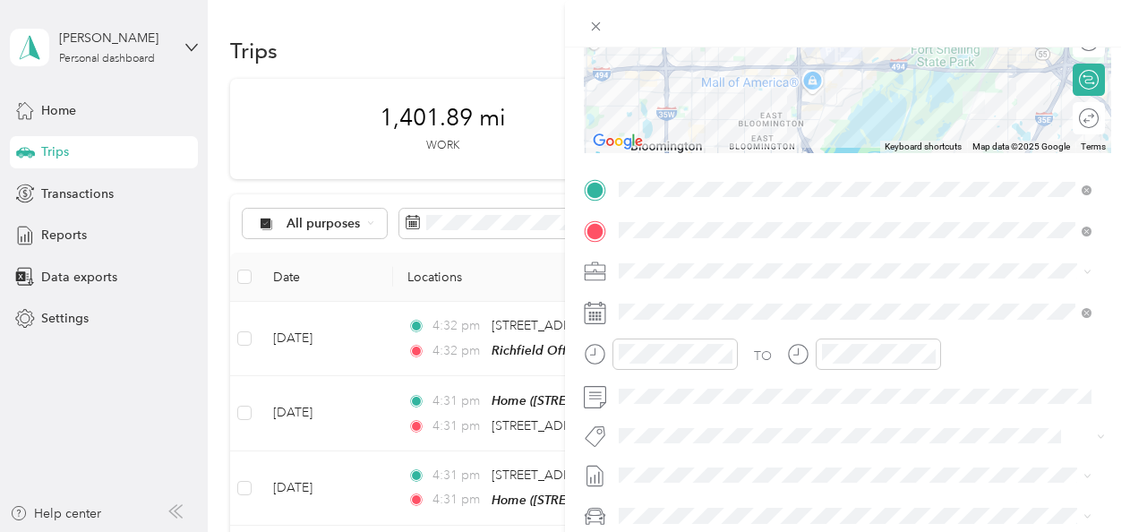
scroll to position [0, 0]
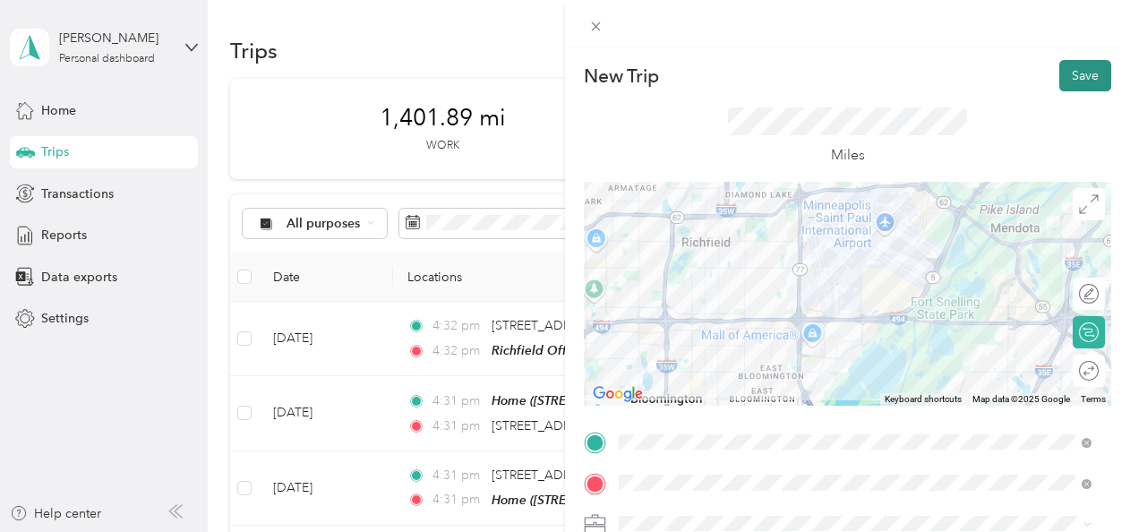
click at [1065, 69] on button "Save" at bounding box center [1085, 75] width 52 height 31
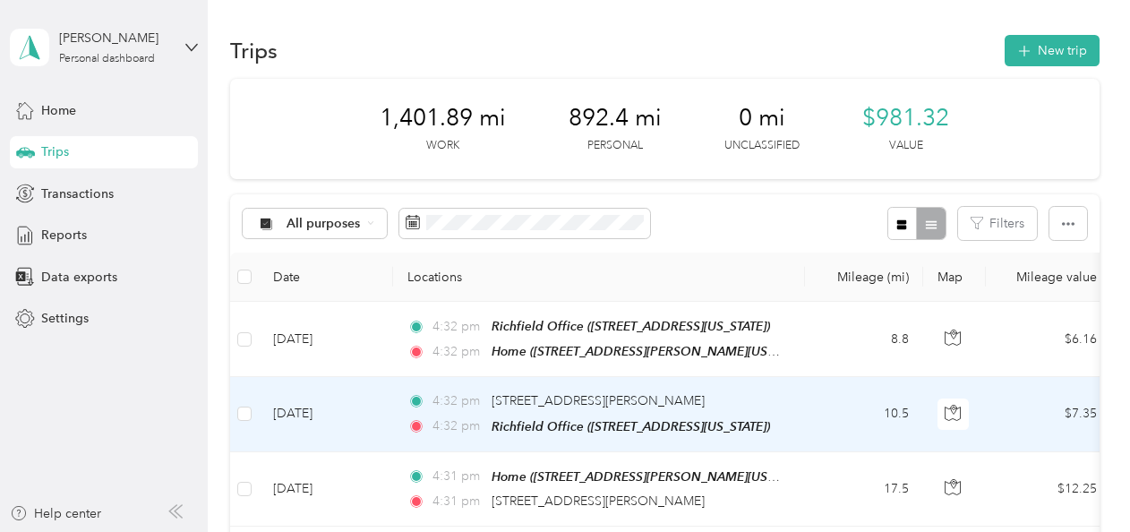
scroll to position [70, 0]
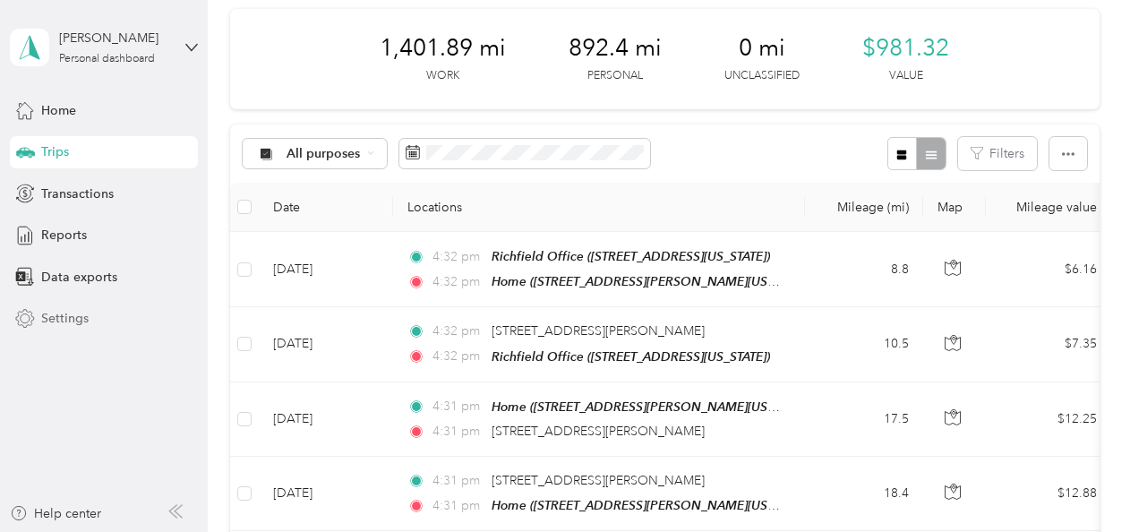
click at [53, 319] on span "Settings" at bounding box center [64, 318] width 47 height 19
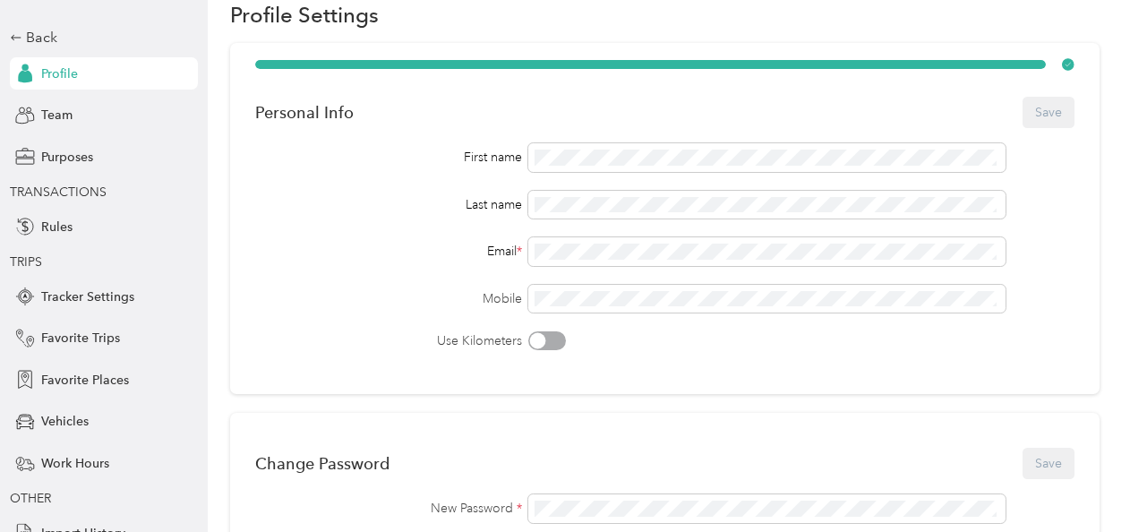
scroll to position [71, 0]
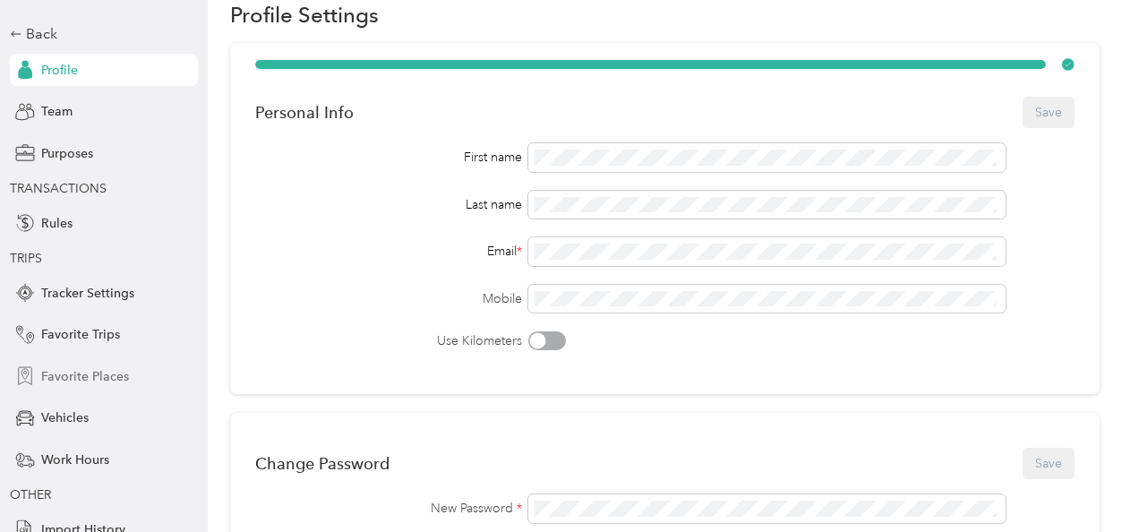
click at [55, 371] on span "Favorite Places" at bounding box center [85, 376] width 88 height 19
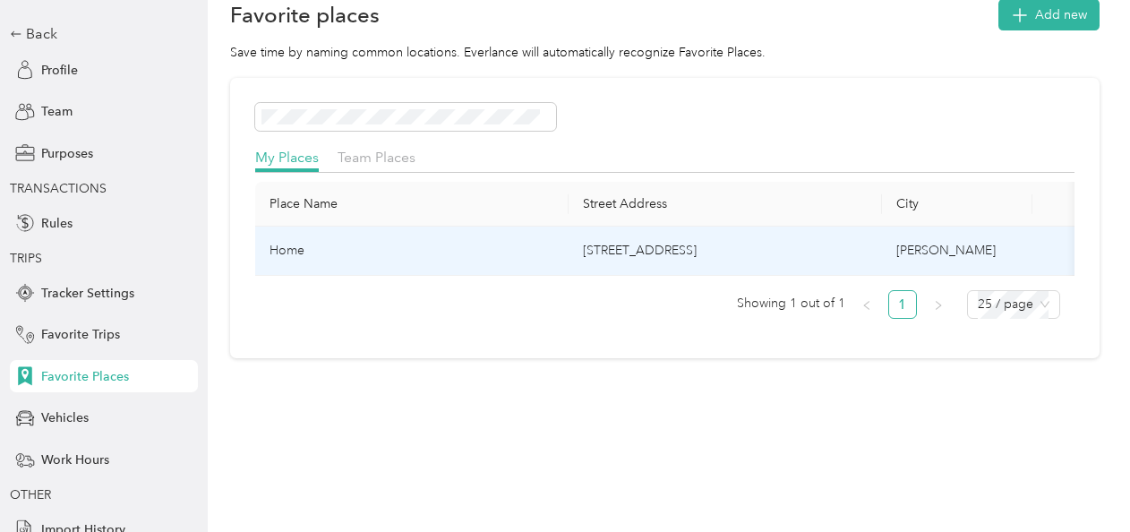
click at [471, 256] on td "Home" at bounding box center [411, 250] width 313 height 49
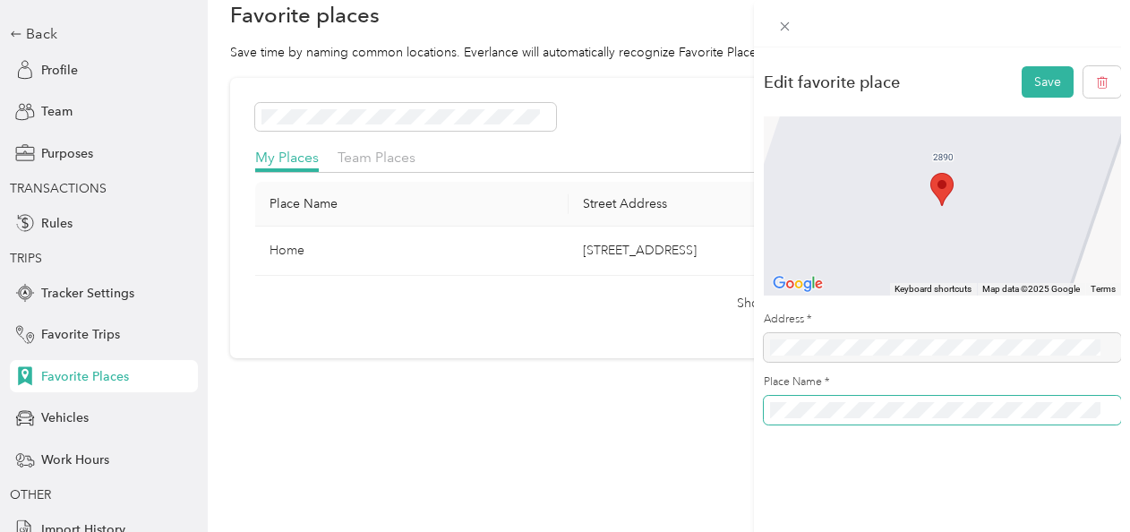
click at [825, 398] on span at bounding box center [942, 410] width 357 height 29
click at [1028, 82] on button "Save" at bounding box center [1047, 81] width 52 height 31
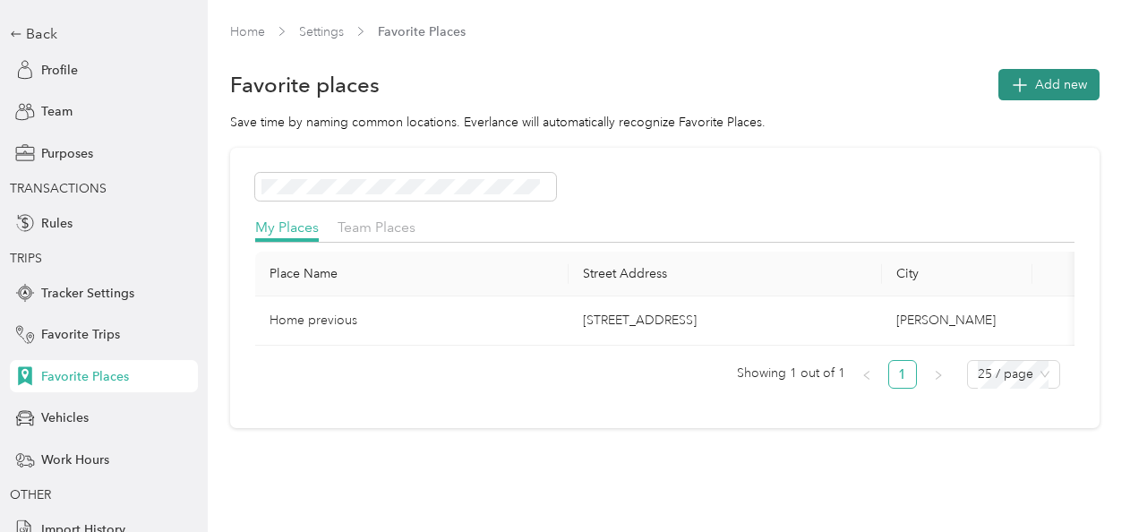
click at [1049, 84] on span "Add new" at bounding box center [1061, 84] width 52 height 19
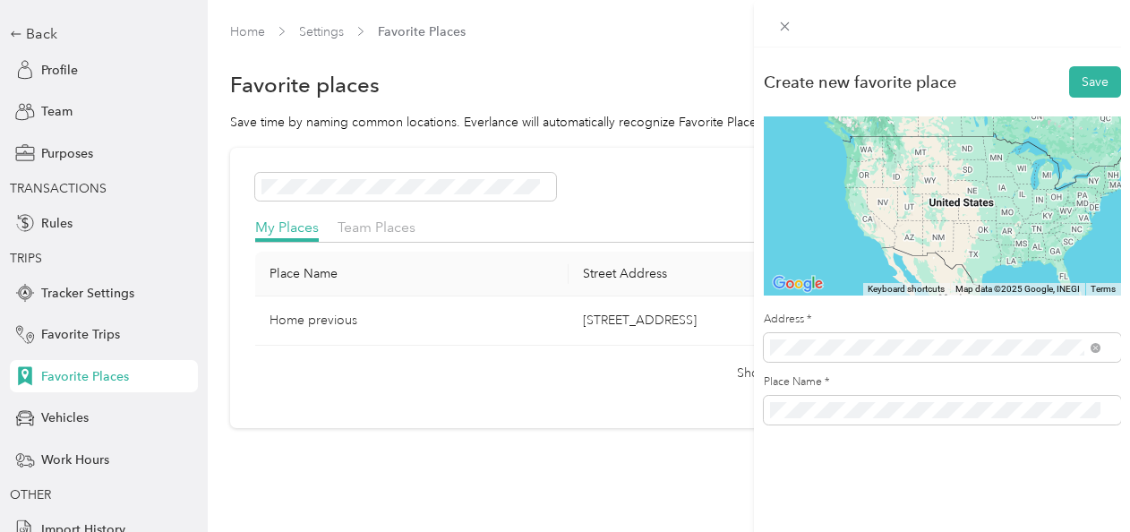
click at [878, 210] on span "[STREET_ADDRESS][US_STATE]" at bounding box center [892, 202] width 179 height 16
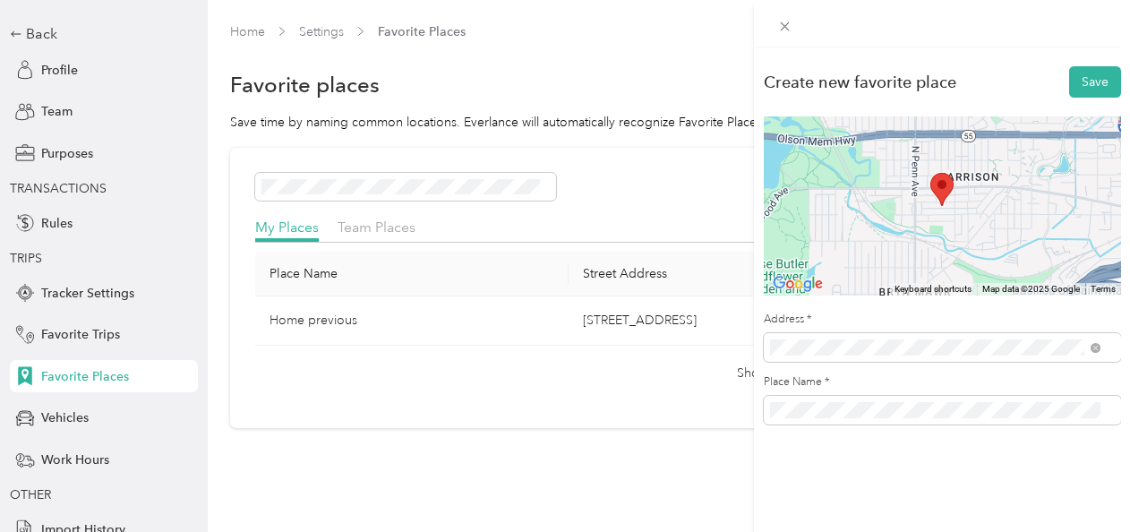
click at [754, 482] on div "Create new favorite place Save To navigate the map with touch gestures double-t…" at bounding box center [942, 313] width 376 height 532
click at [1081, 78] on button "Save" at bounding box center [1095, 81] width 52 height 31
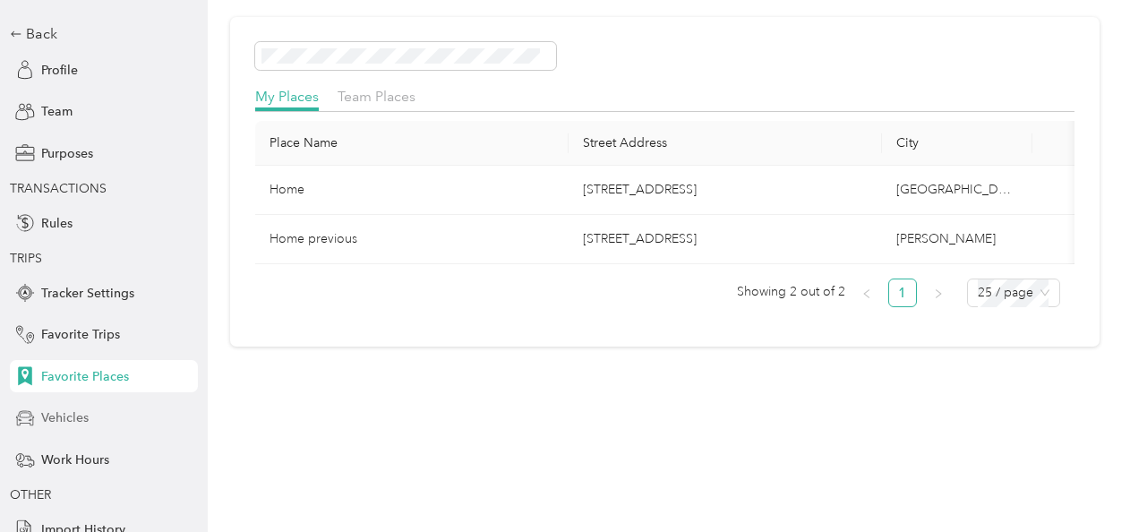
scroll to position [128, 0]
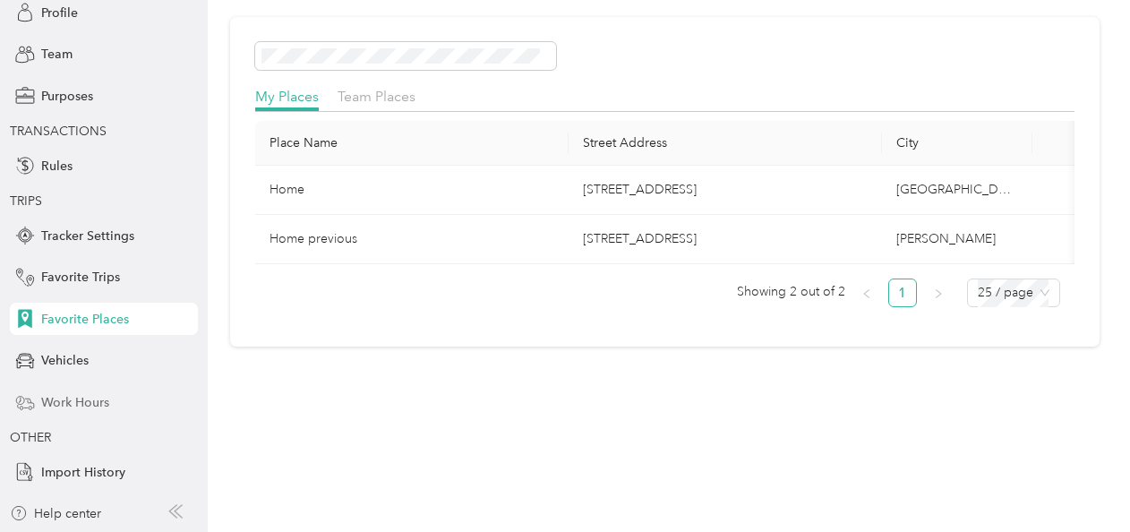
click at [75, 396] on span "Work Hours" at bounding box center [75, 402] width 68 height 19
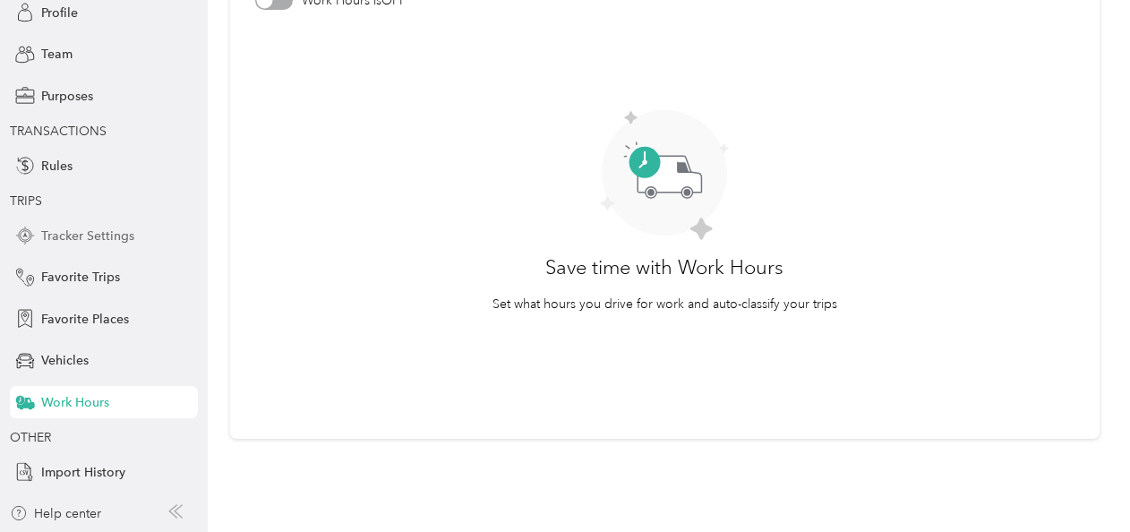
click at [64, 227] on span "Tracker Settings" at bounding box center [87, 235] width 93 height 19
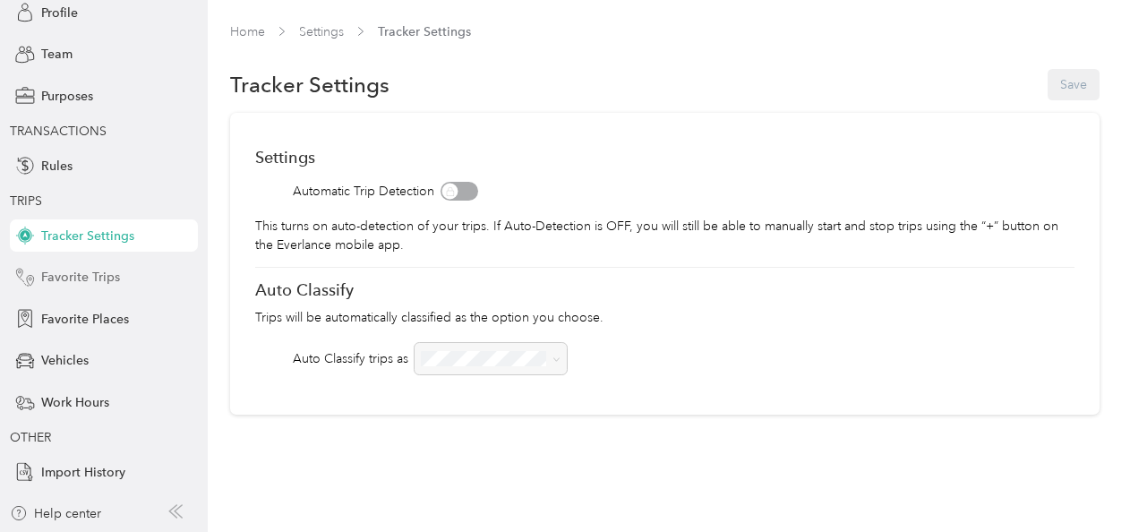
click at [72, 274] on span "Favorite Trips" at bounding box center [80, 277] width 79 height 19
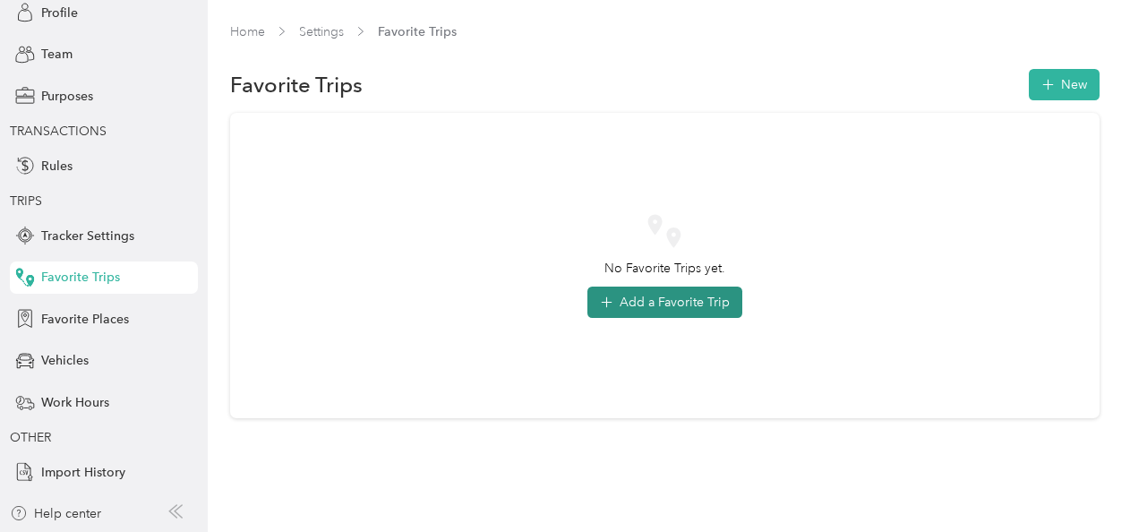
click at [678, 306] on button "Add a Favorite Trip" at bounding box center [664, 301] width 155 height 31
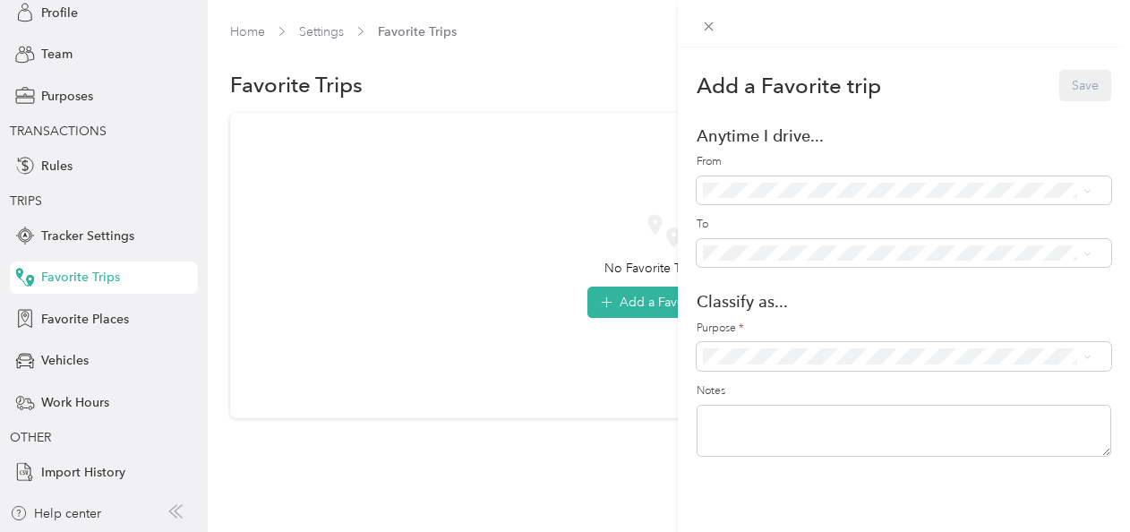
click at [828, 251] on span "Home ([STREET_ADDRESS])" at bounding box center [828, 243] width 159 height 15
click at [809, 491] on span "Richfield Office ([STREET_ADDRESS])" at bounding box center [853, 490] width 209 height 15
click at [778, 384] on span "Youable Emotional Health" at bounding box center [913, 380] width 344 height 19
click at [1072, 82] on button "Save" at bounding box center [1085, 85] width 52 height 31
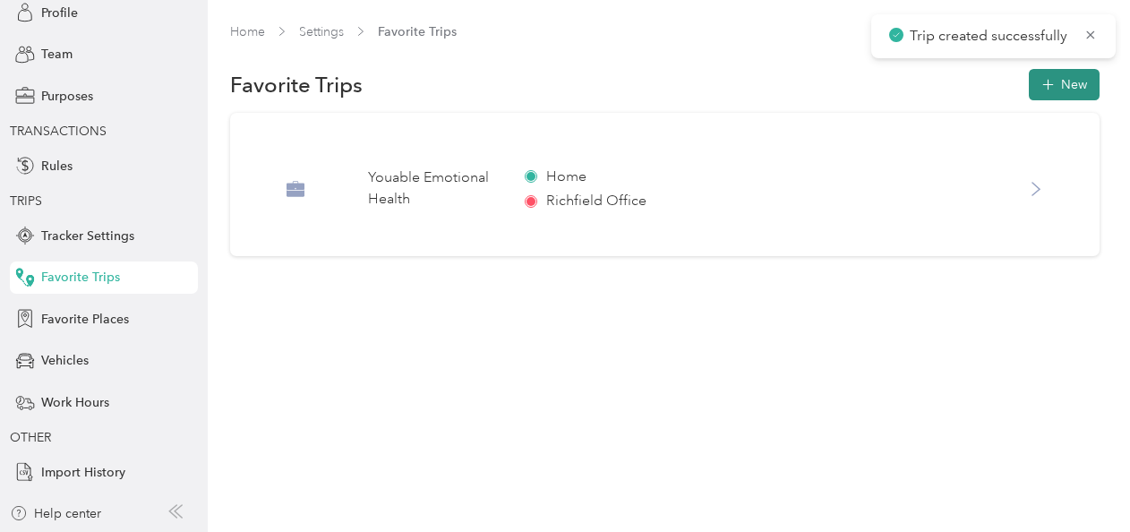
click at [1056, 81] on icon "button" at bounding box center [1046, 84] width 19 height 19
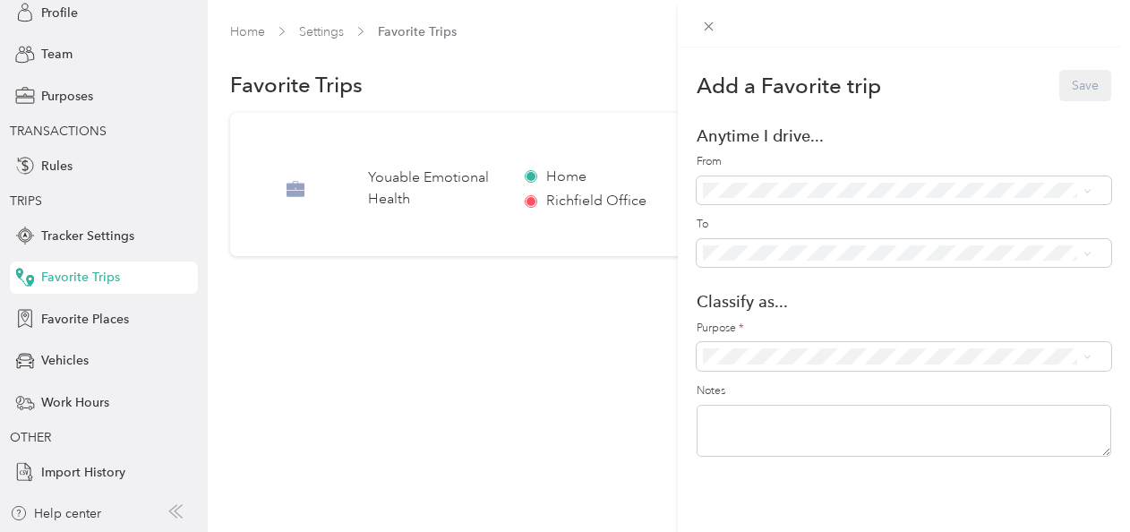
click at [785, 431] on span "Richfield Office ([STREET_ADDRESS])" at bounding box center [853, 430] width 209 height 15
click at [797, 311] on span "Home ([STREET_ADDRESS])" at bounding box center [828, 315] width 159 height 15
click at [786, 380] on span "Youable Emotional Health" at bounding box center [913, 382] width 344 height 19
click at [1063, 77] on button "Save" at bounding box center [1085, 85] width 52 height 31
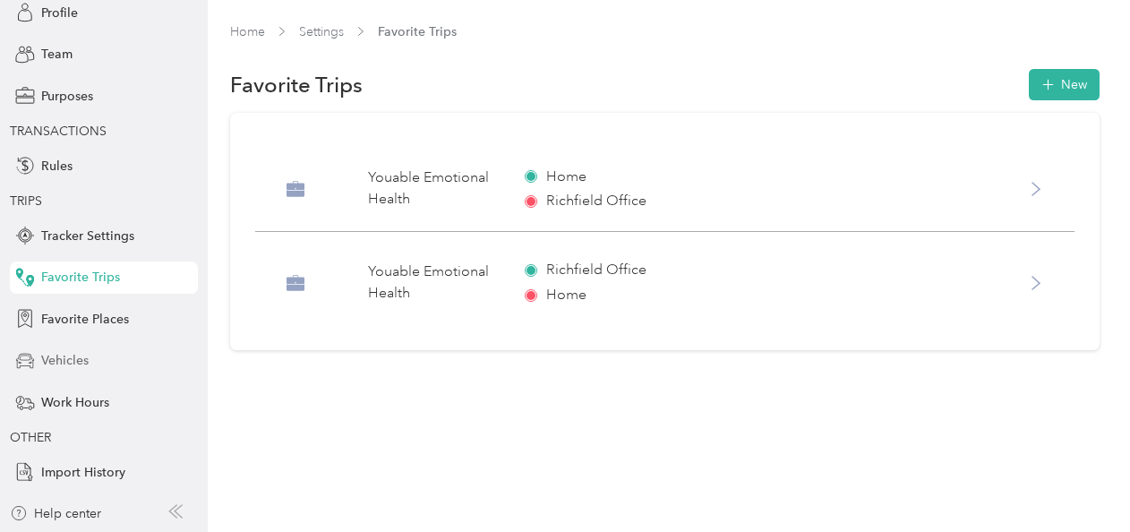
click at [45, 354] on span "Vehicles" at bounding box center [64, 360] width 47 height 19
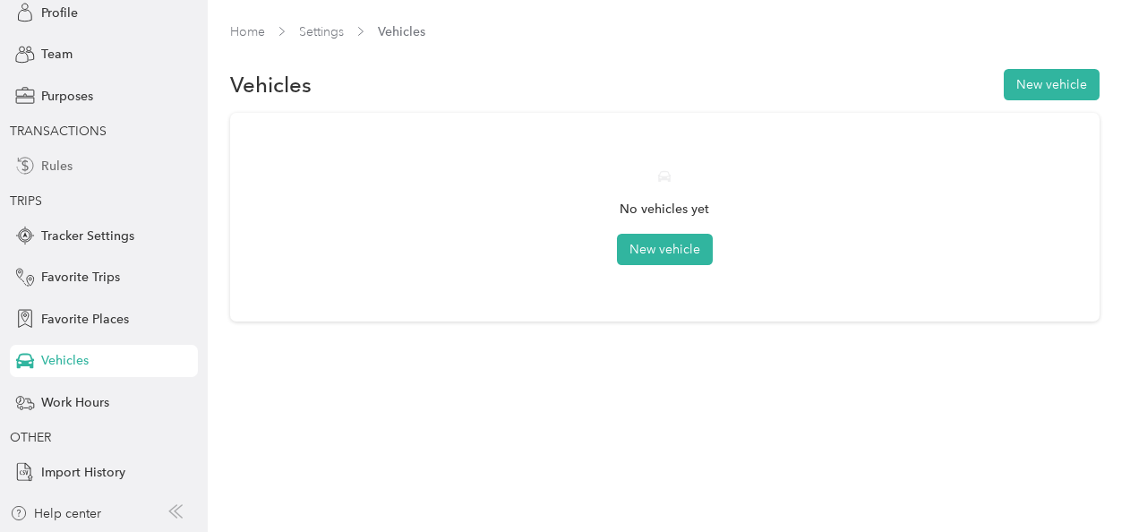
click at [69, 165] on div "Rules" at bounding box center [104, 165] width 188 height 32
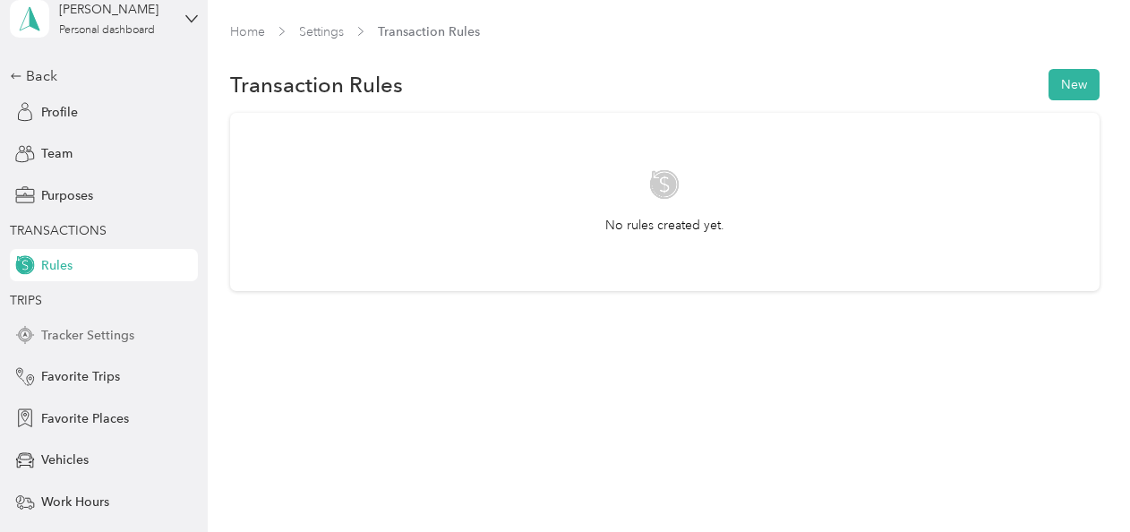
scroll to position [28, 0]
click at [63, 104] on span "Profile" at bounding box center [59, 113] width 37 height 19
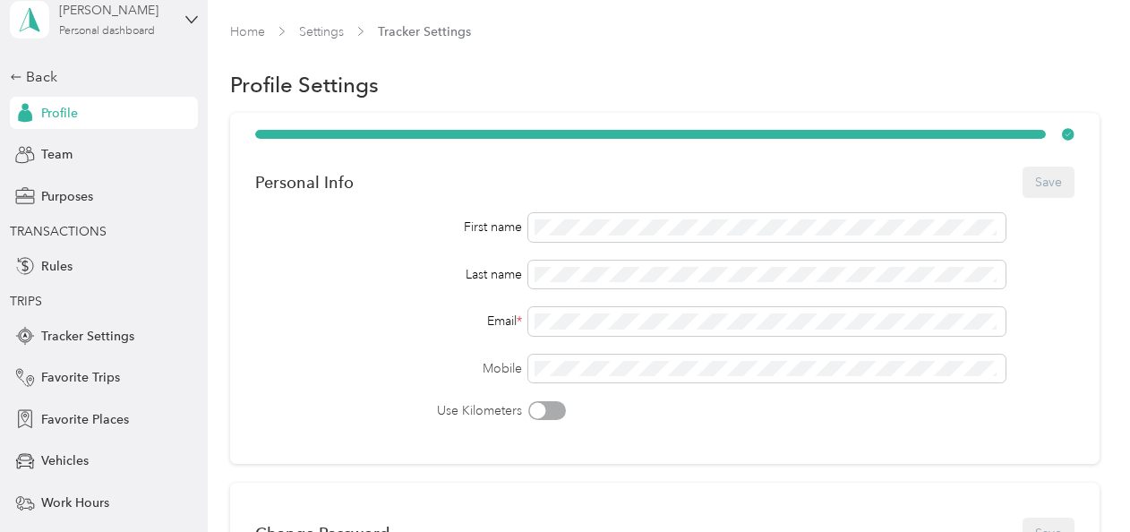
click at [97, 30] on div "Personal dashboard" at bounding box center [107, 31] width 96 height 11
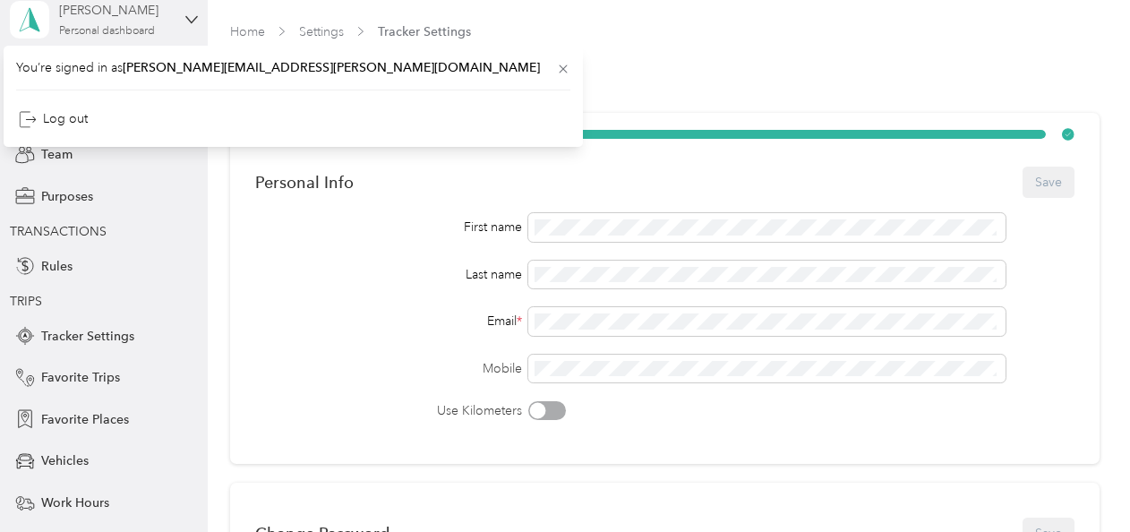
click at [97, 30] on div "Personal dashboard" at bounding box center [107, 31] width 96 height 11
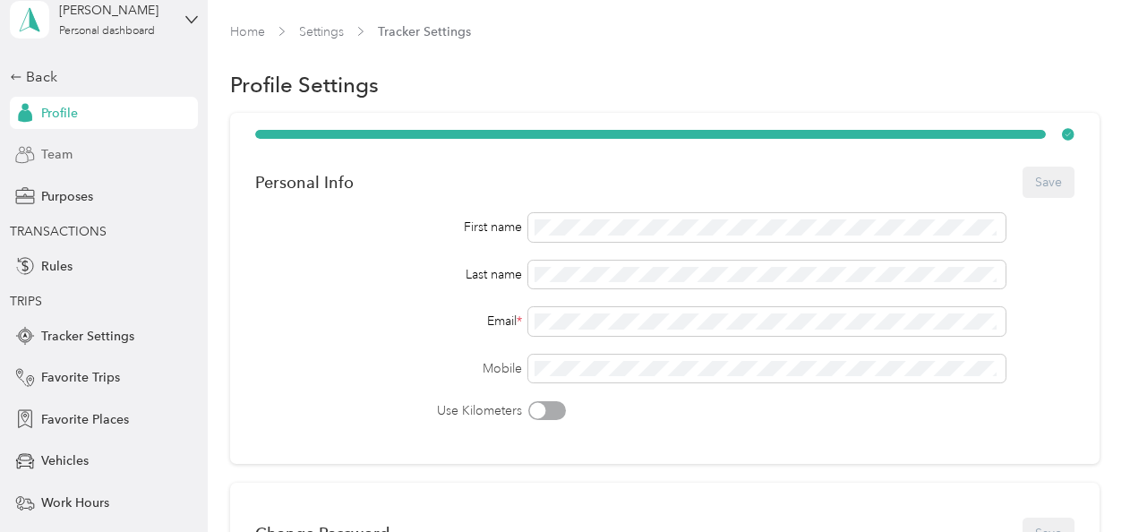
click at [49, 154] on span "Team" at bounding box center [56, 154] width 31 height 19
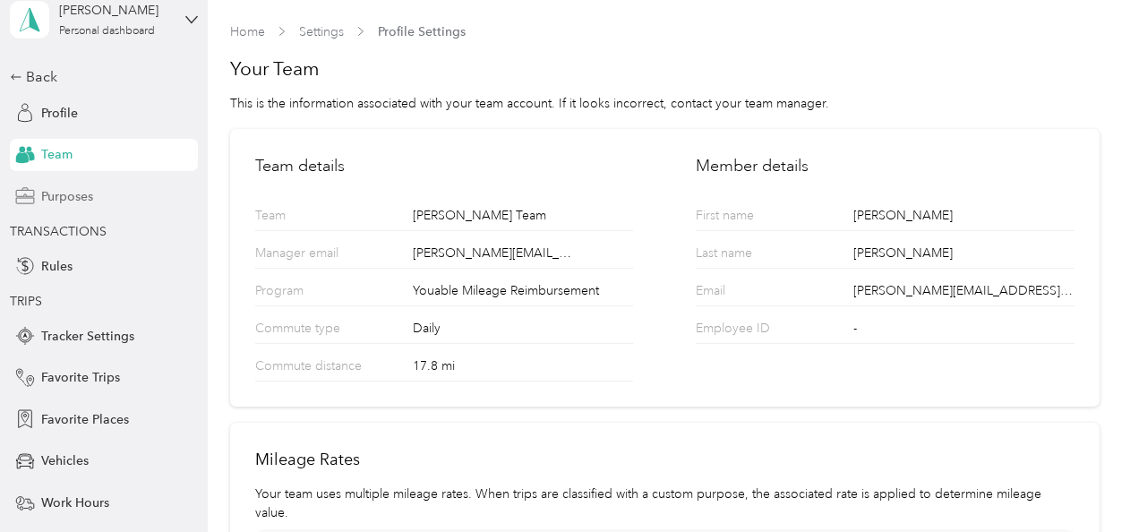
click at [41, 192] on span "Purposes" at bounding box center [67, 196] width 52 height 19
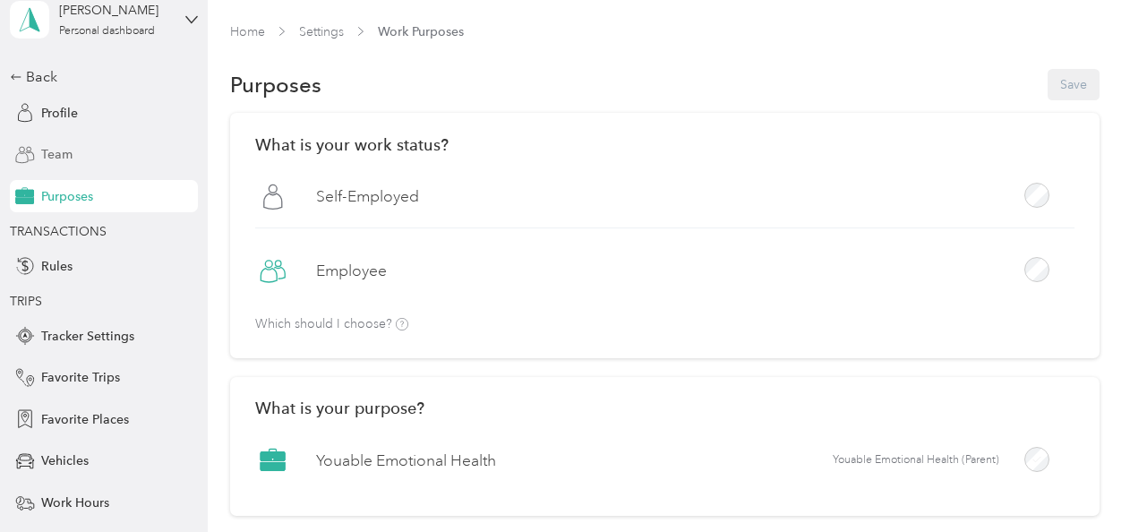
click at [56, 146] on span "Team" at bounding box center [56, 154] width 31 height 19
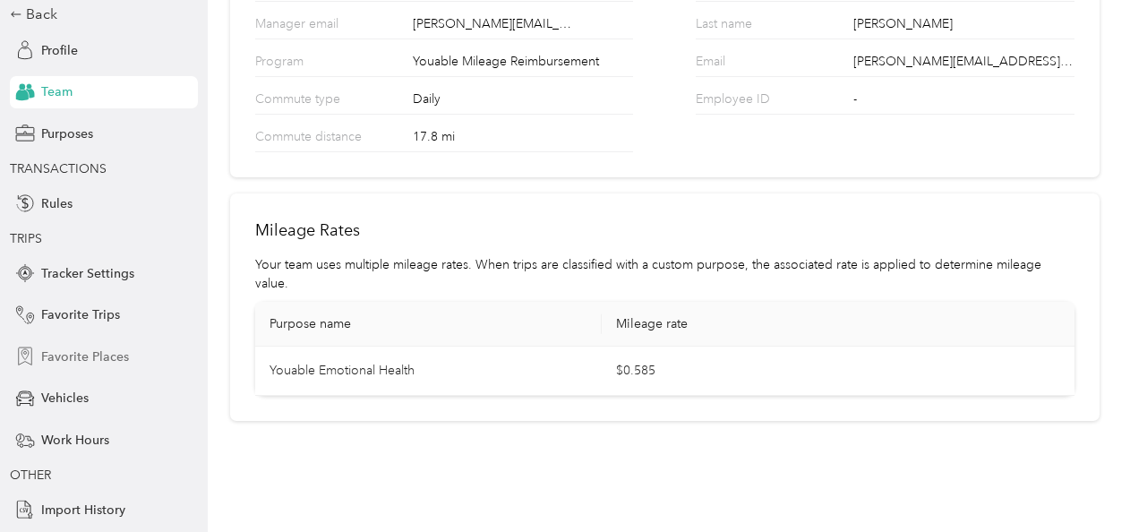
scroll to position [128, 0]
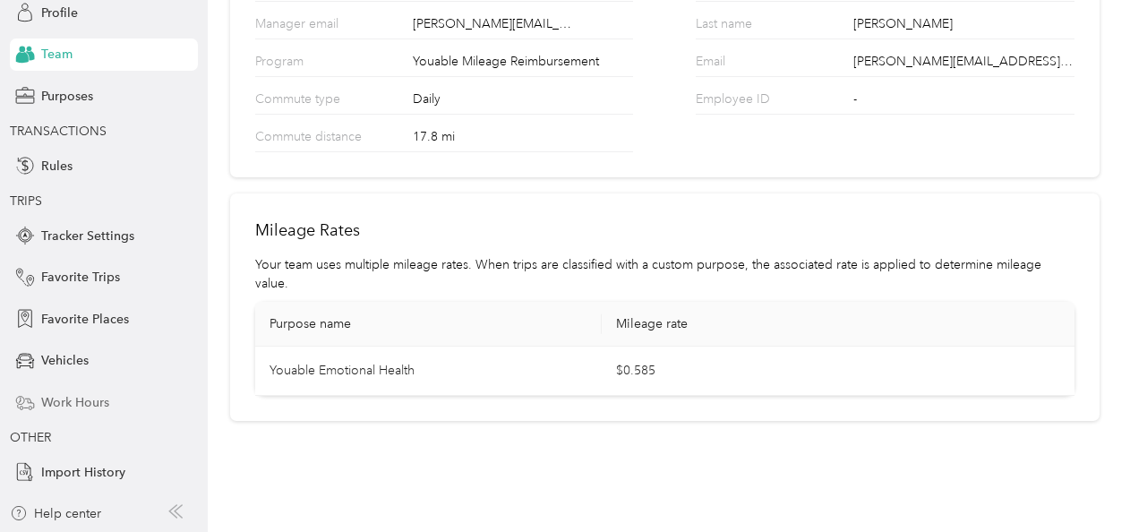
click at [51, 405] on span "Work Hours" at bounding box center [75, 402] width 68 height 19
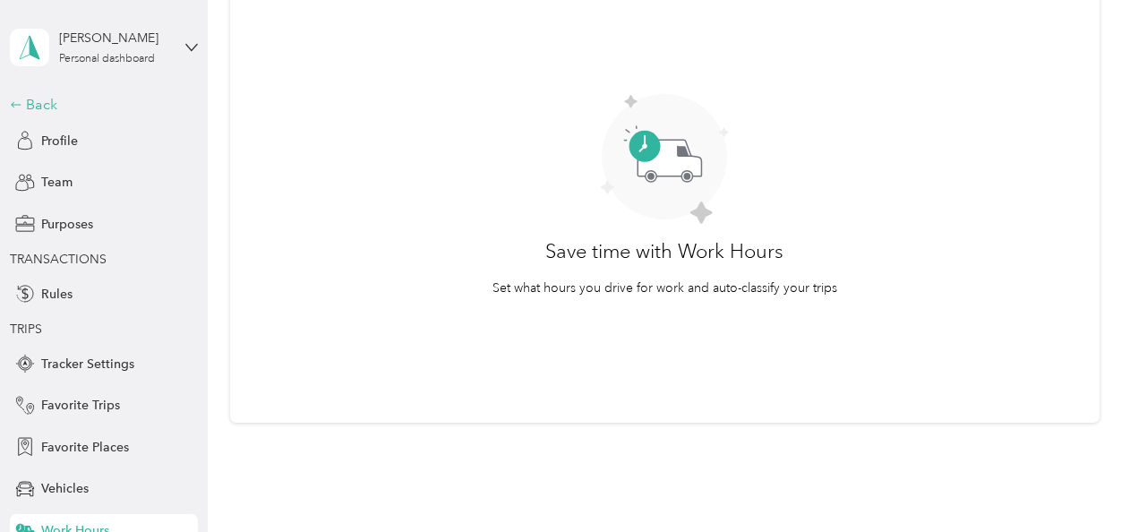
click at [21, 104] on div "Back" at bounding box center [99, 104] width 179 height 21
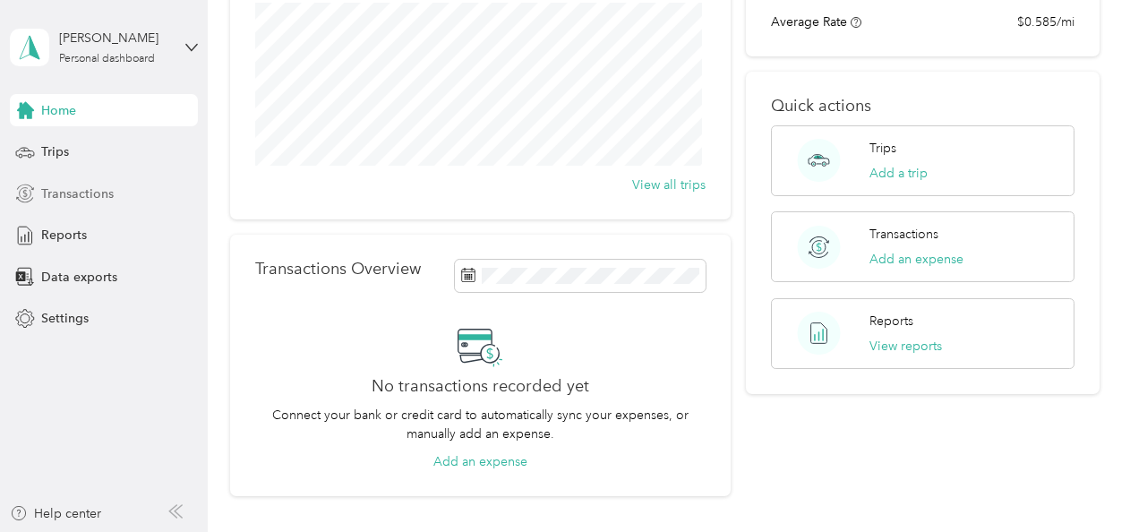
click at [75, 195] on span "Transactions" at bounding box center [77, 193] width 73 height 19
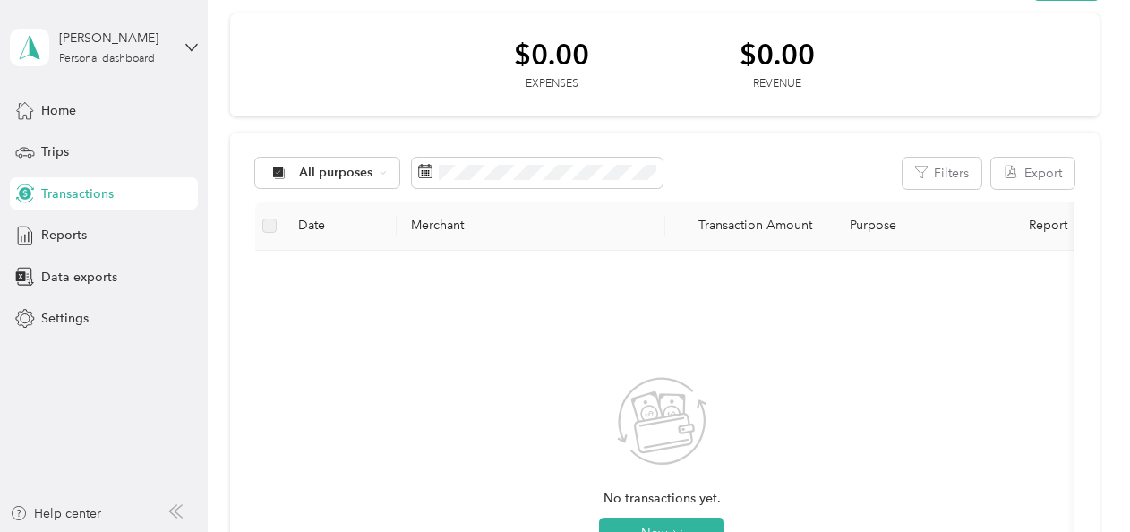
scroll to position [7, 0]
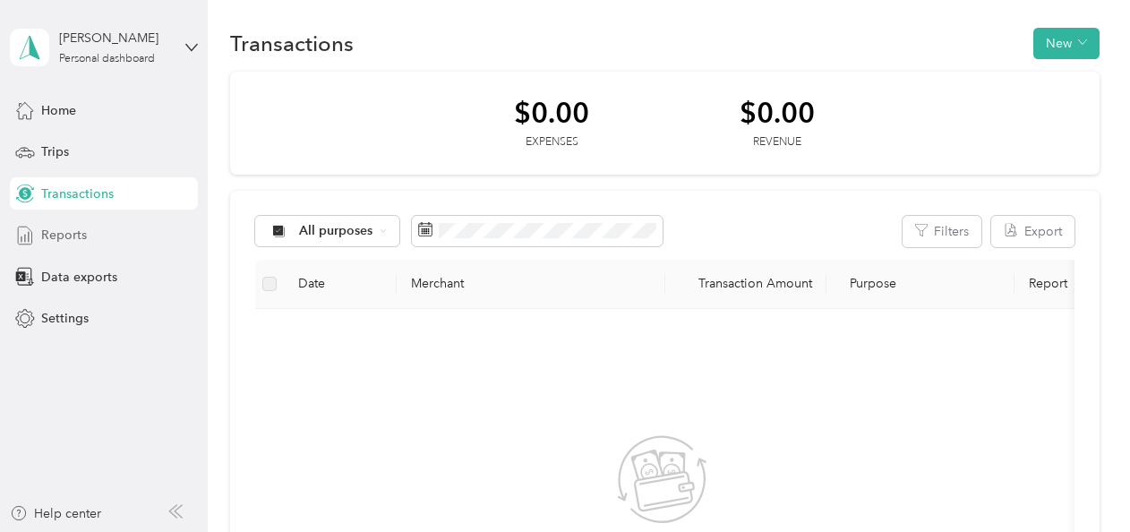
click at [55, 224] on div "Reports" at bounding box center [104, 235] width 188 height 32
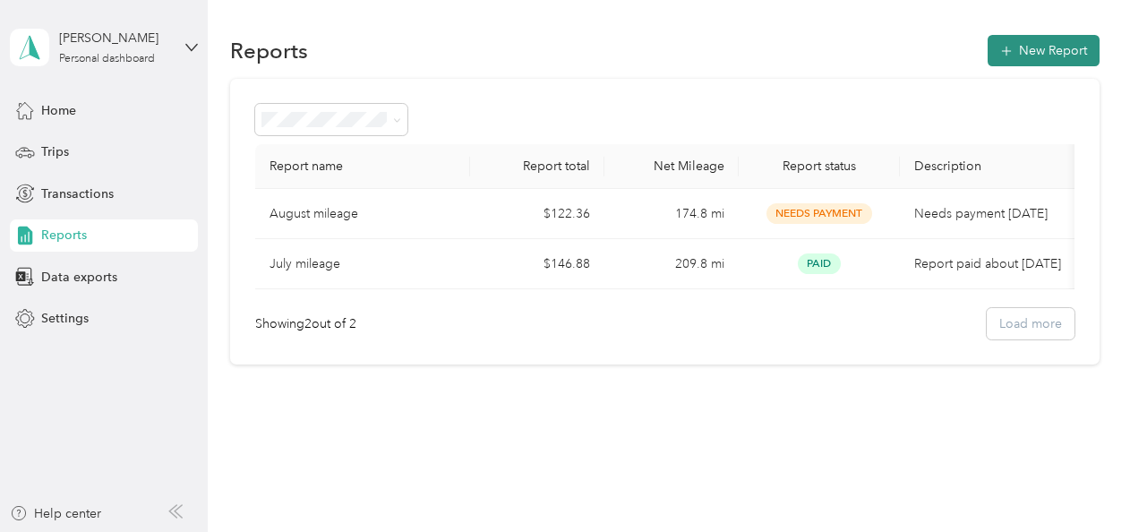
click at [1020, 49] on button "New Report" at bounding box center [1043, 50] width 112 height 31
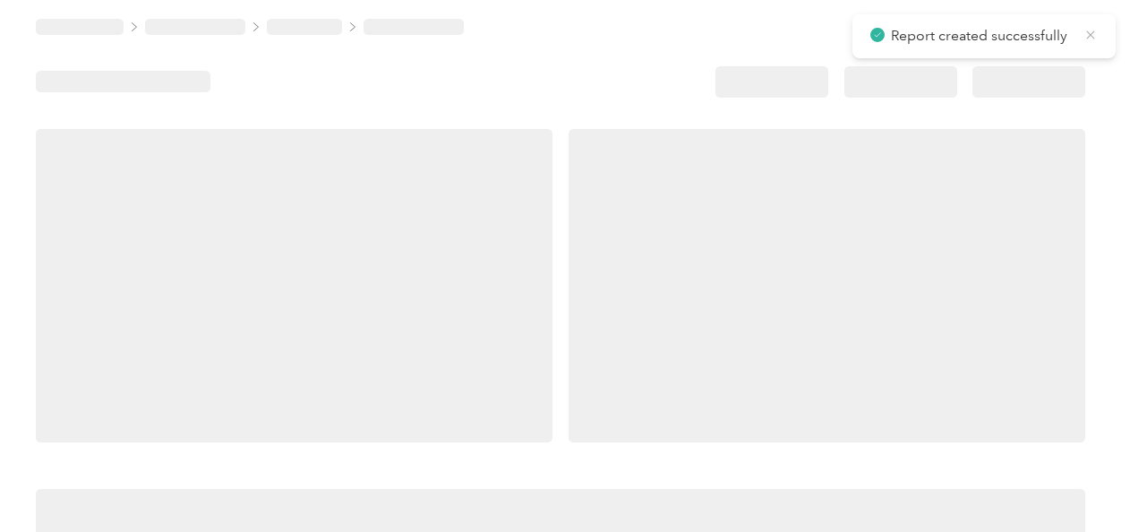
click at [1092, 36] on icon at bounding box center [1090, 34] width 8 height 8
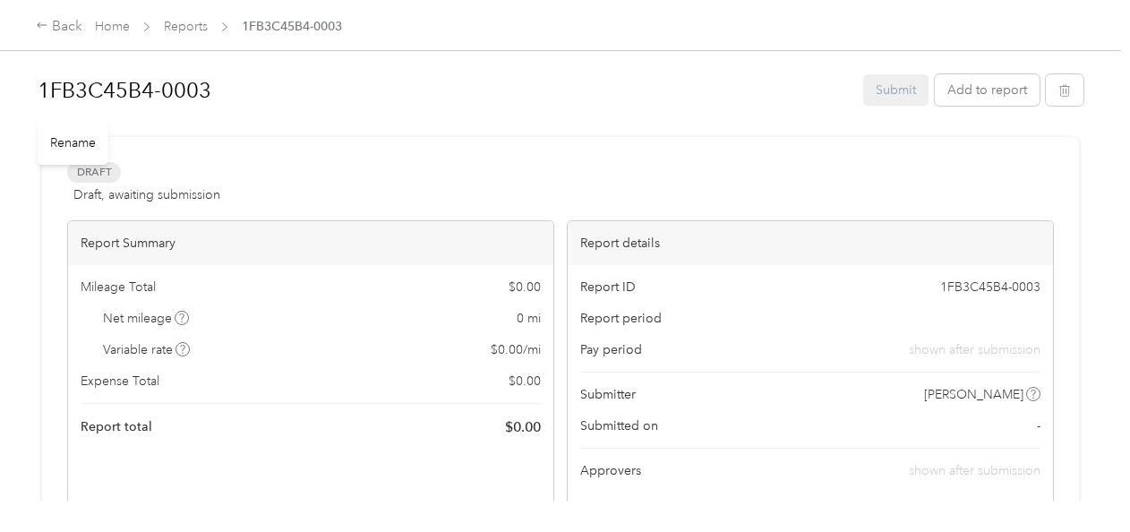
click at [65, 147] on div "Rename" at bounding box center [73, 143] width 71 height 44
click at [106, 88] on h1 "1FB3C45B4-0003" at bounding box center [444, 90] width 813 height 43
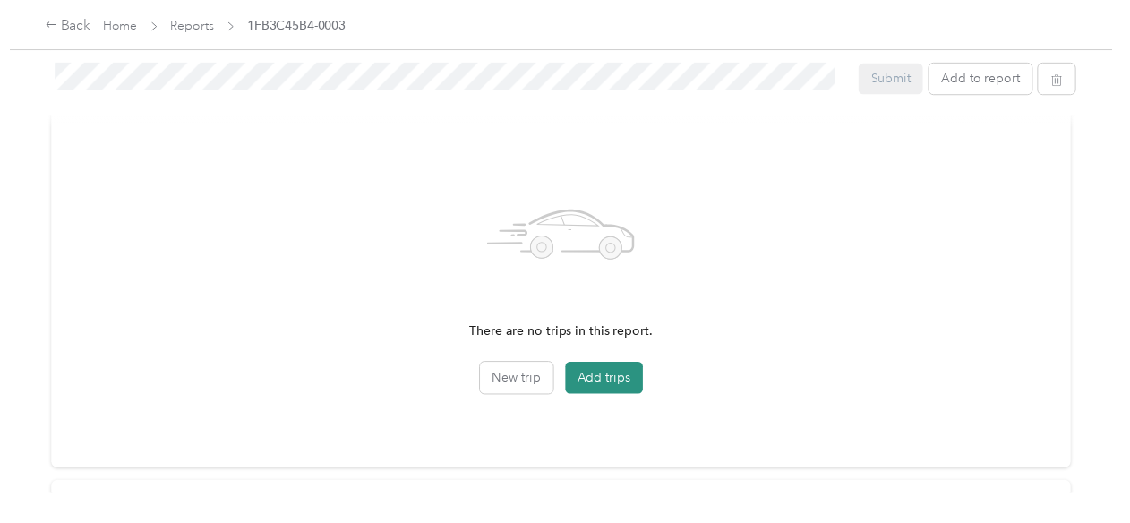
scroll to position [473, 0]
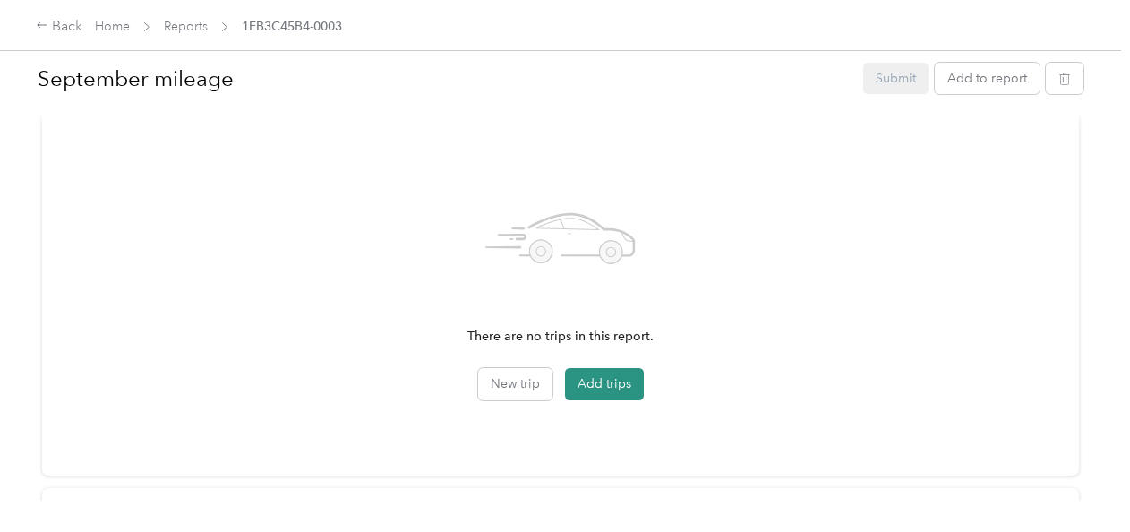
click at [596, 374] on button "Add trips" at bounding box center [604, 384] width 79 height 32
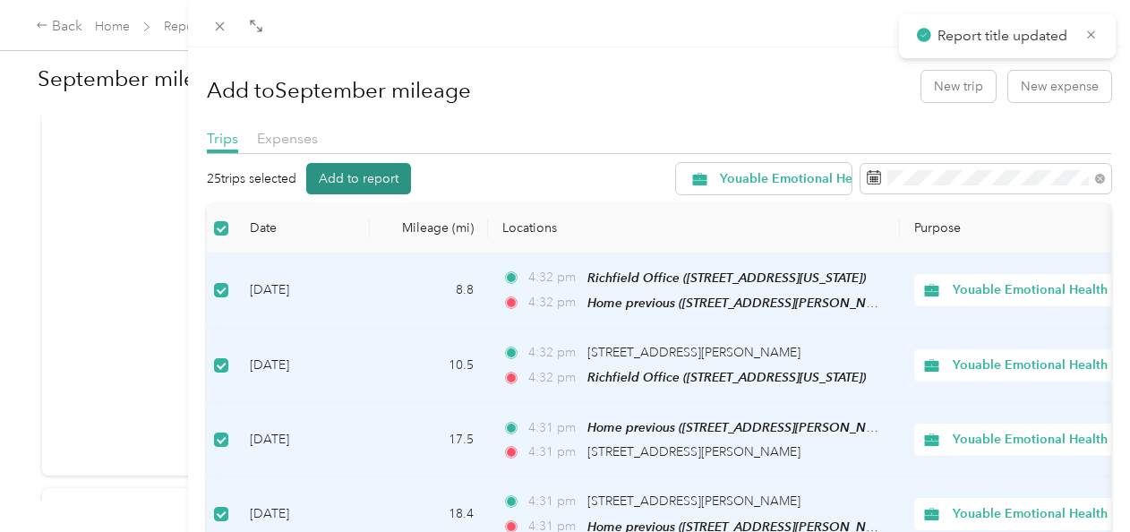
click at [367, 166] on button "Add to report" at bounding box center [358, 178] width 105 height 31
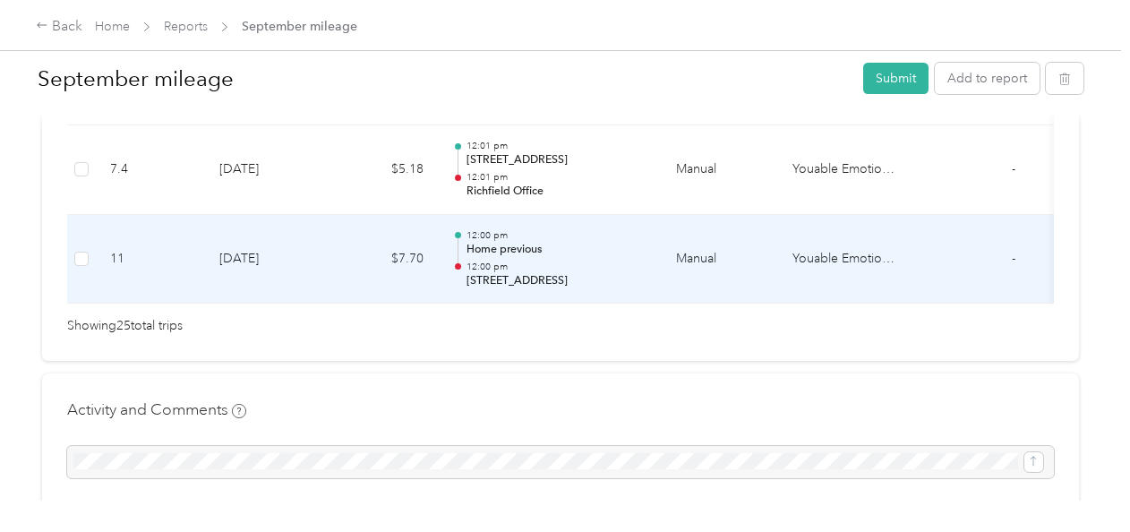
scroll to position [2559, 0]
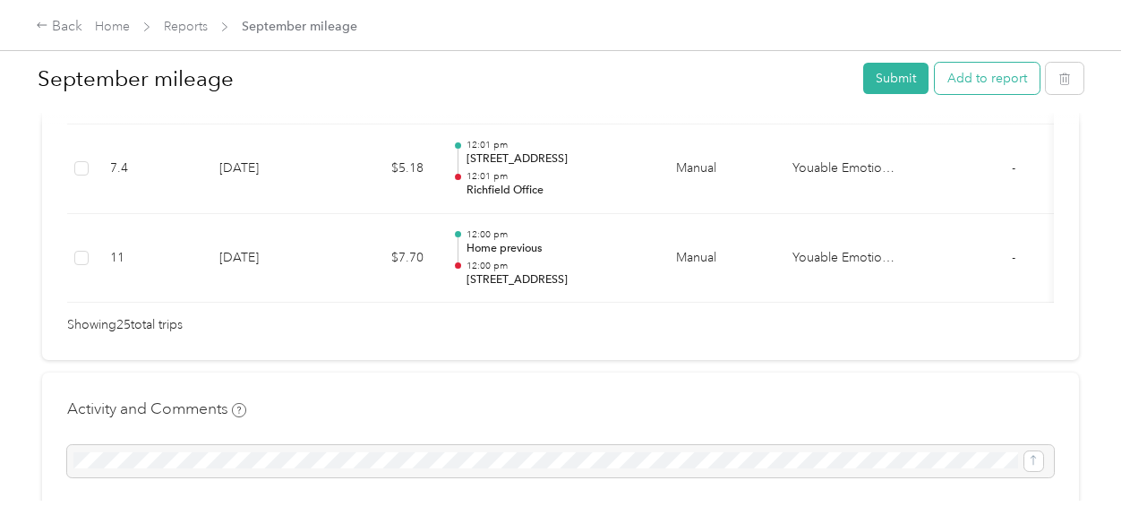
click at [973, 87] on button "Add to report" at bounding box center [986, 78] width 105 height 31
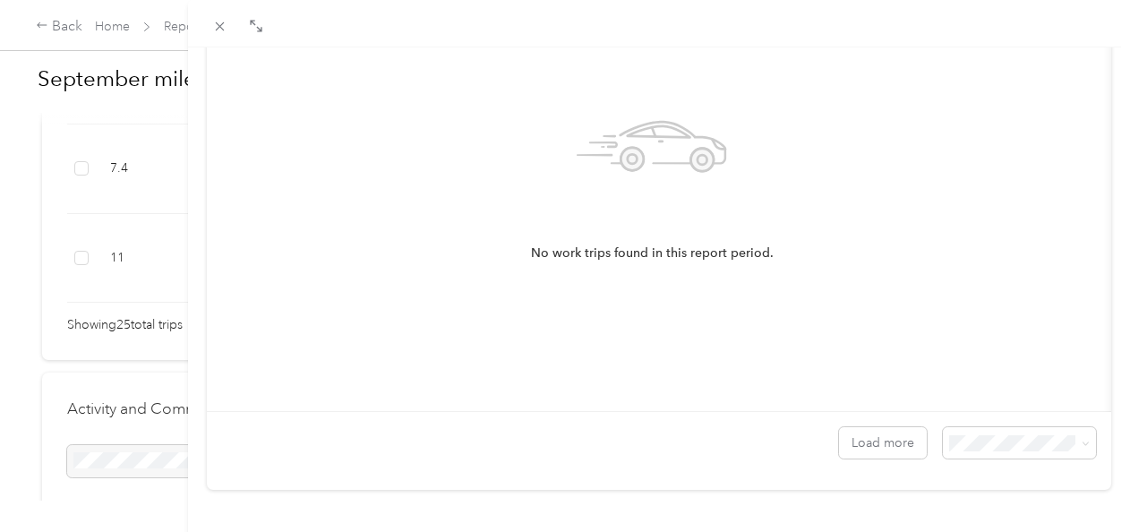
scroll to position [297, 0]
click at [875, 449] on button "Load more" at bounding box center [883, 442] width 88 height 31
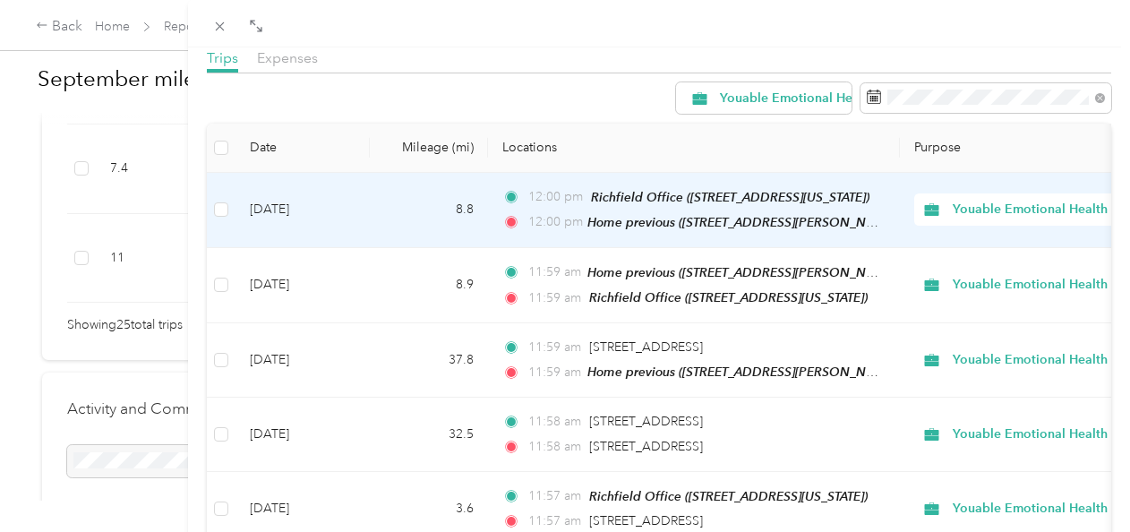
scroll to position [0, 0]
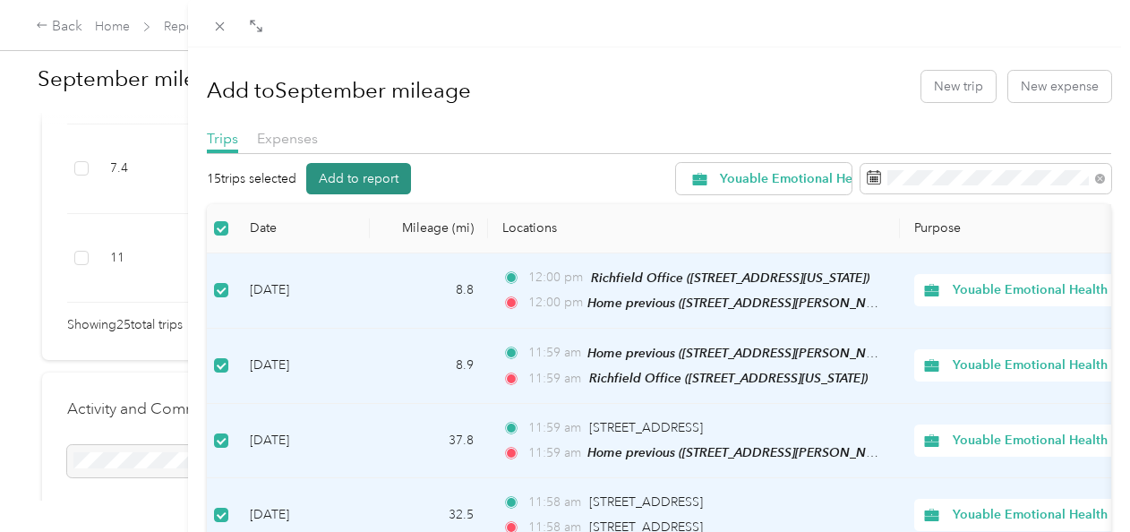
click at [337, 169] on button "Add to report" at bounding box center [358, 178] width 105 height 31
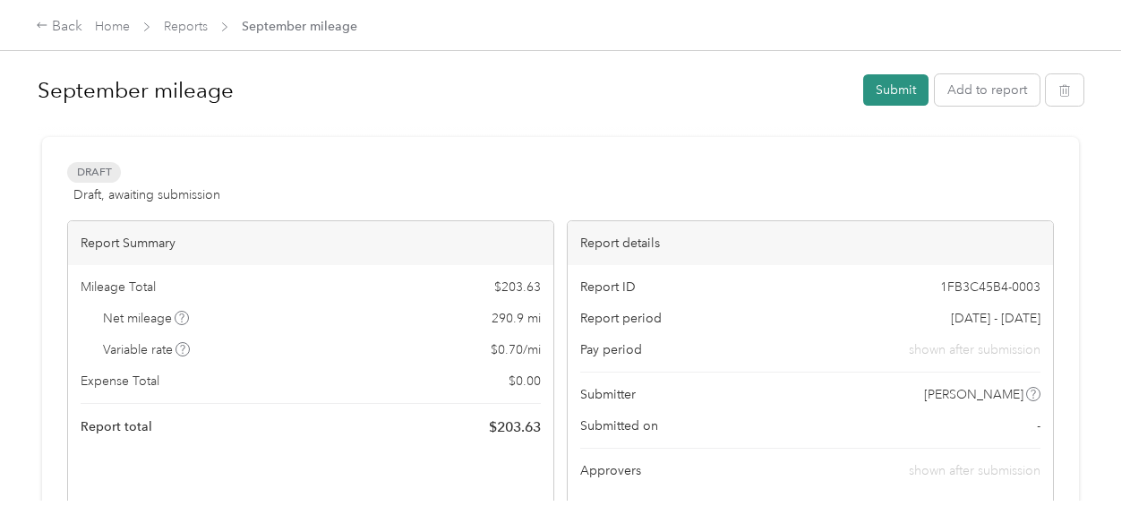
click at [886, 82] on button "Submit" at bounding box center [895, 89] width 65 height 31
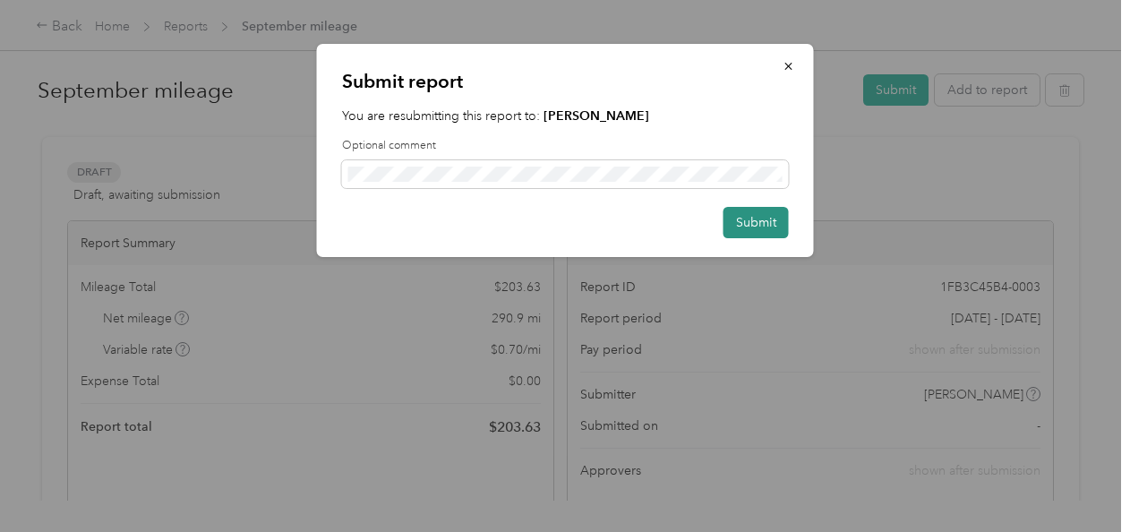
click at [750, 224] on button "Submit" at bounding box center [755, 222] width 65 height 31
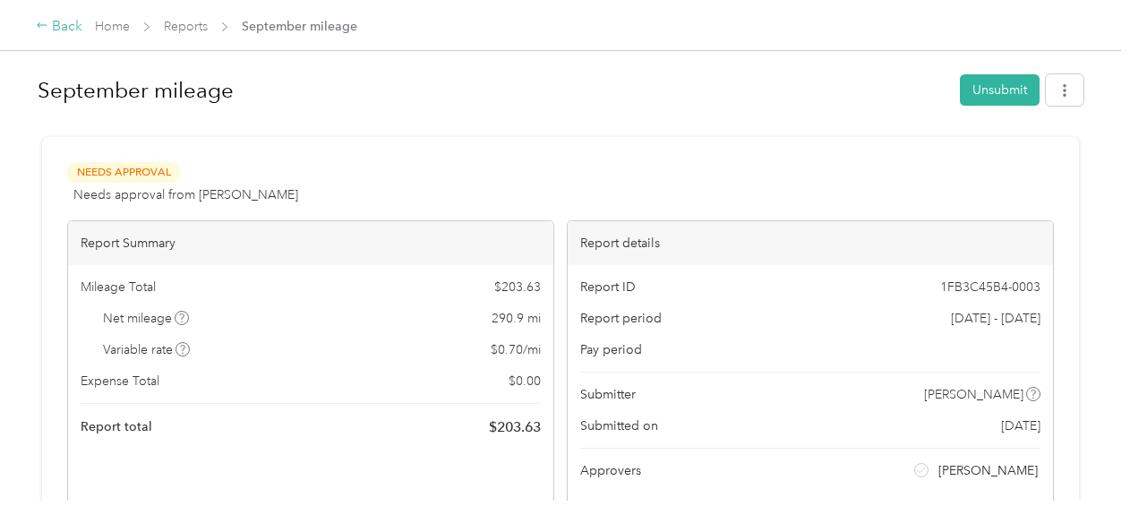
click at [59, 27] on div "Back" at bounding box center [59, 26] width 47 height 21
